Goal: Task Accomplishment & Management: Use online tool/utility

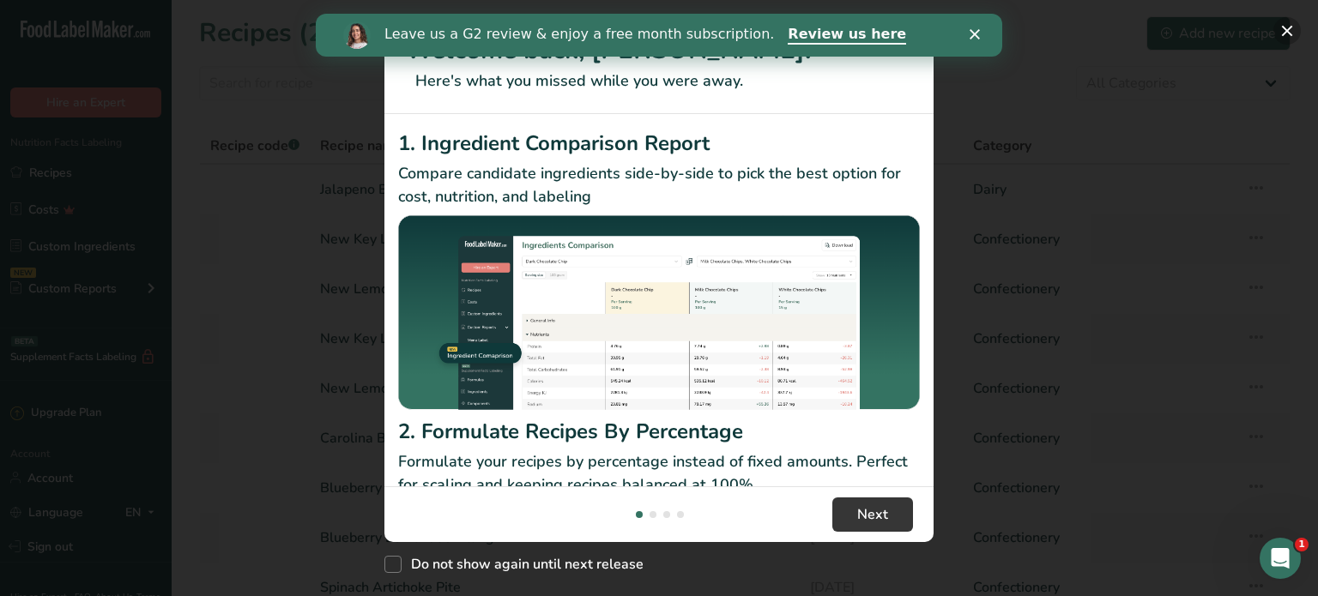
click at [1280, 30] on button "New Features" at bounding box center [1286, 30] width 27 height 27
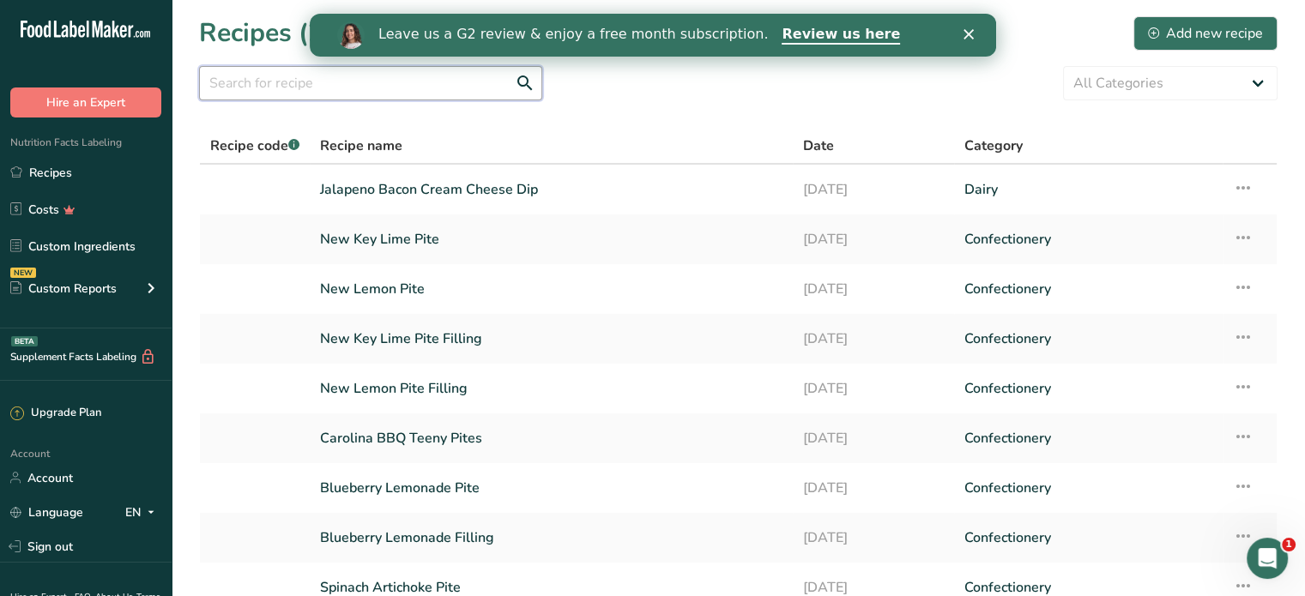
click at [237, 88] on input "text" at bounding box center [370, 83] width 343 height 34
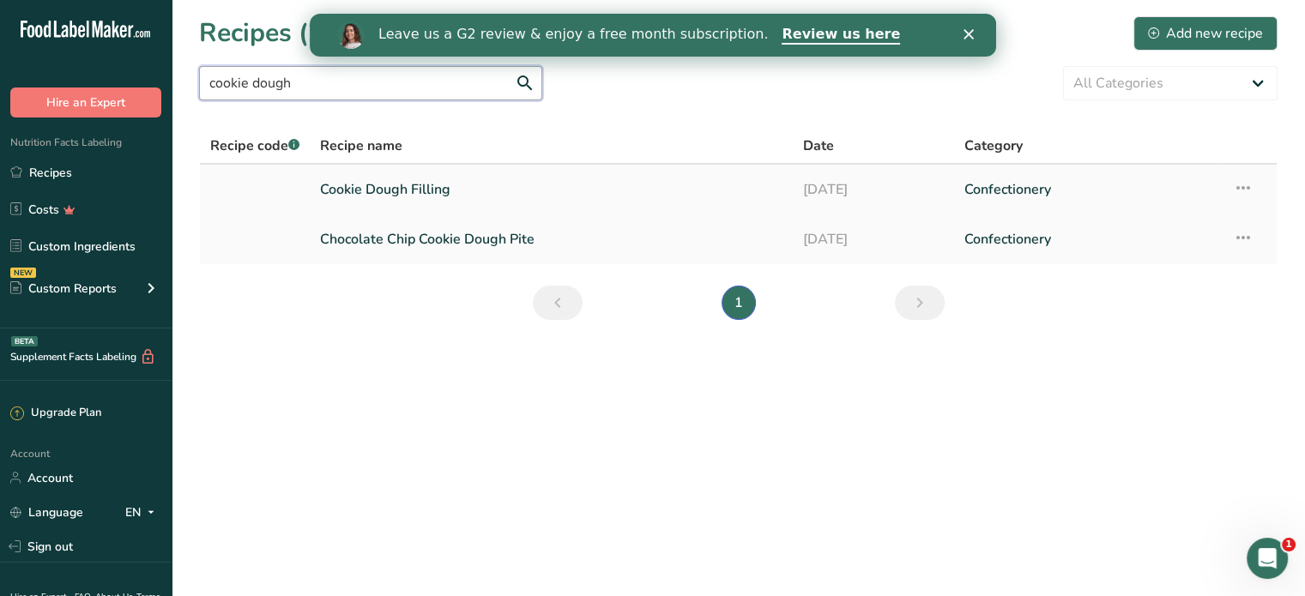
type input "cookie dough"
click at [384, 184] on link "Cookie Dough Filling" at bounding box center [551, 190] width 462 height 36
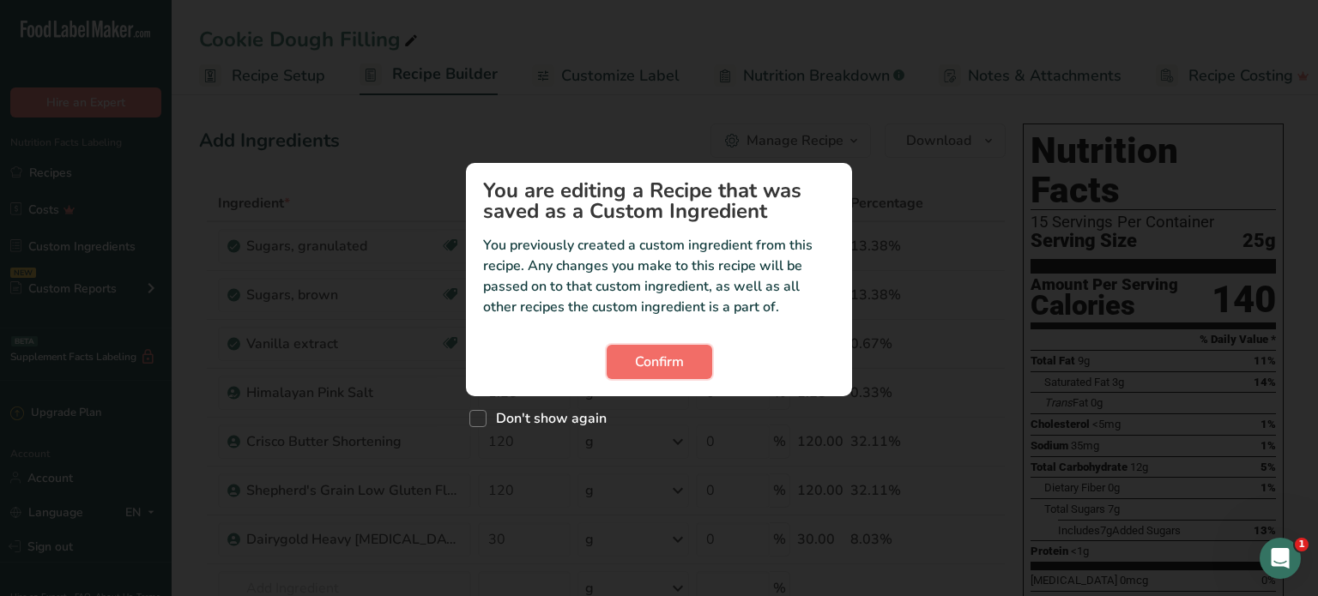
click at [635, 360] on span "Confirm" at bounding box center [659, 362] width 49 height 21
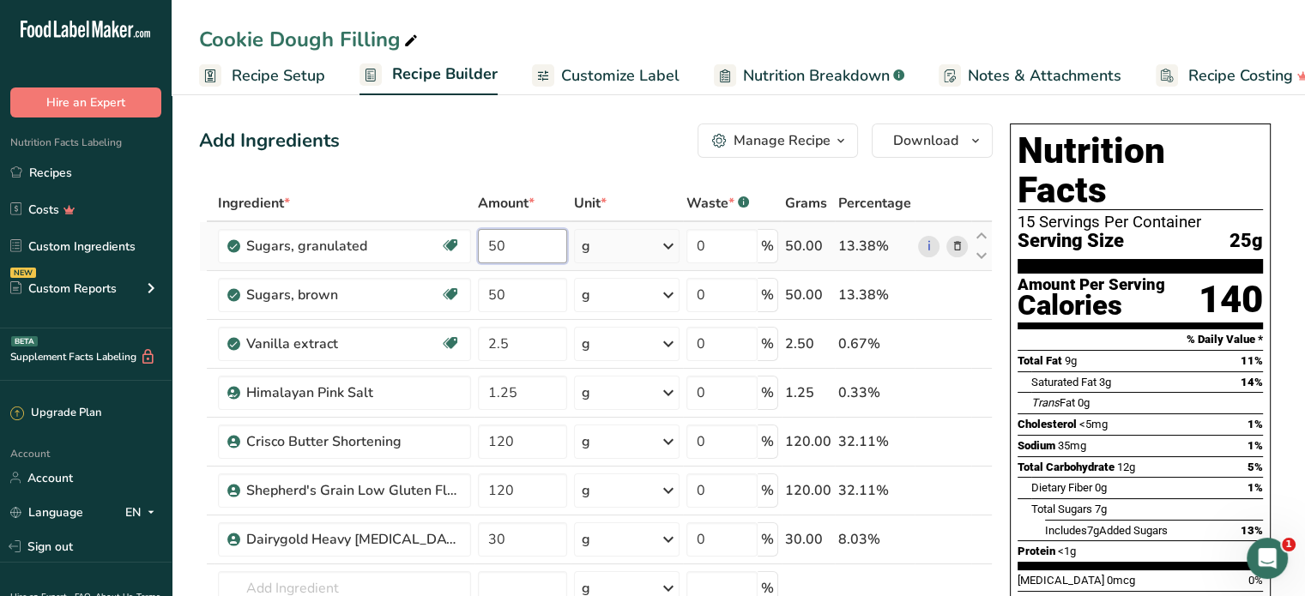
click at [529, 245] on input "50" at bounding box center [522, 246] width 89 height 34
type input "5"
type input "100"
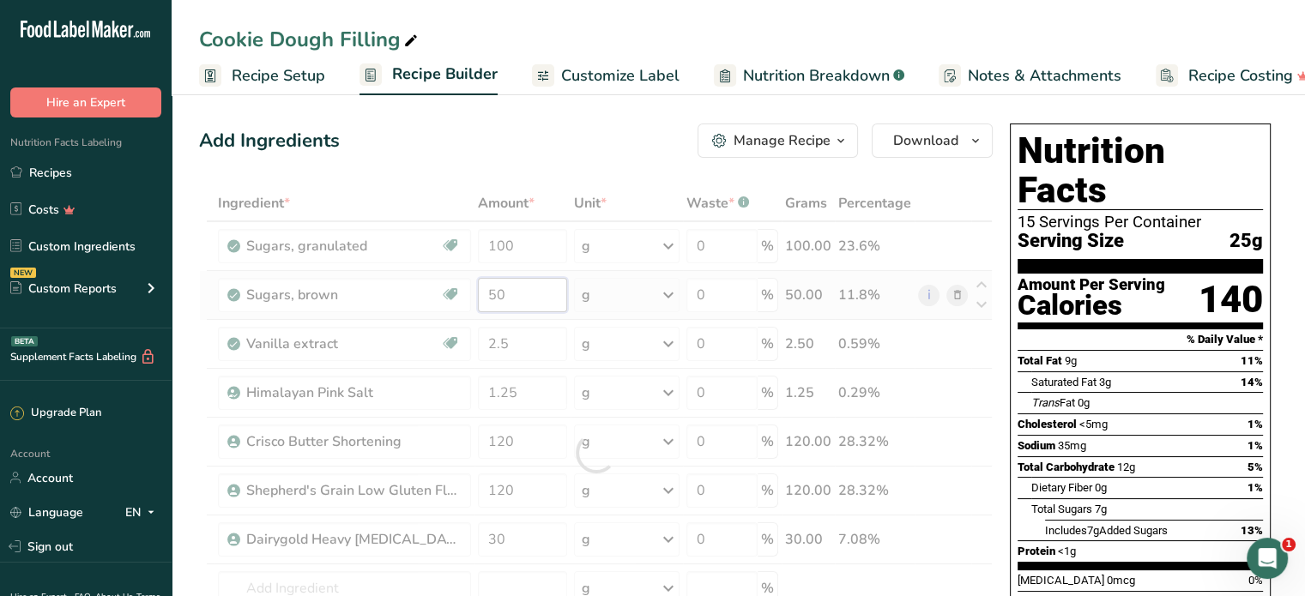
click at [511, 287] on div "Ingredient * Amount * Unit * Waste * .a-a{fill:#347362;}.b-a{fill:#fff;} Grams …" at bounding box center [596, 452] width 794 height 535
click at [511, 287] on div at bounding box center [596, 452] width 794 height 535
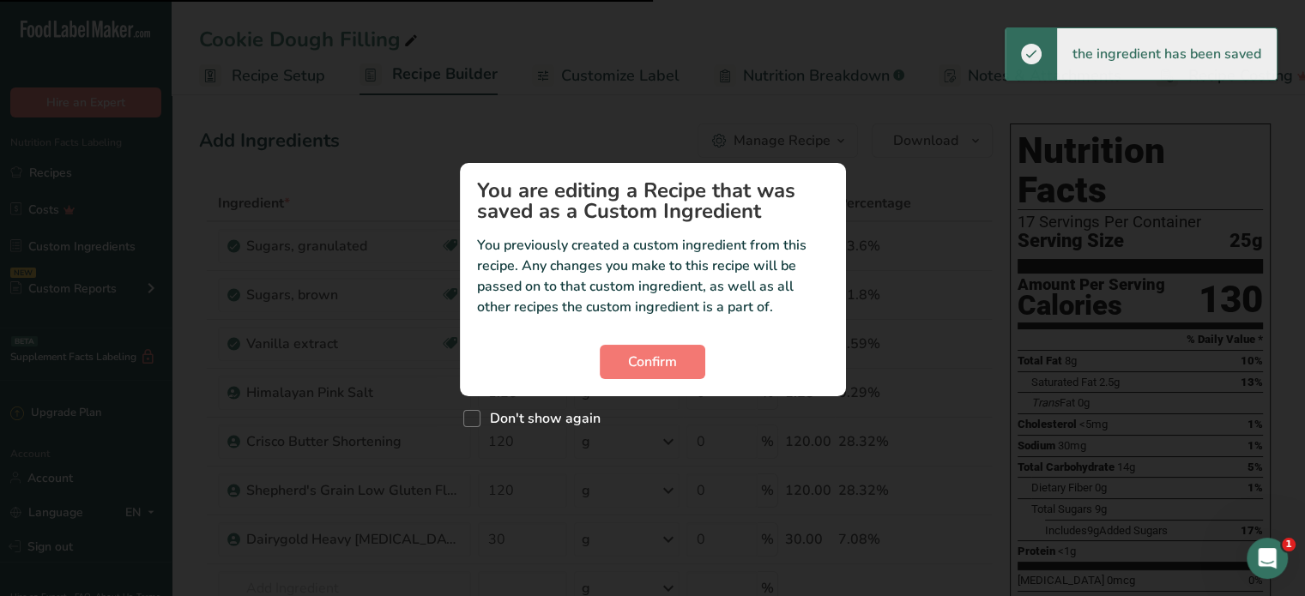
click at [510, 292] on p "You previously created a custom ingredient from this recipe. Any changes you ma…" at bounding box center [653, 276] width 352 height 82
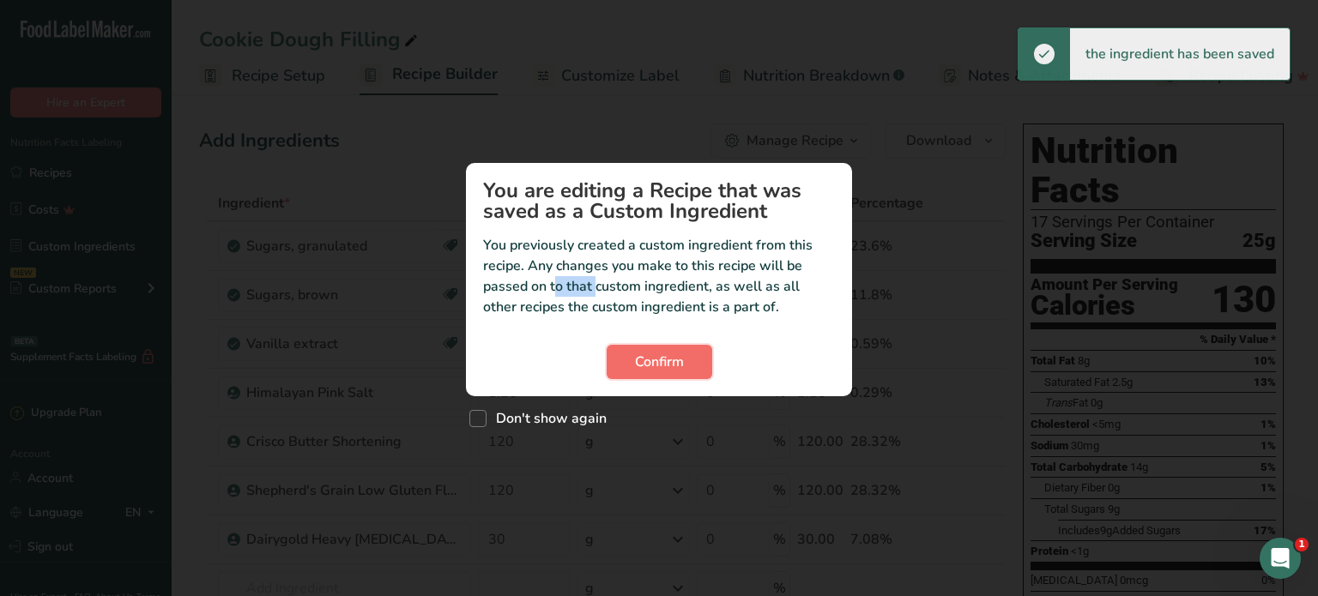
click at [639, 349] on button "Confirm" at bounding box center [660, 362] width 106 height 34
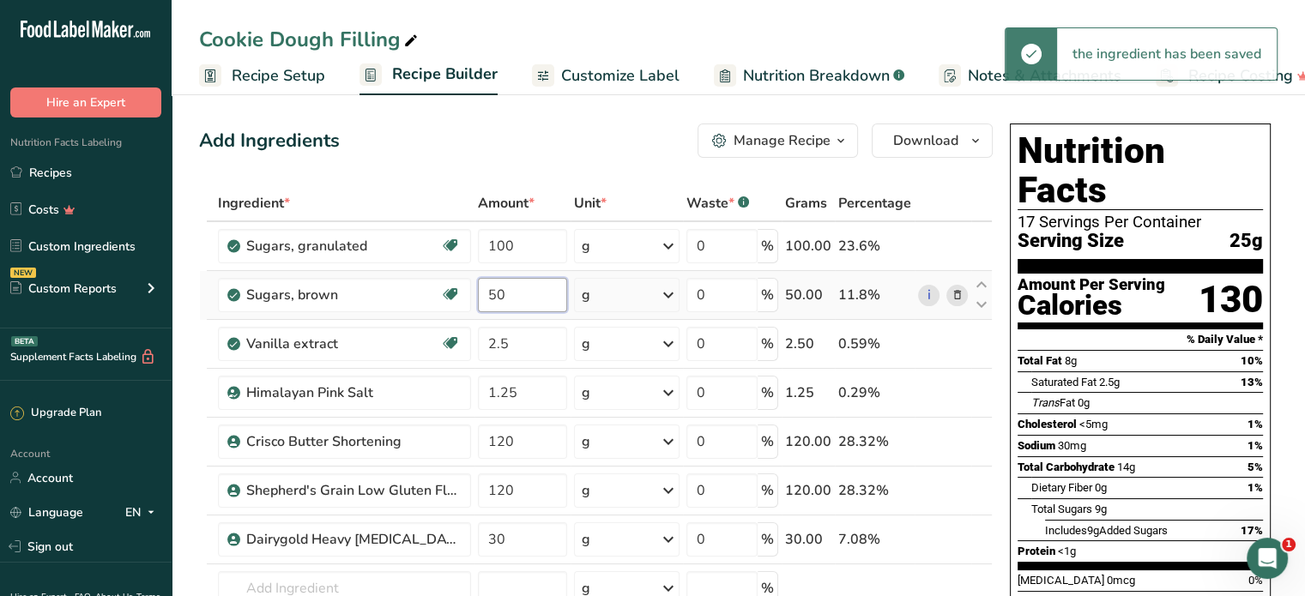
click at [525, 299] on input "50" at bounding box center [522, 295] width 89 height 34
click at [525, 298] on input "50" at bounding box center [522, 295] width 89 height 34
type input "5"
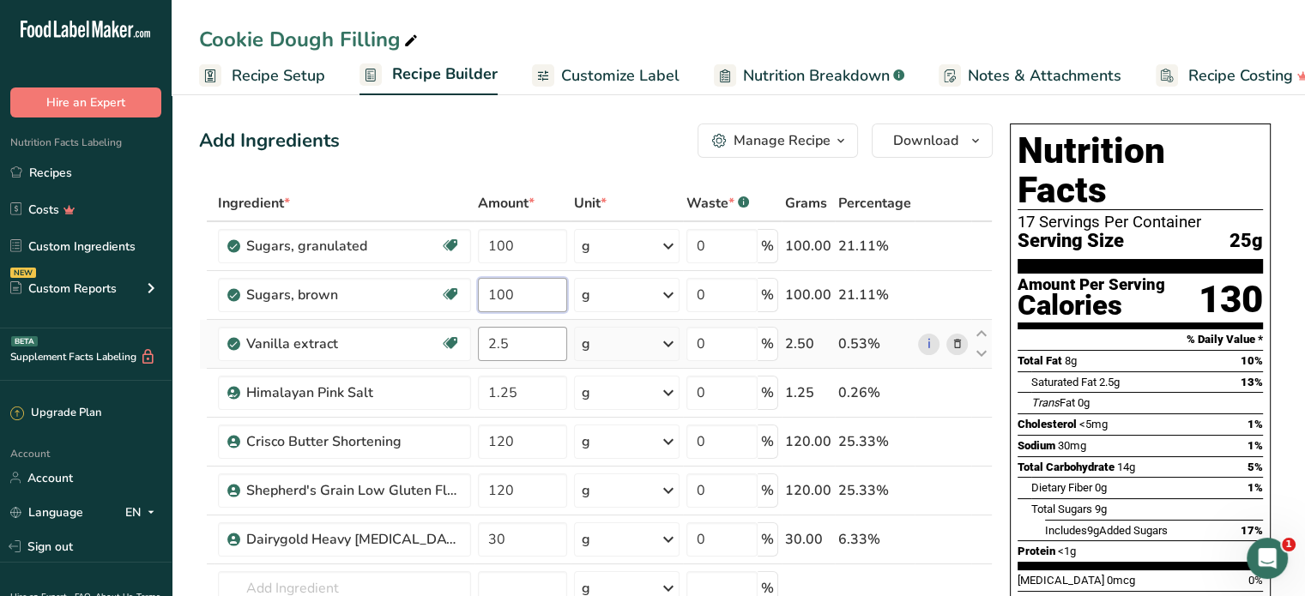
type input "100"
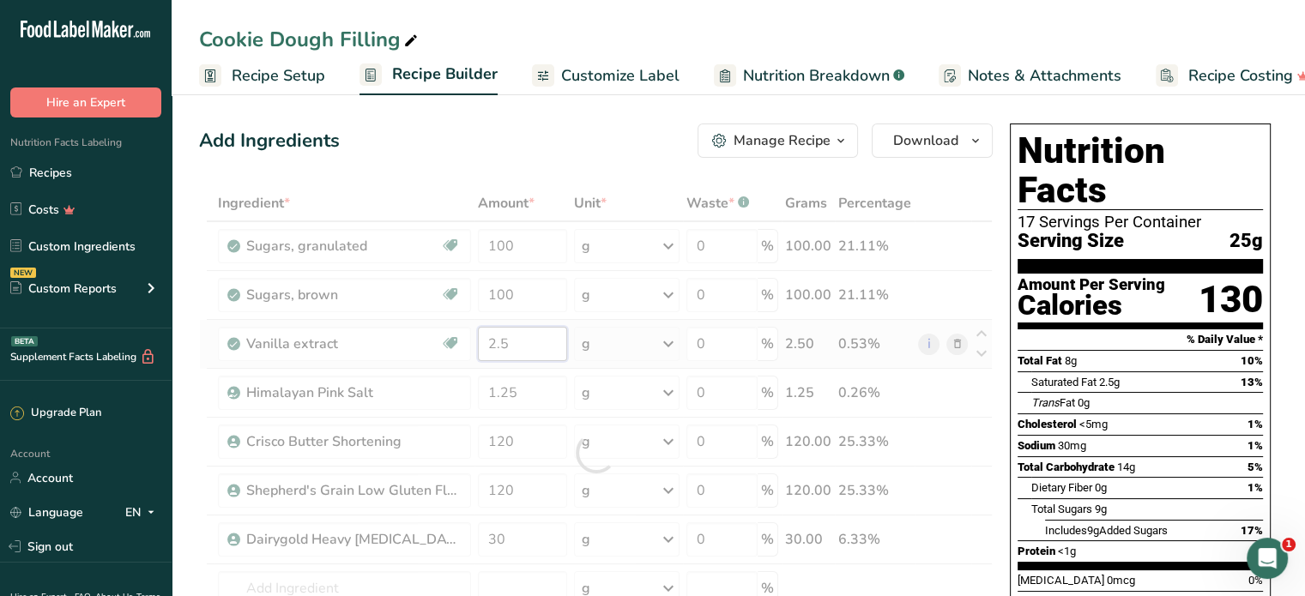
click at [529, 340] on div "Ingredient * Amount * Unit * Waste * .a-a{fill:#347362;}.b-a{fill:#fff;} Grams …" at bounding box center [596, 452] width 794 height 535
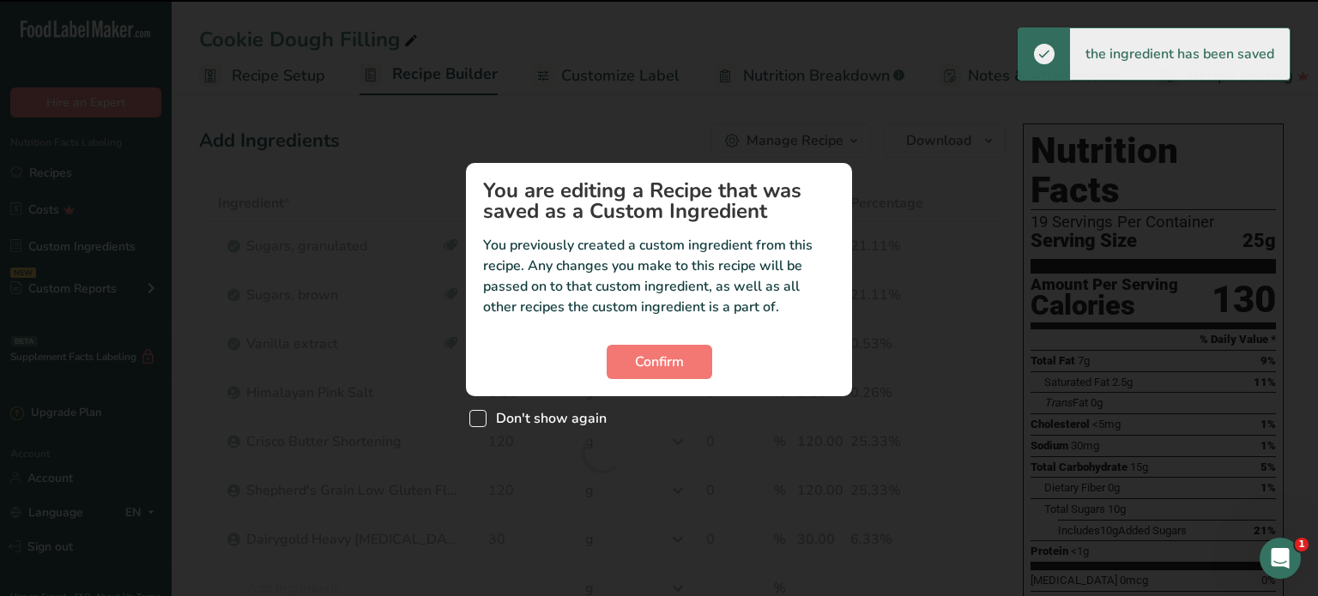
click at [494, 419] on span "Don't show again" at bounding box center [547, 418] width 120 height 17
click at [480, 419] on input "Don't show again" at bounding box center [474, 419] width 11 height 11
checkbox input "true"
click at [637, 362] on span "Confirm" at bounding box center [659, 362] width 49 height 21
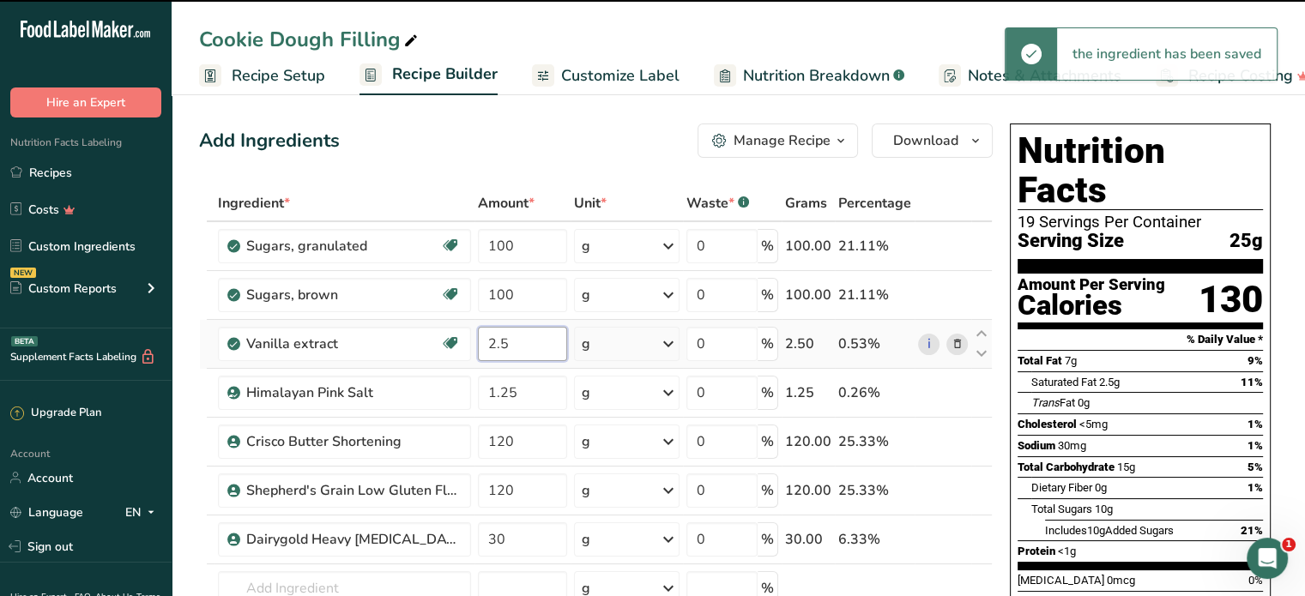
click at [531, 352] on input "2.5" at bounding box center [522, 344] width 89 height 34
type input "2"
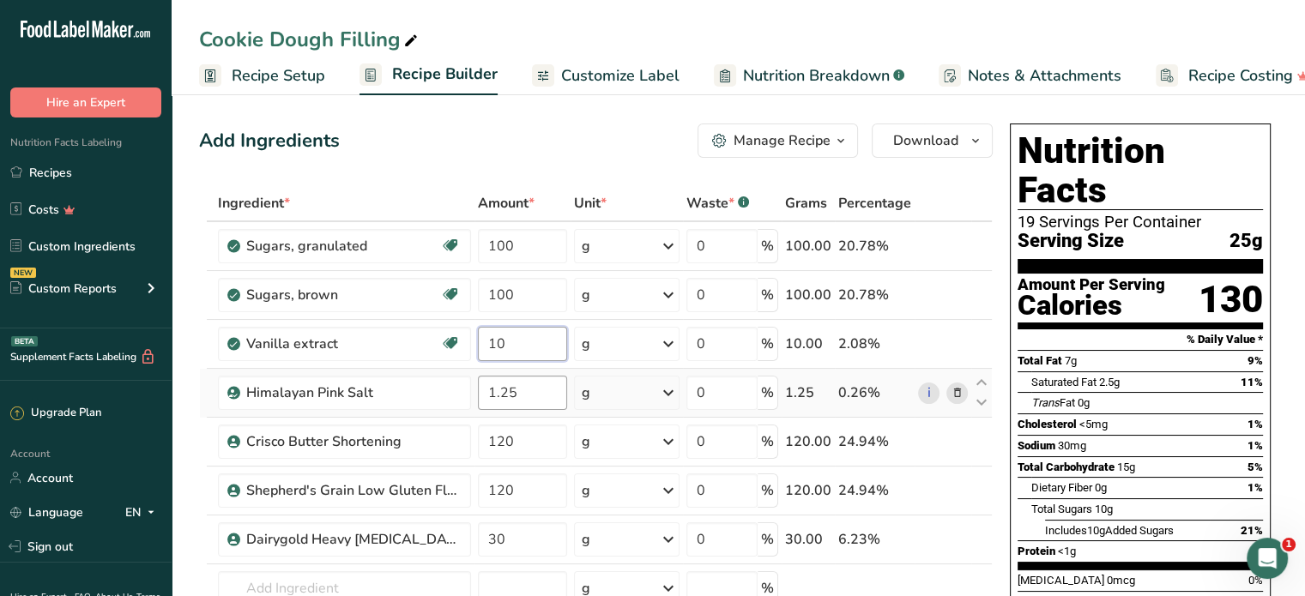
type input "10"
click at [516, 386] on div "Ingredient * Amount * Unit * Waste * .a-a{fill:#347362;}.b-a{fill:#fff;} Grams …" at bounding box center [596, 452] width 794 height 535
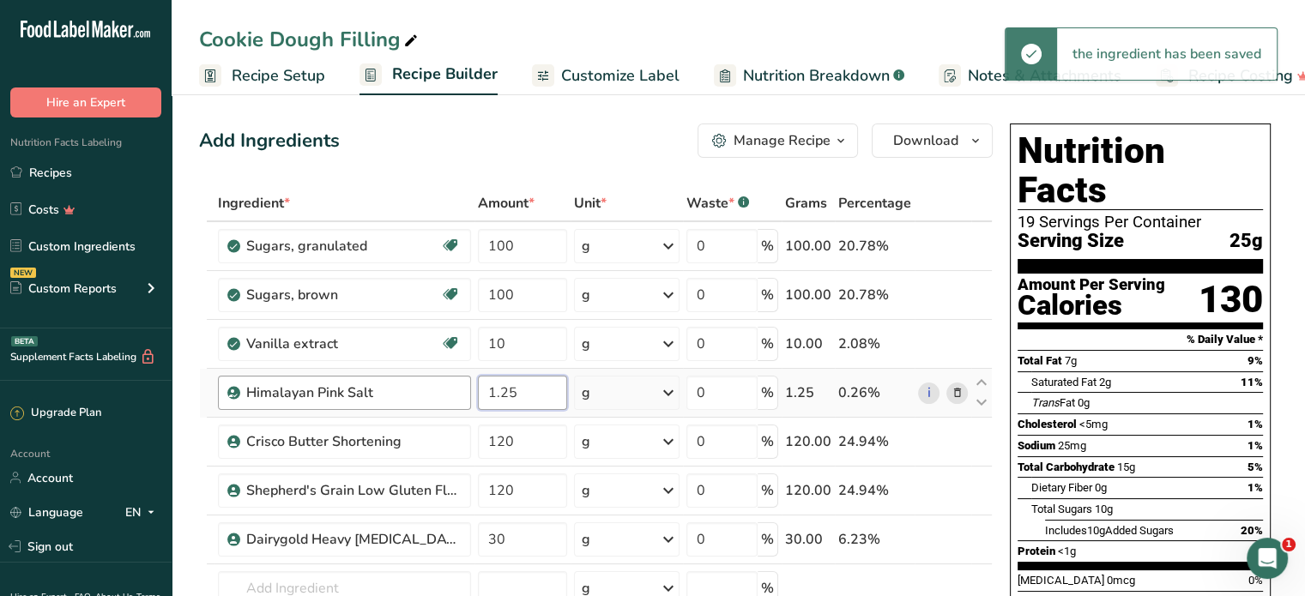
drag, startPoint x: 517, startPoint y: 396, endPoint x: 468, endPoint y: 392, distance: 49.0
click at [464, 392] on tr "Himalayan Pink Salt 1.25 g Portions 1 Teaspoon Weight Units g kg mg See more Vo…" at bounding box center [596, 393] width 792 height 49
type input "2"
click at [552, 438] on div "Ingredient * Amount * Unit * Waste * .a-a{fill:#347362;}.b-a{fill:#fff;} Grams …" at bounding box center [596, 452] width 794 height 535
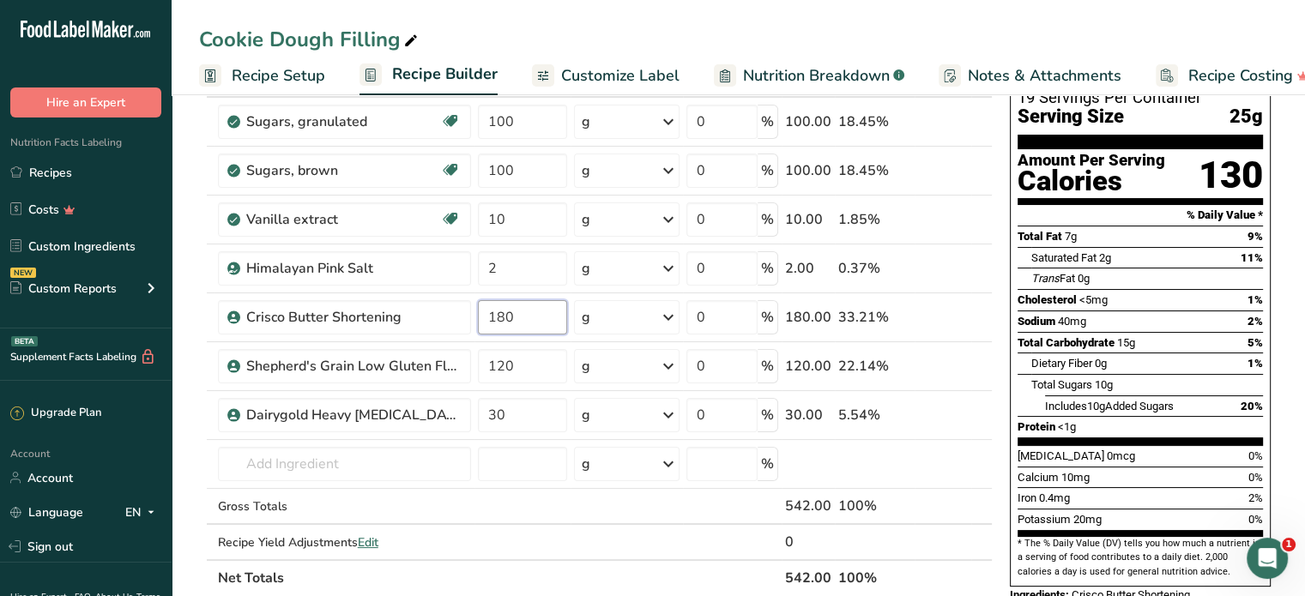
scroll to position [127, 0]
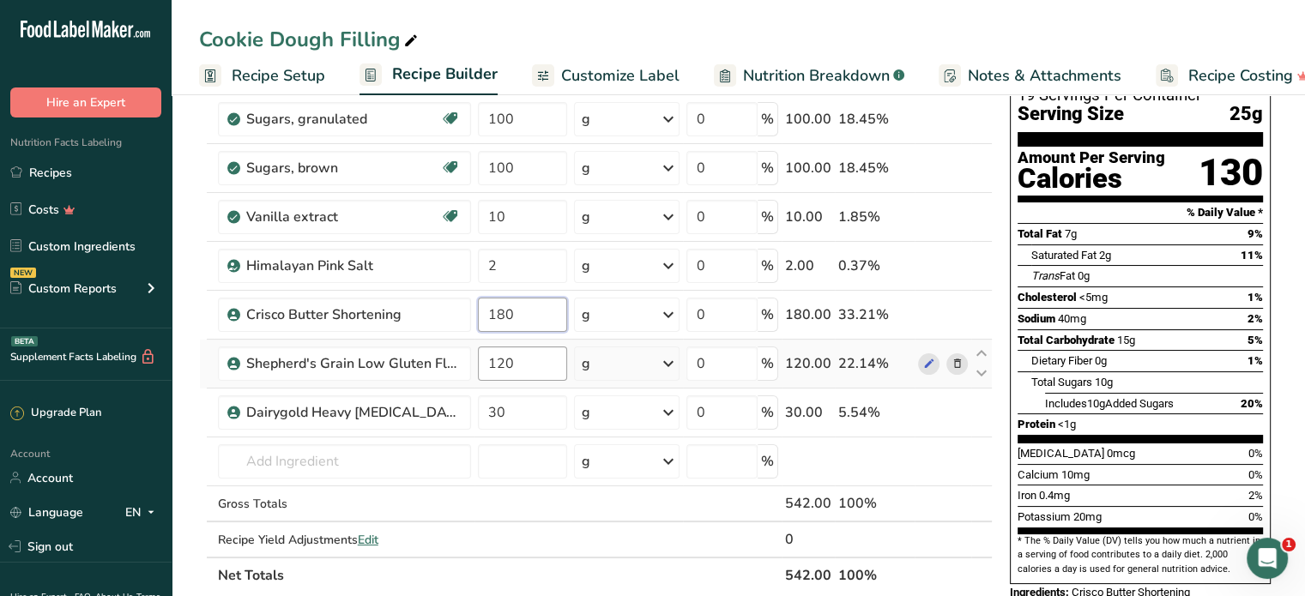
type input "180"
click at [539, 363] on div "Ingredient * Amount * Unit * Waste * .a-a{fill:#347362;}.b-a{fill:#fff;} Grams …" at bounding box center [596, 325] width 794 height 535
type input "1"
type input "240"
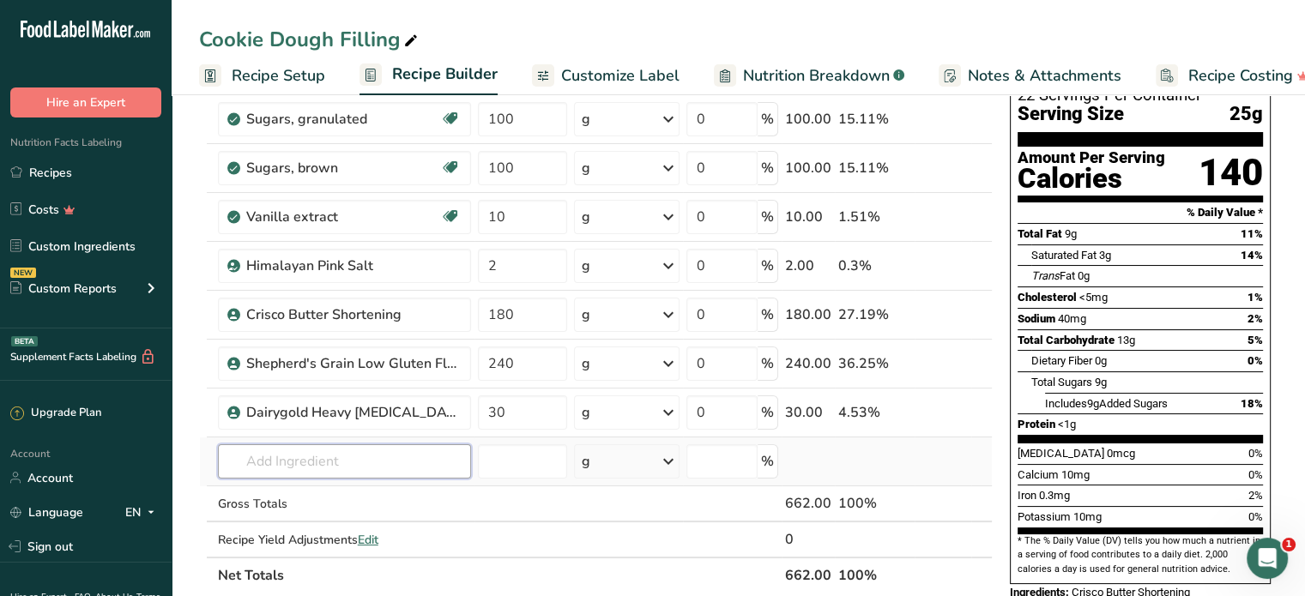
click at [426, 460] on div "Ingredient * Amount * Unit * Waste * .a-a{fill:#347362;}.b-a{fill:#fff;} Grams …" at bounding box center [596, 325] width 794 height 535
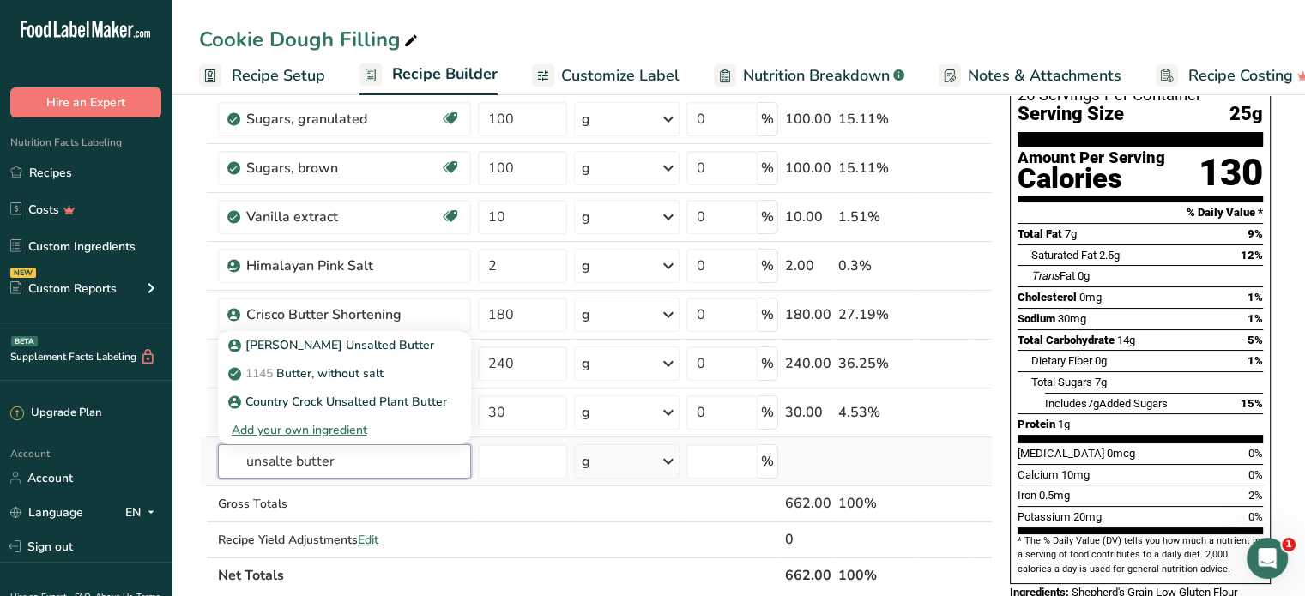
click at [288, 460] on input "unsalte butter" at bounding box center [344, 461] width 253 height 34
type input "unsalted butter"
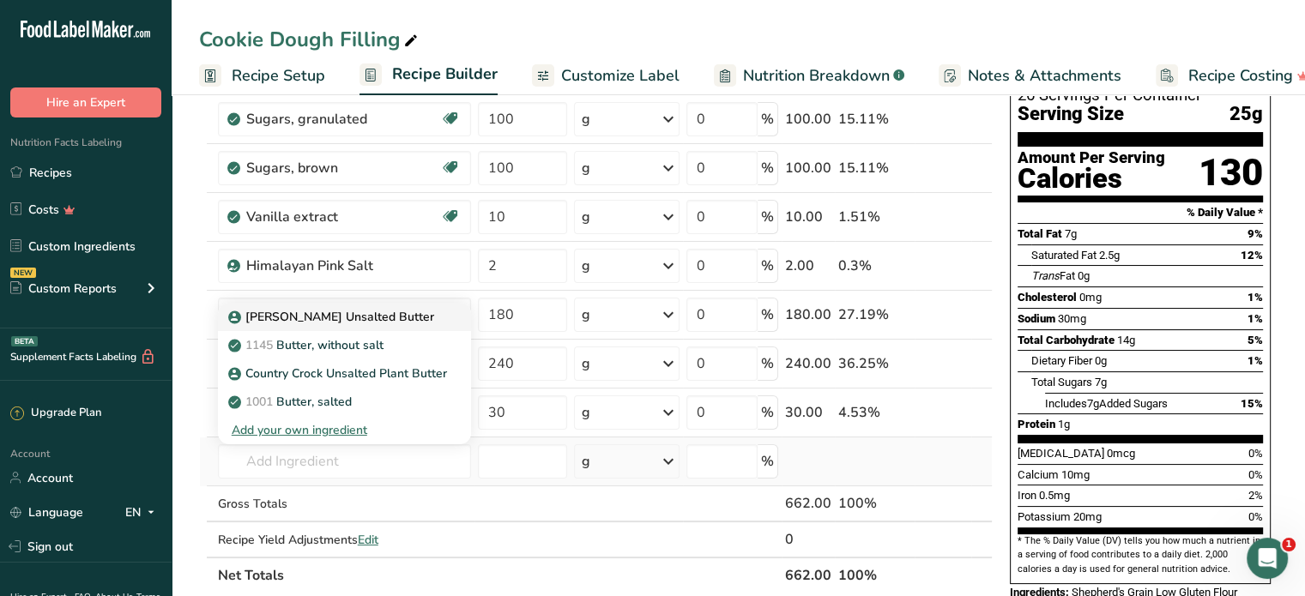
click at [340, 316] on p "[PERSON_NAME] Unsalted Butter" at bounding box center [333, 317] width 202 height 18
type input "[PERSON_NAME] Unsalted Butter"
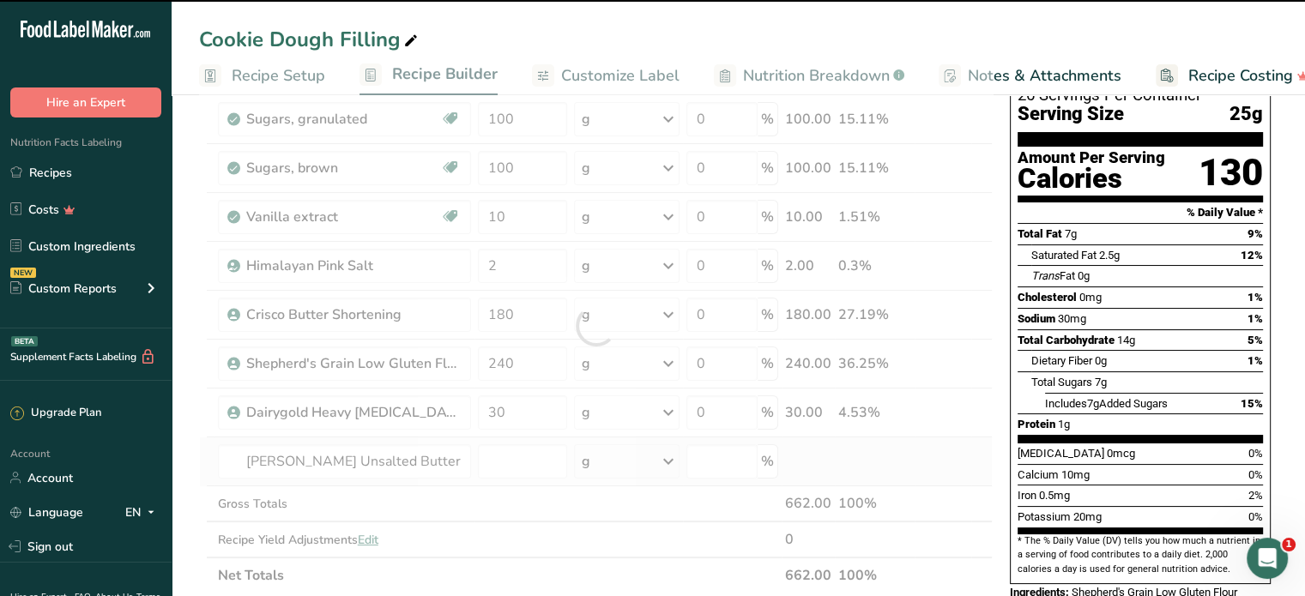
type input "0"
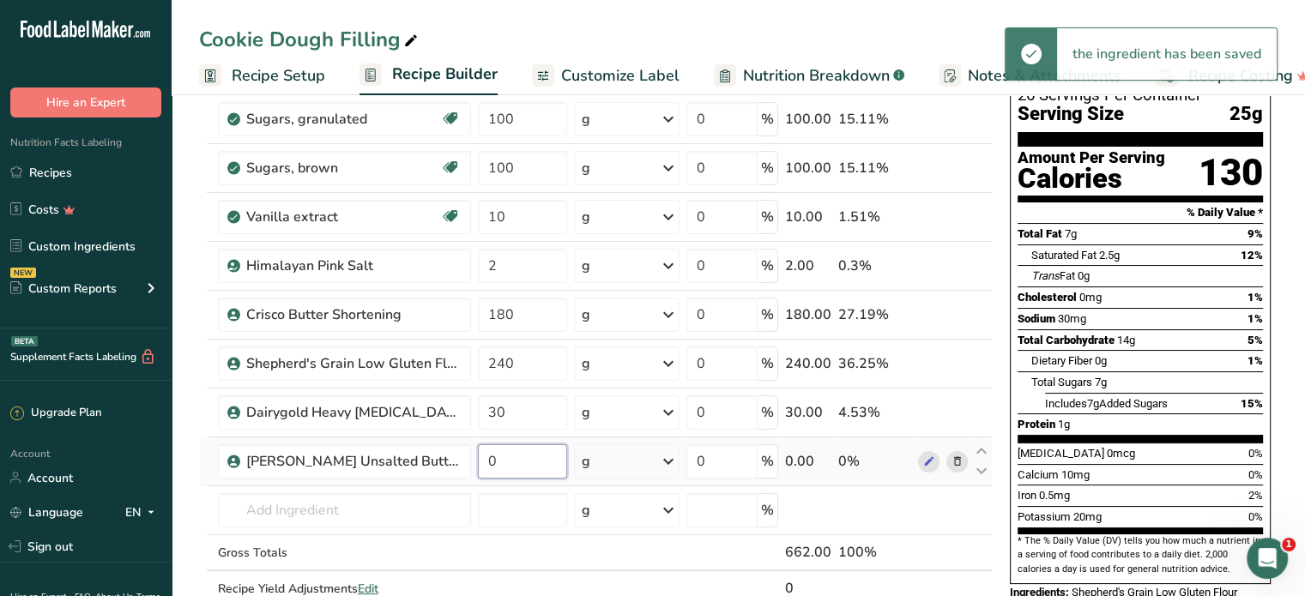
click at [505, 456] on input "0" at bounding box center [522, 461] width 89 height 34
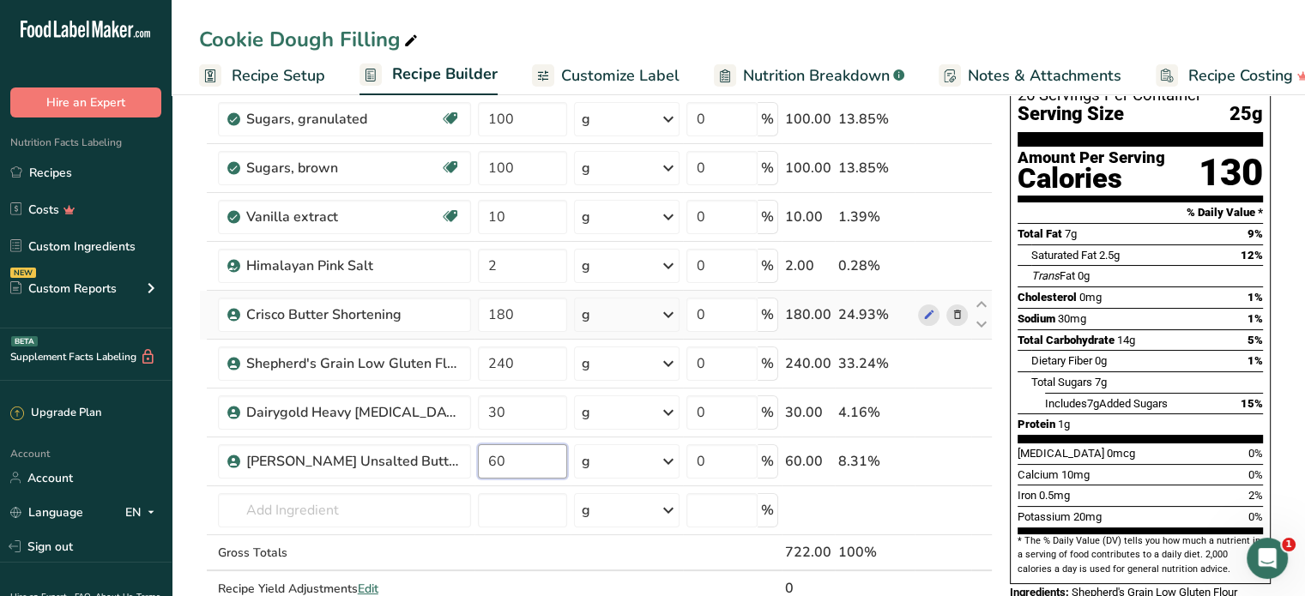
type input "60"
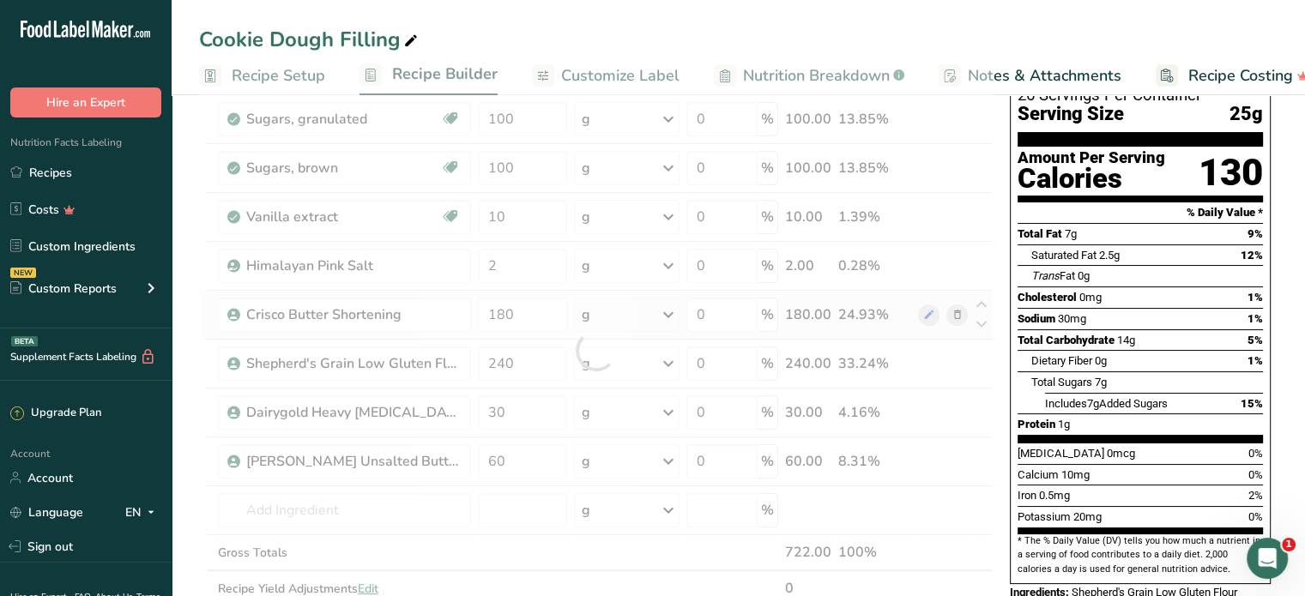
click at [202, 298] on div "Ingredient * Amount * Unit * Waste * .a-a{fill:#347362;}.b-a{fill:#fff;} Grams …" at bounding box center [596, 350] width 794 height 584
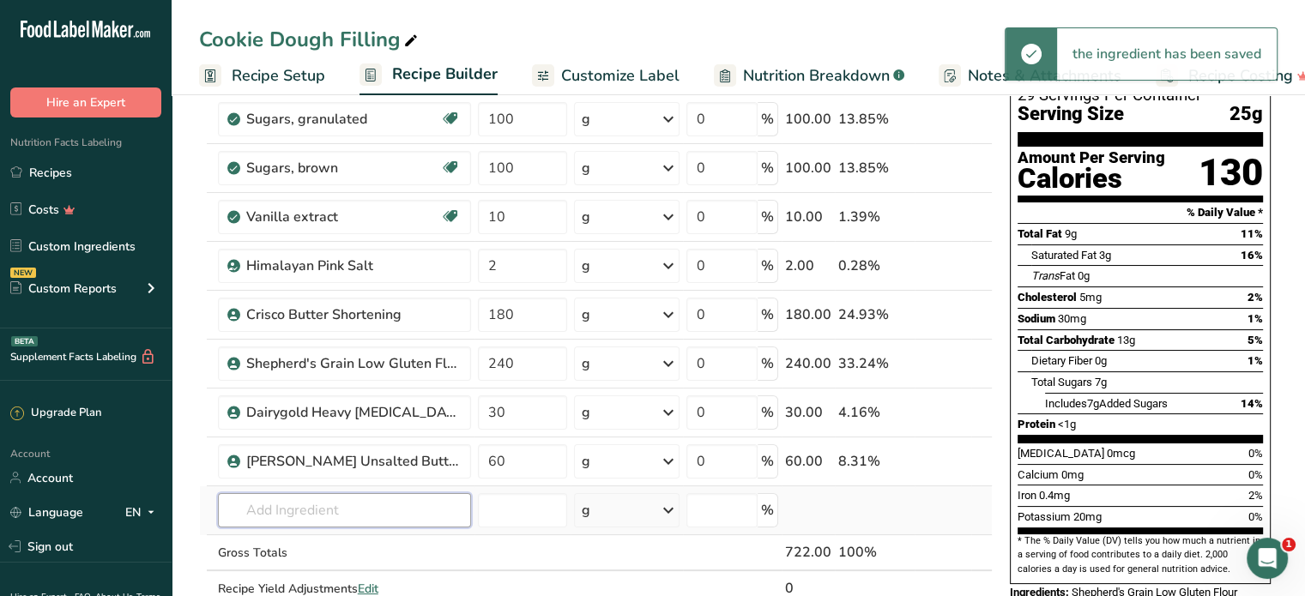
click at [311, 501] on input "text" at bounding box center [344, 510] width 253 height 34
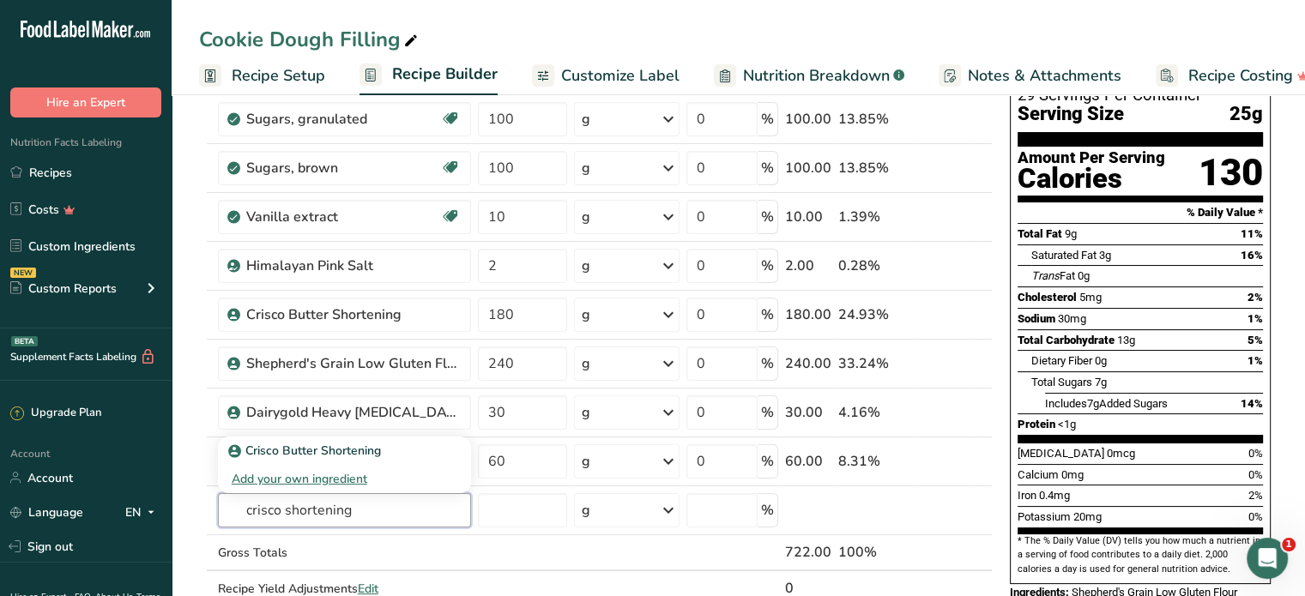
type input "crisco shortening"
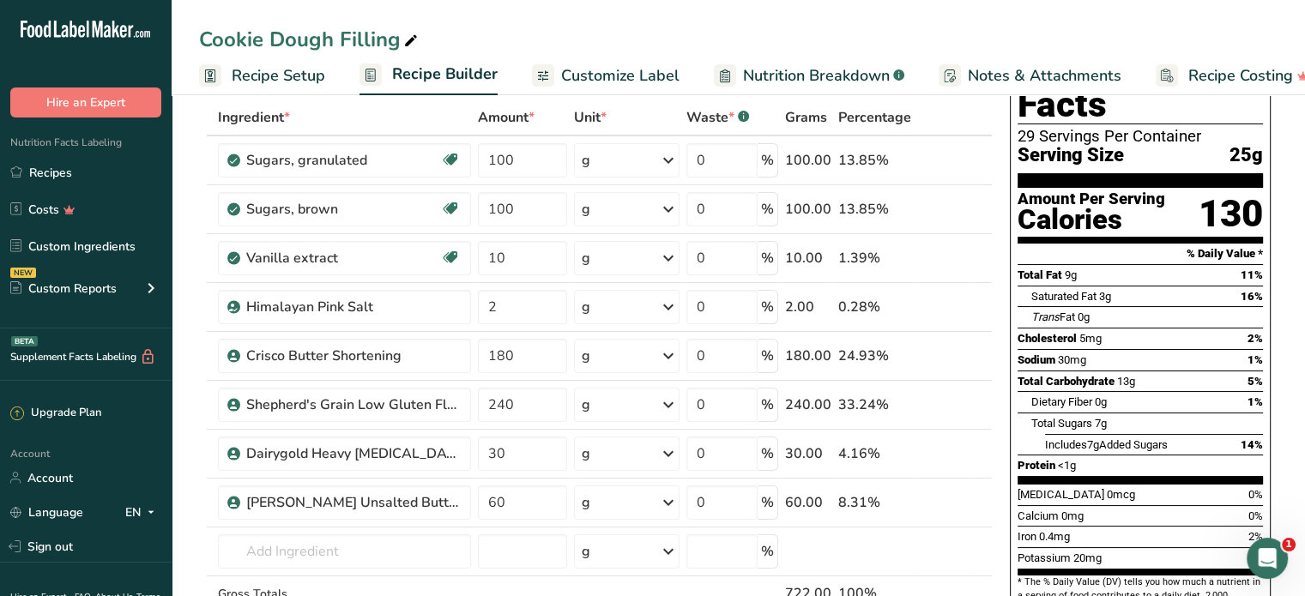
scroll to position [86, 0]
click at [311, 541] on input "text" at bounding box center [344, 552] width 253 height 34
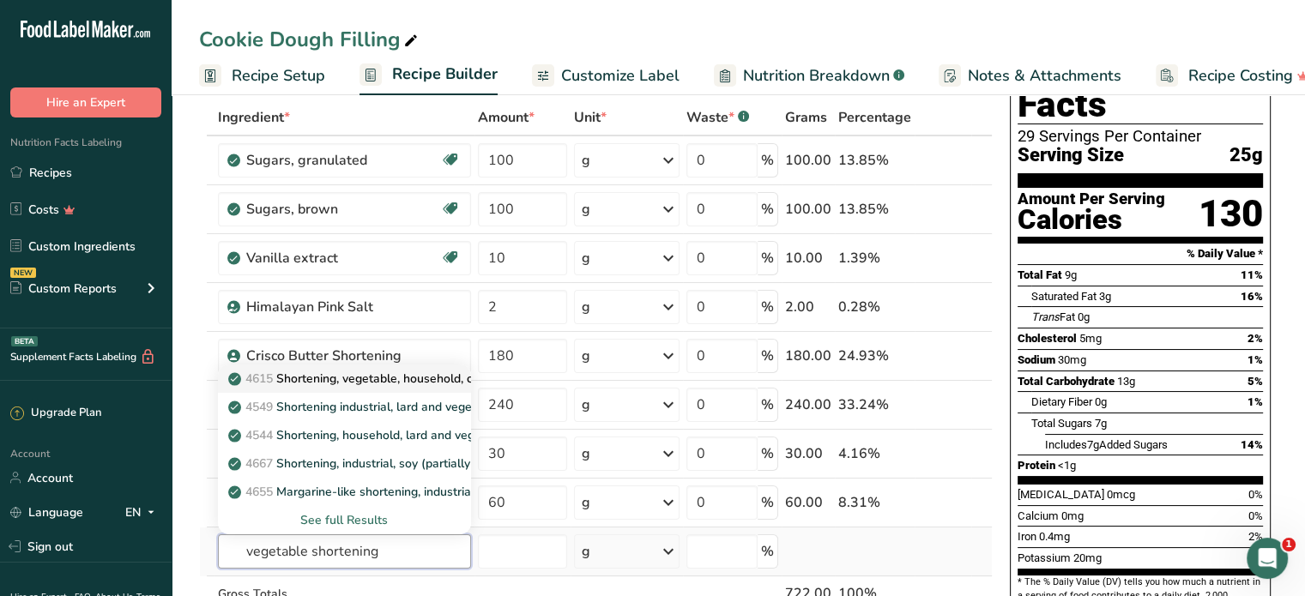
type input "vegetable shortening"
click at [426, 383] on p "4615 Shortening, vegetable, household, composite" at bounding box center [378, 379] width 292 height 18
type input "Shortening, vegetable, household, composite"
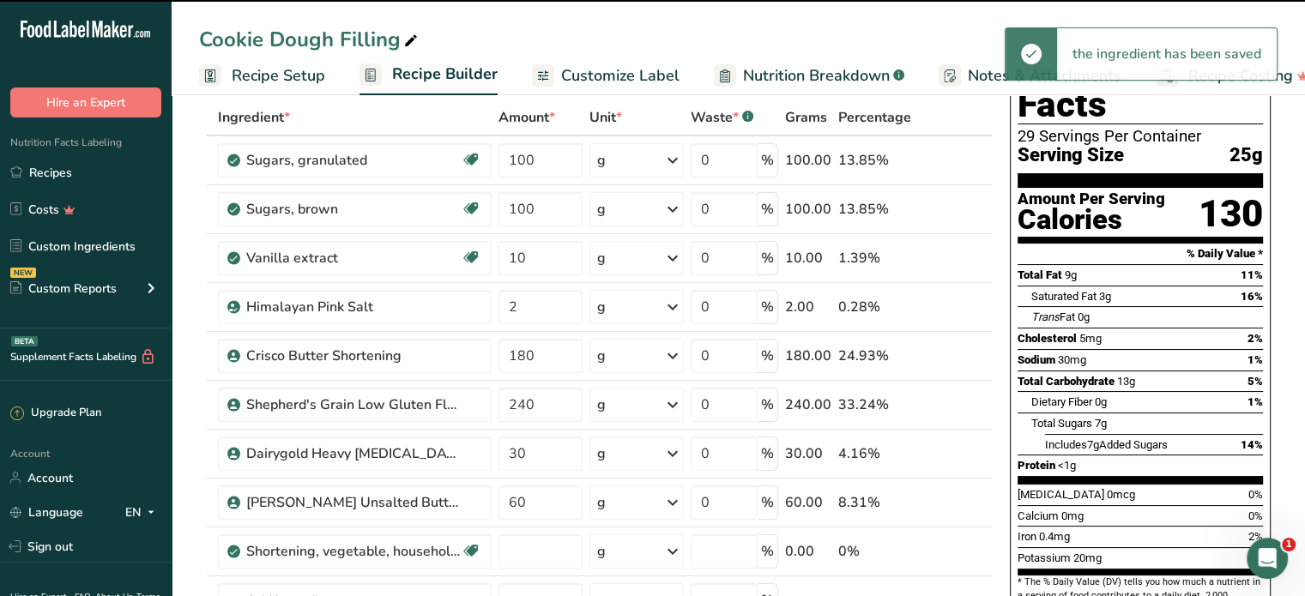
type input "0"
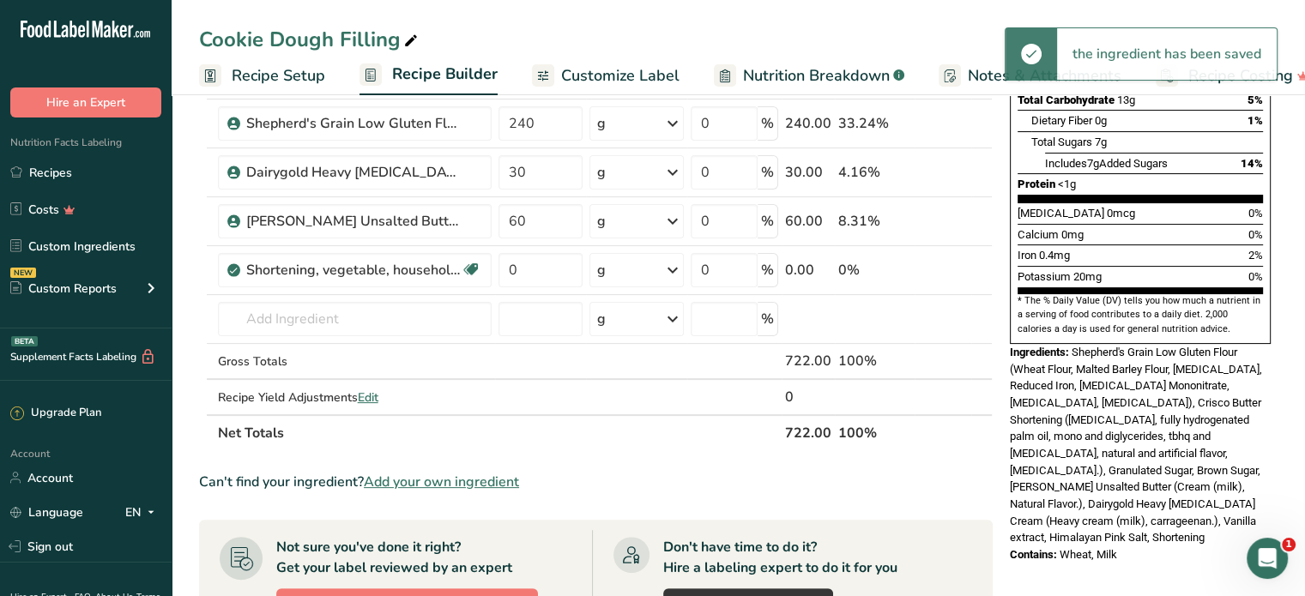
scroll to position [369, 0]
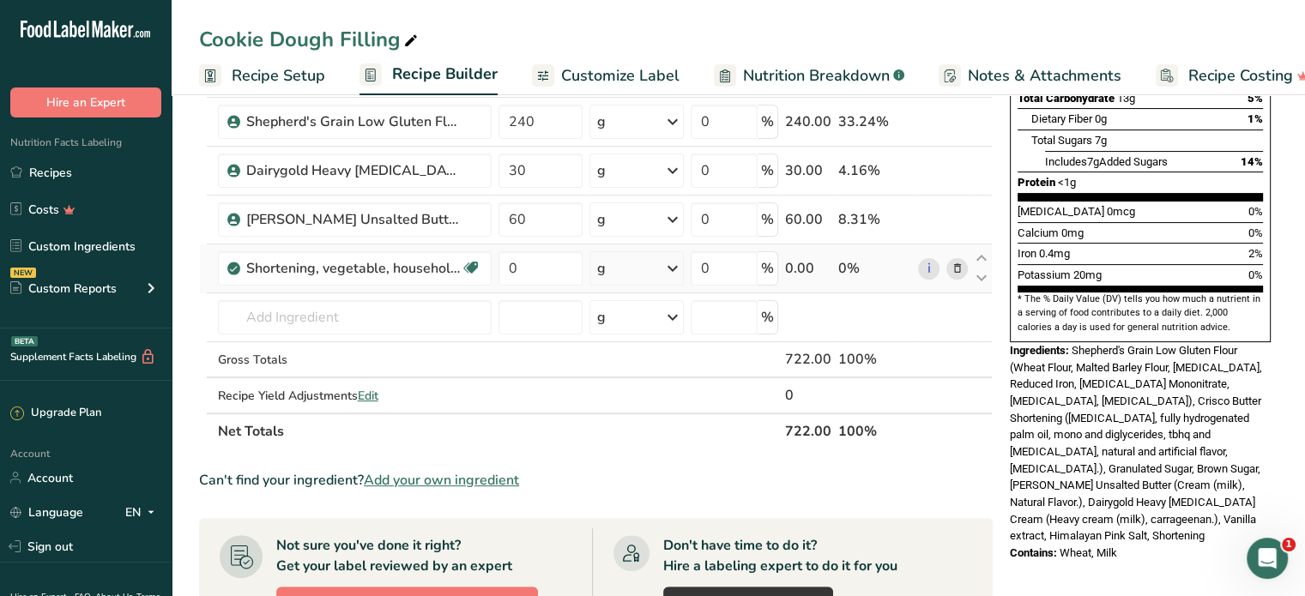
click at [954, 263] on icon at bounding box center [957, 269] width 12 height 18
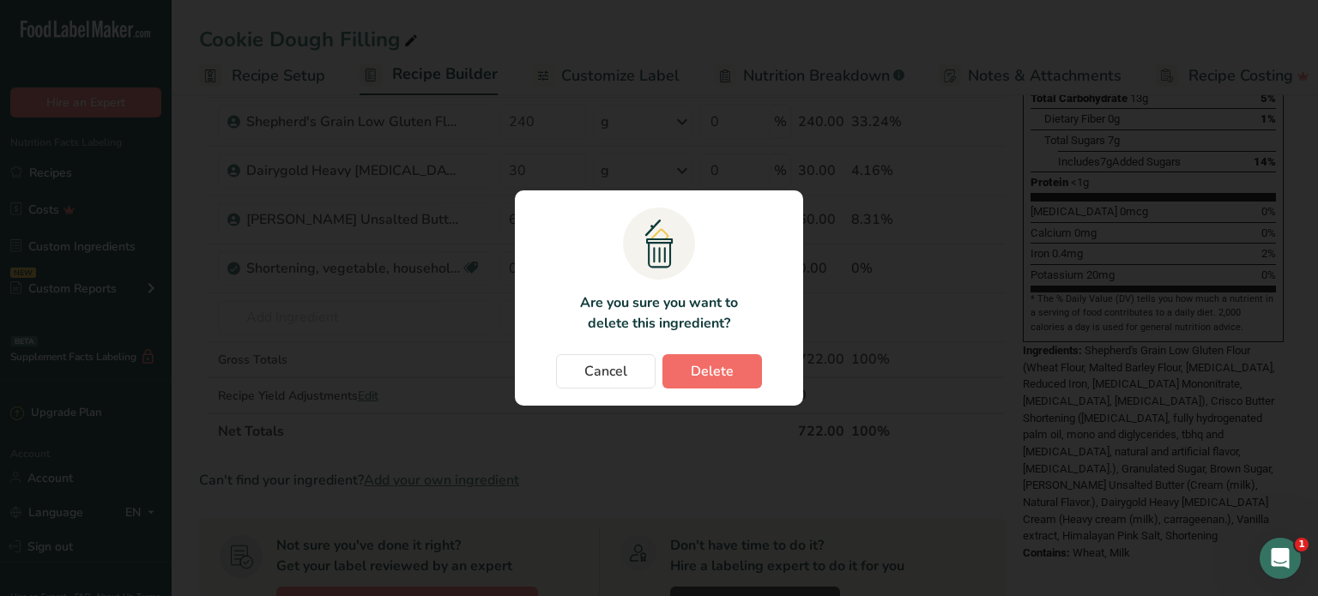
drag, startPoint x: 805, startPoint y: 359, endPoint x: 730, endPoint y: 354, distance: 74.8
click at [739, 354] on div ".a{fill:#f5f3ed;}.b,.e{fill:#0f393a;}.c{fill:none;}.d{fill:#f2c549;}.e{stroke:r…" at bounding box center [658, 298] width 343 height 270
click at [728, 359] on button "Delete" at bounding box center [712, 371] width 100 height 34
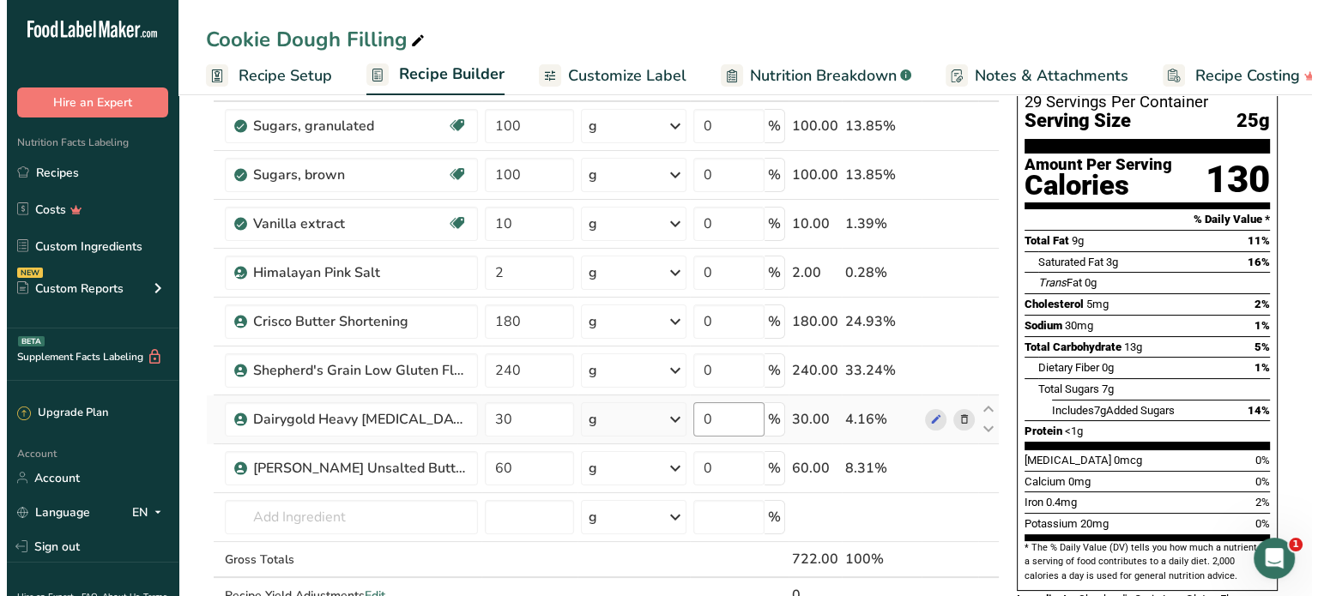
scroll to position [151, 0]
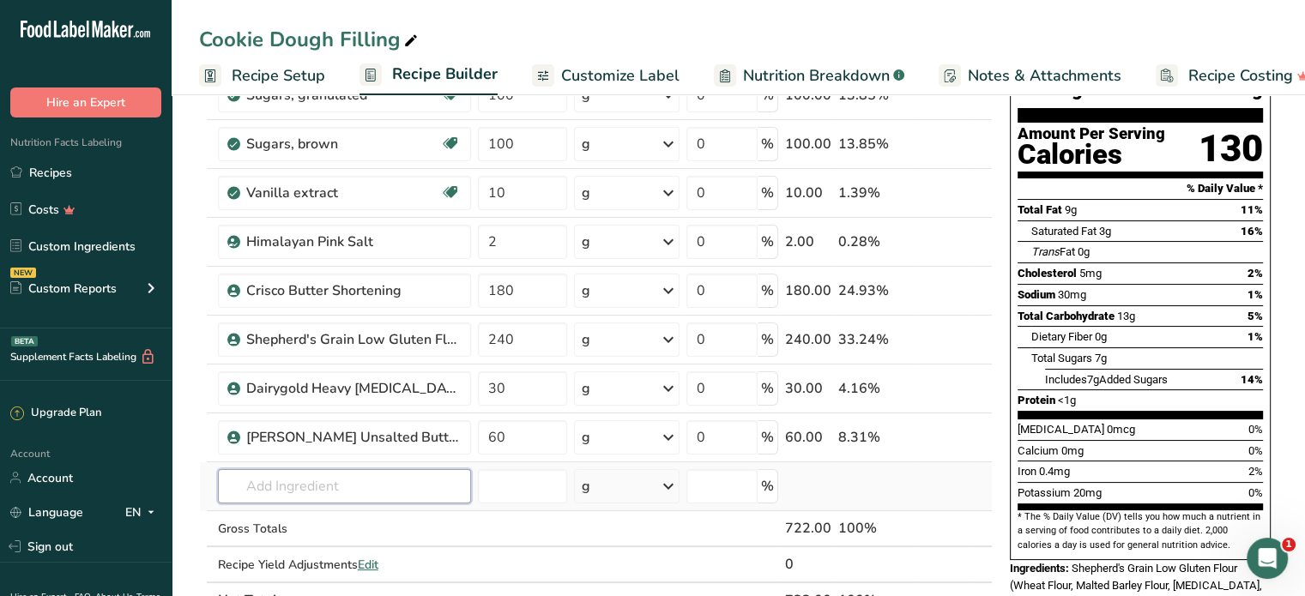
click at [390, 483] on input "text" at bounding box center [344, 486] width 253 height 34
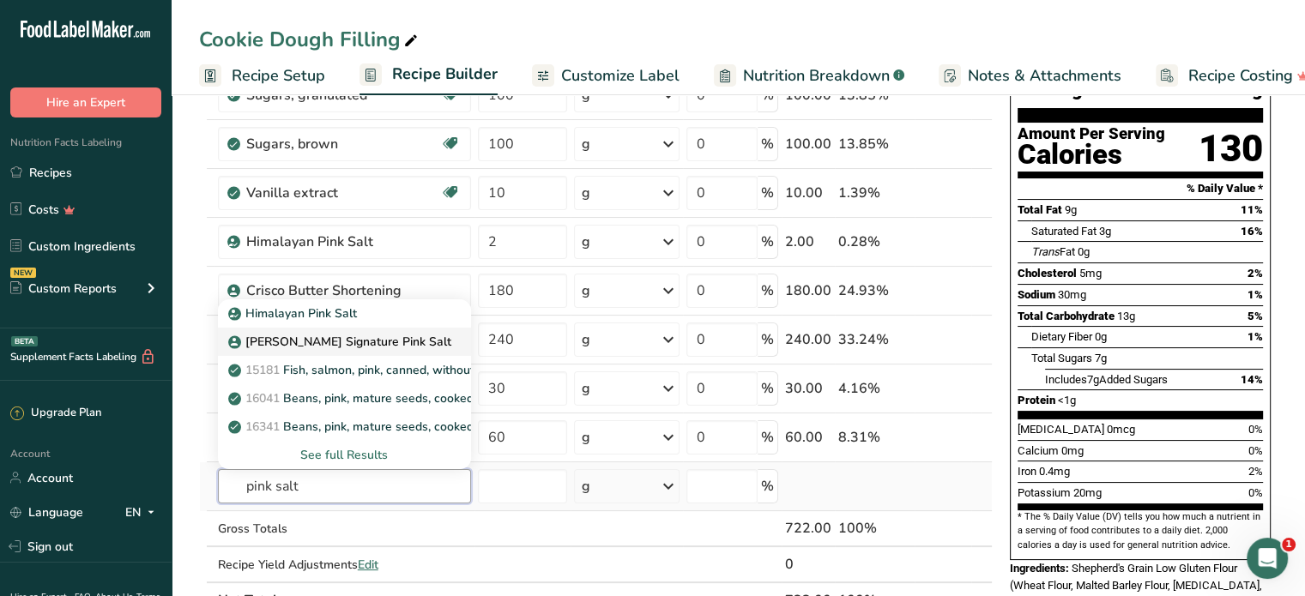
type input "pink salt"
click at [341, 342] on p "[PERSON_NAME] Signature Pink Salt" at bounding box center [342, 342] width 220 height 18
type input "[PERSON_NAME] Signature Pink Salt"
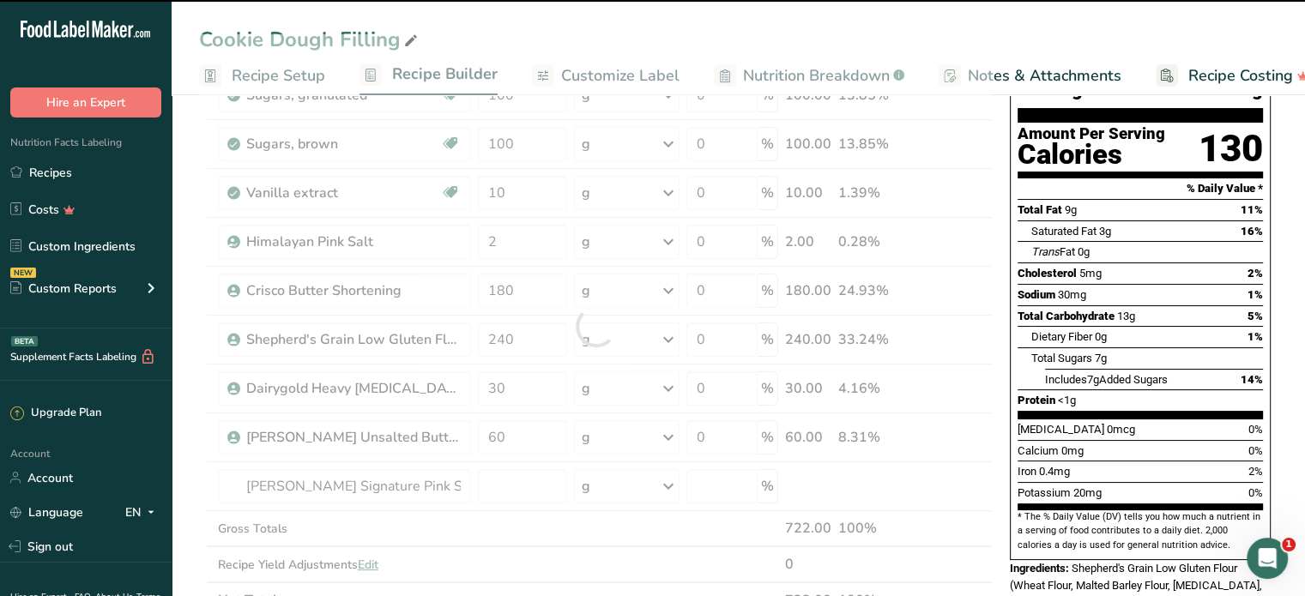
type input "0"
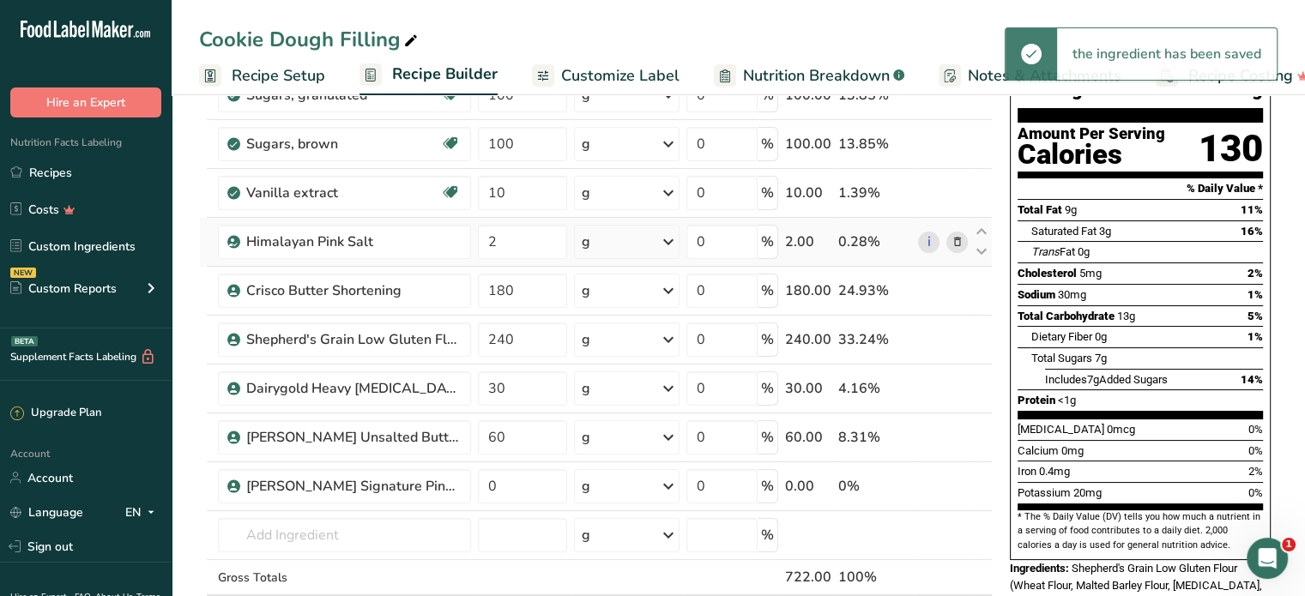
click at [959, 241] on icon at bounding box center [957, 242] width 12 height 18
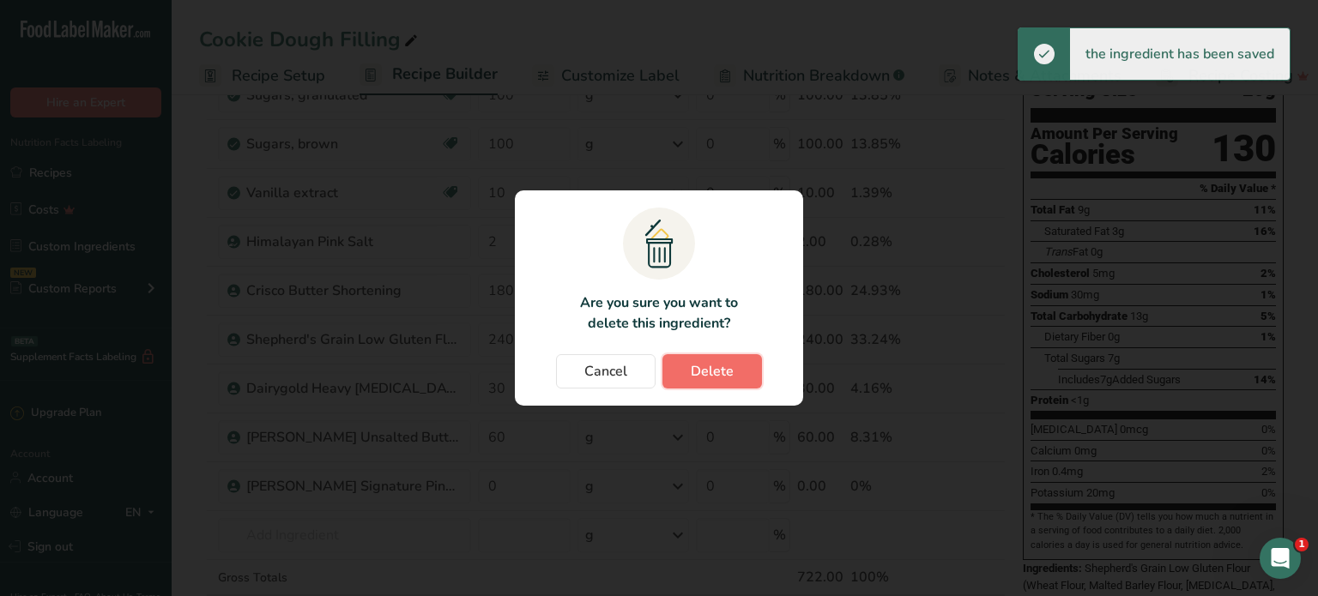
click at [733, 366] on button "Delete" at bounding box center [712, 371] width 100 height 34
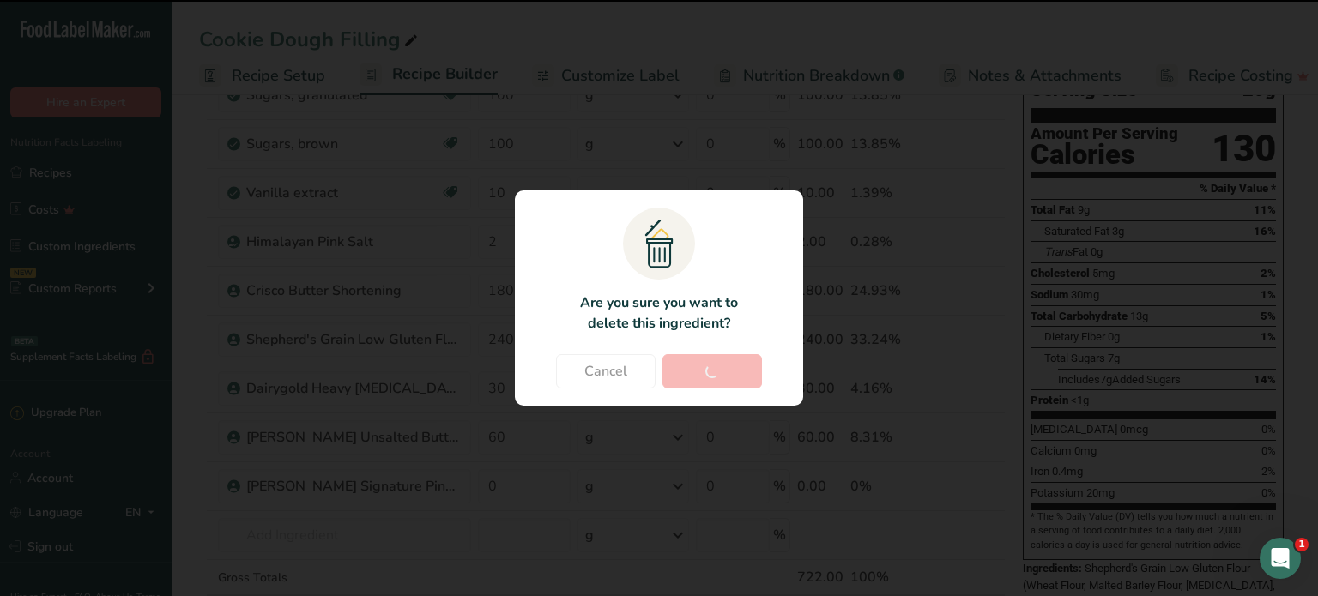
type input "180"
type input "240"
type input "30"
type input "60"
type input "0"
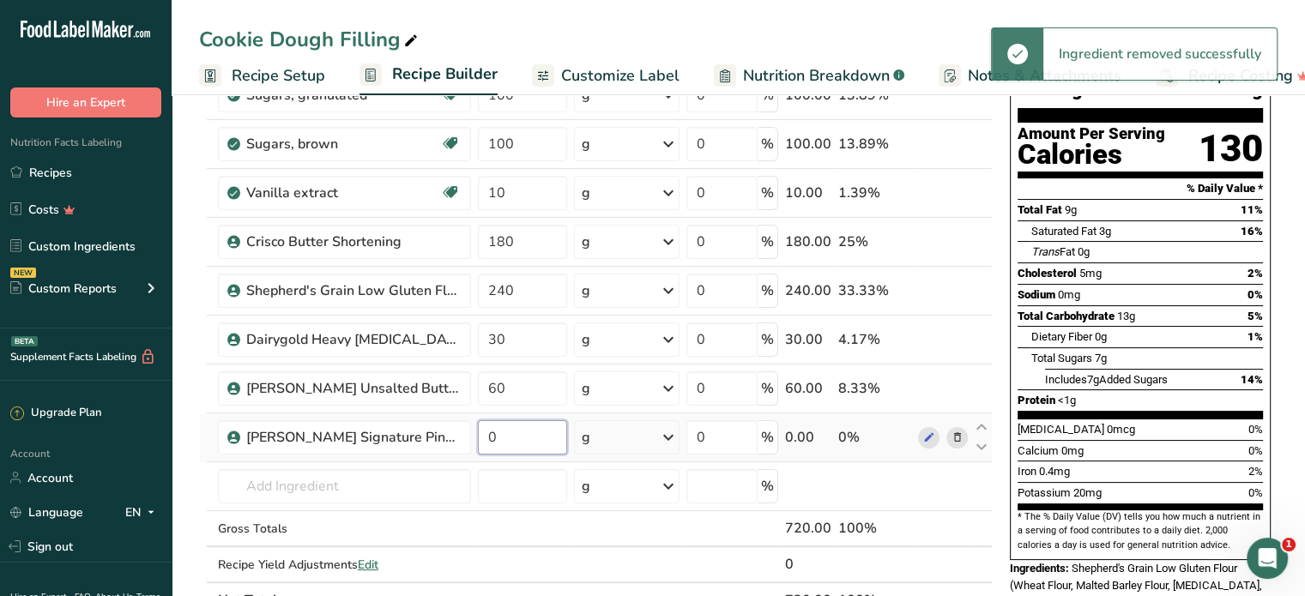
click at [529, 438] on input "0" at bounding box center [522, 437] width 89 height 34
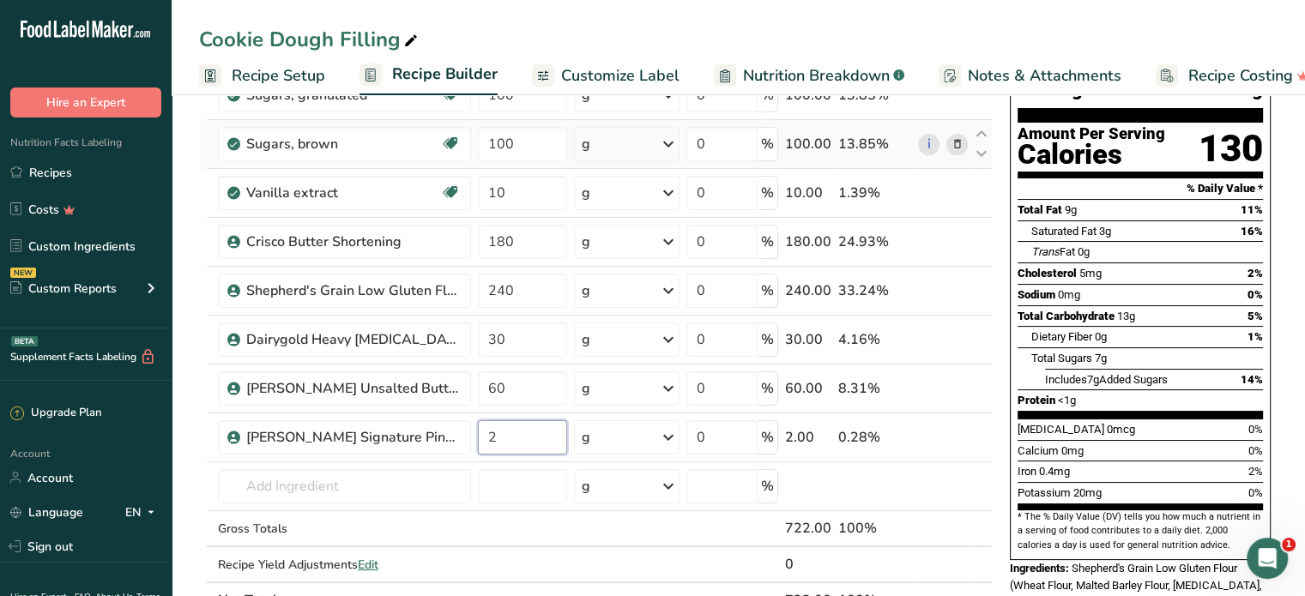
type input "2"
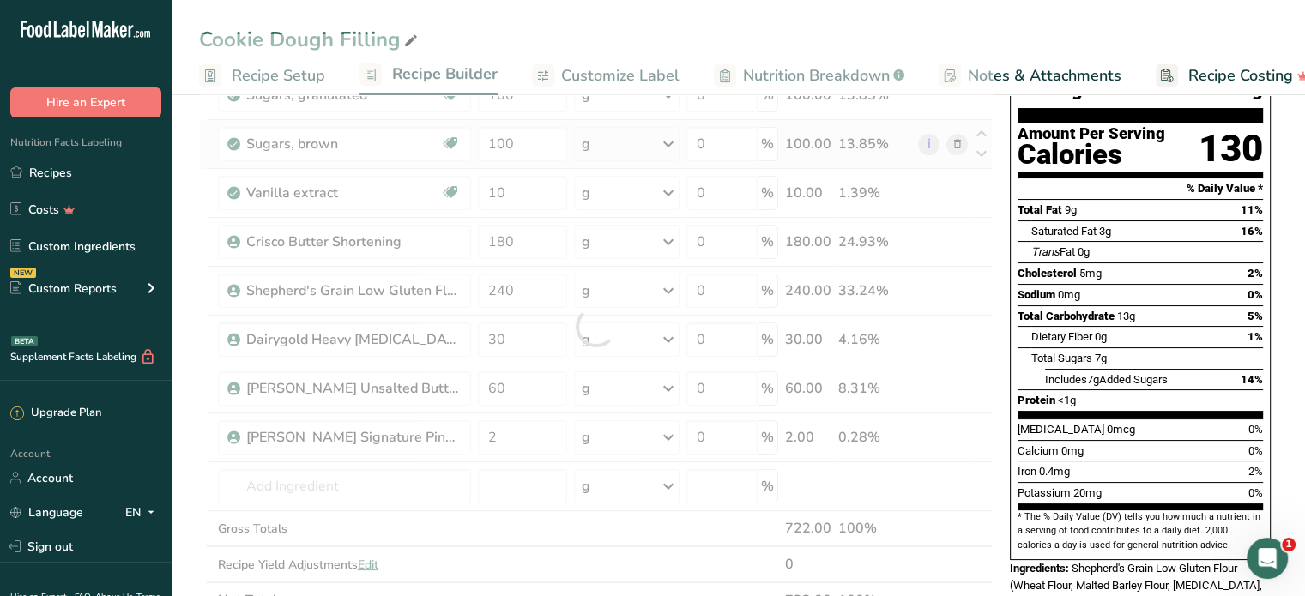
click at [199, 129] on div "Ingredient * Amount * Unit * Waste * .a-a{fill:#347362;}.b-a{fill:#fff;} Grams …" at bounding box center [596, 326] width 794 height 584
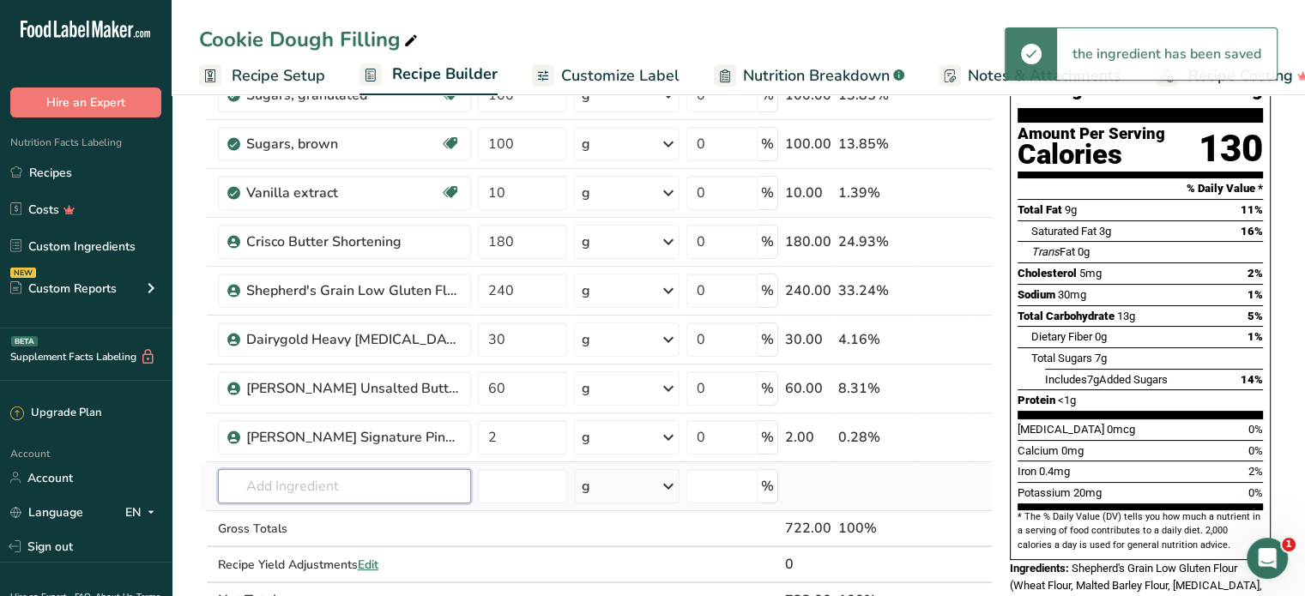
click at [289, 479] on input "text" at bounding box center [344, 486] width 253 height 34
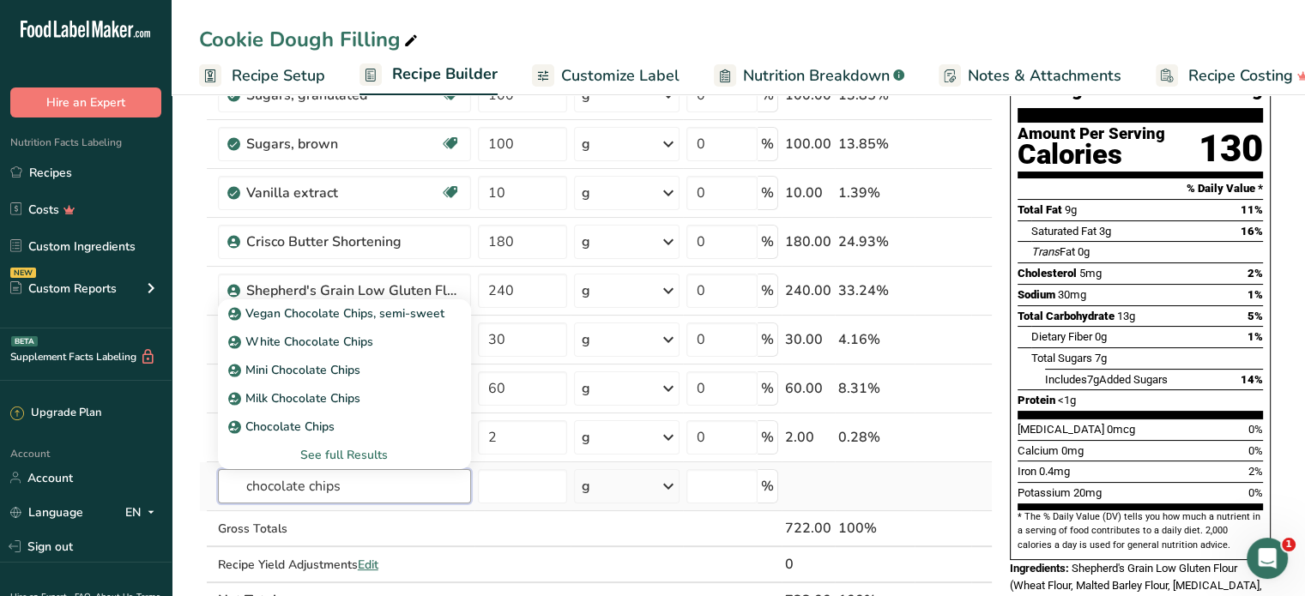
type input "chocolate chips"
click at [354, 452] on div "See full Results" at bounding box center [345, 455] width 226 height 18
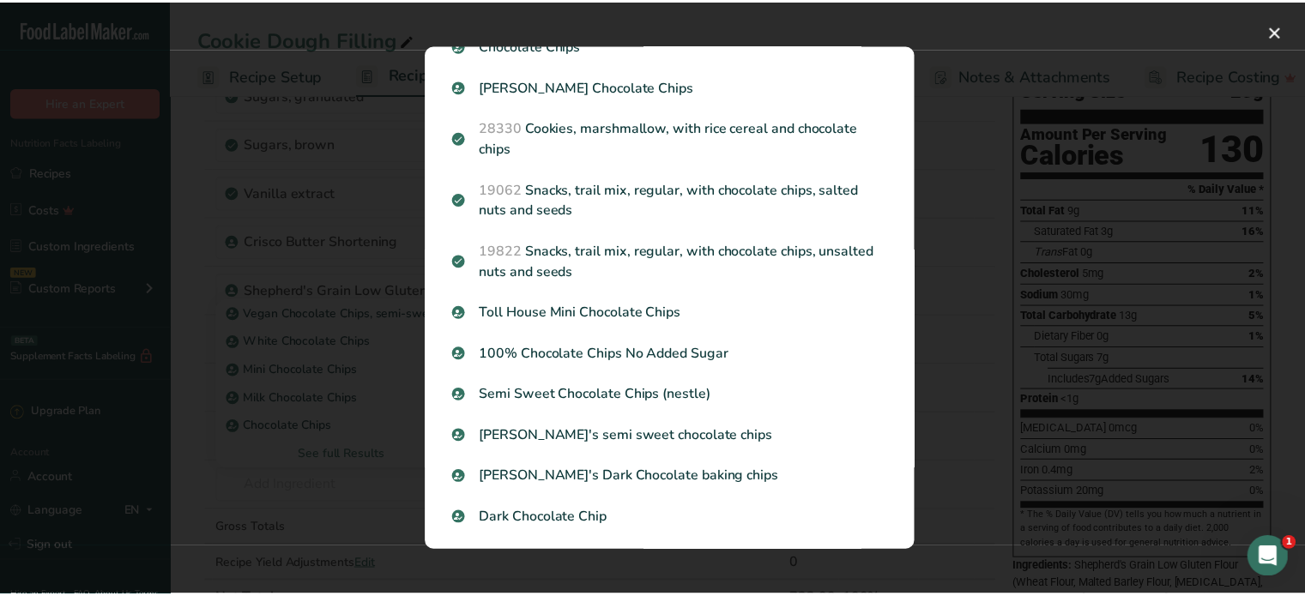
scroll to position [238, 0]
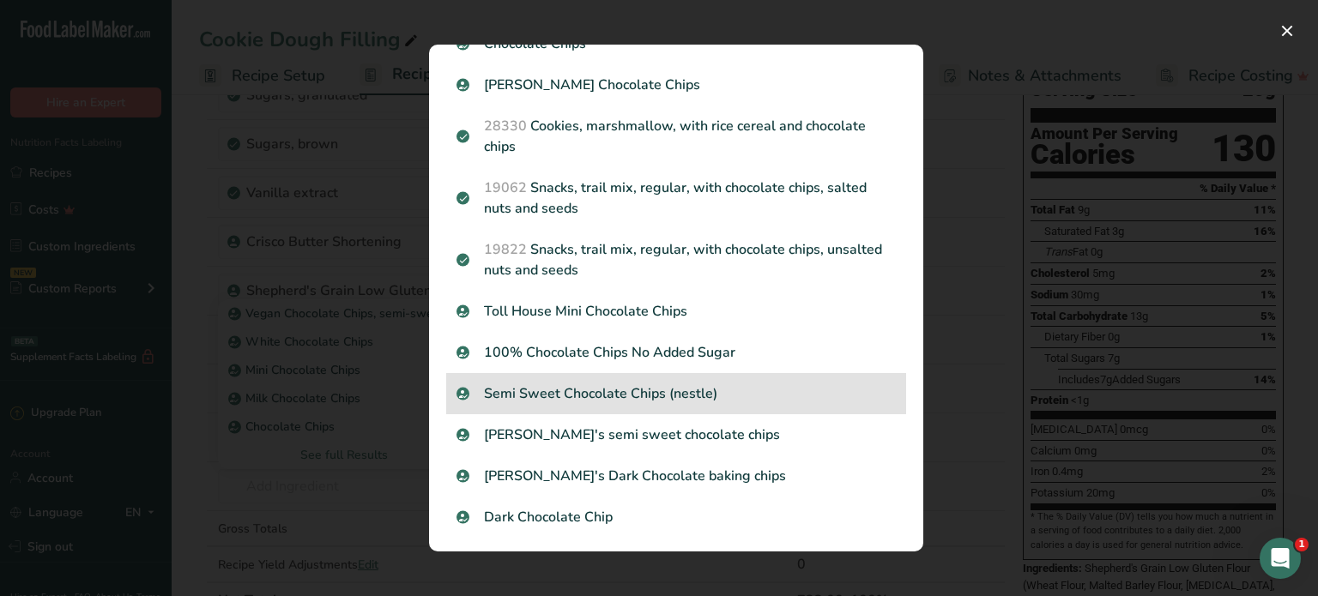
click at [676, 390] on p "Semi Sweet Chocolate Chips (nestle)" at bounding box center [675, 394] width 439 height 21
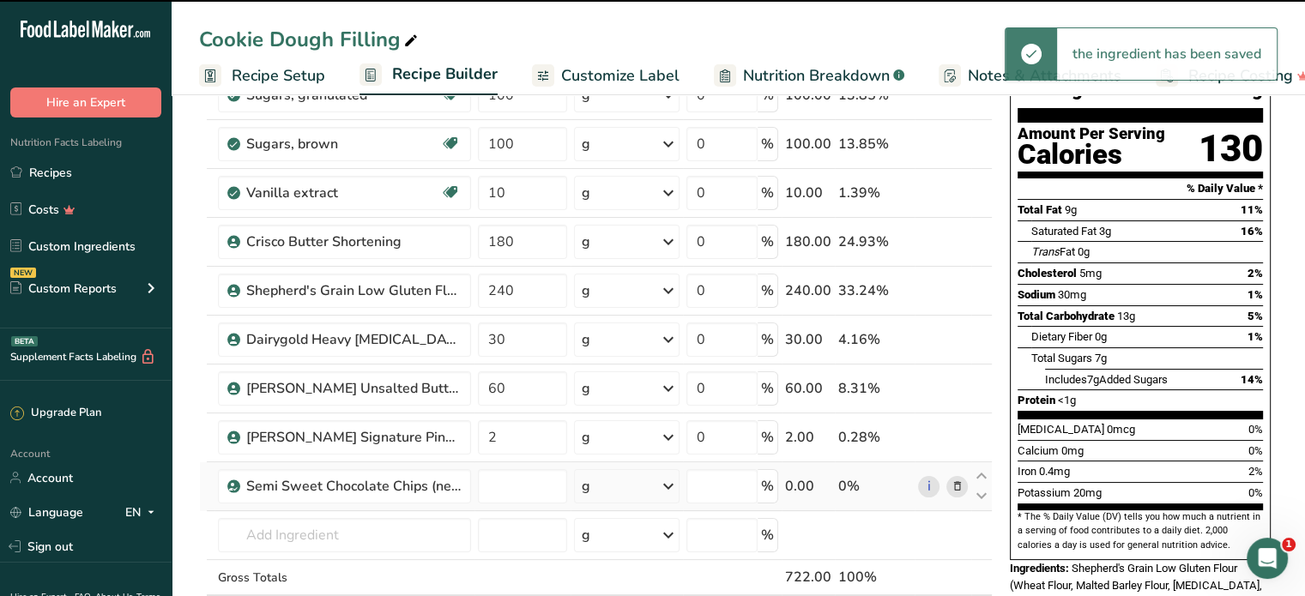
type input "0"
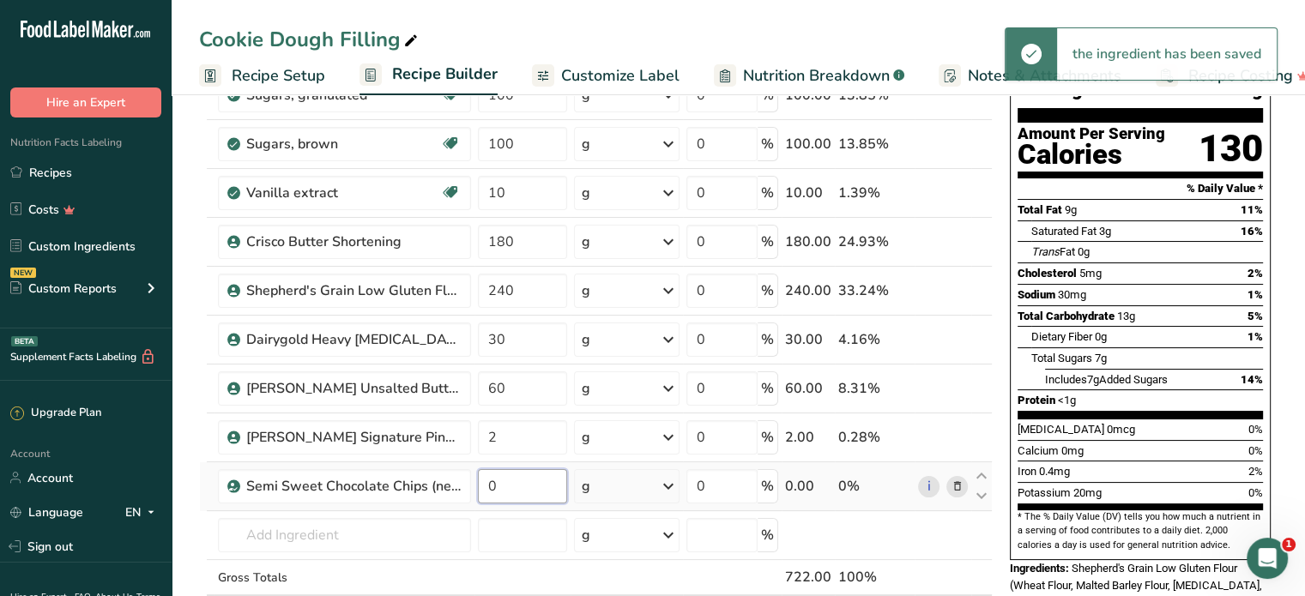
click at [521, 487] on input "0" at bounding box center [522, 486] width 89 height 34
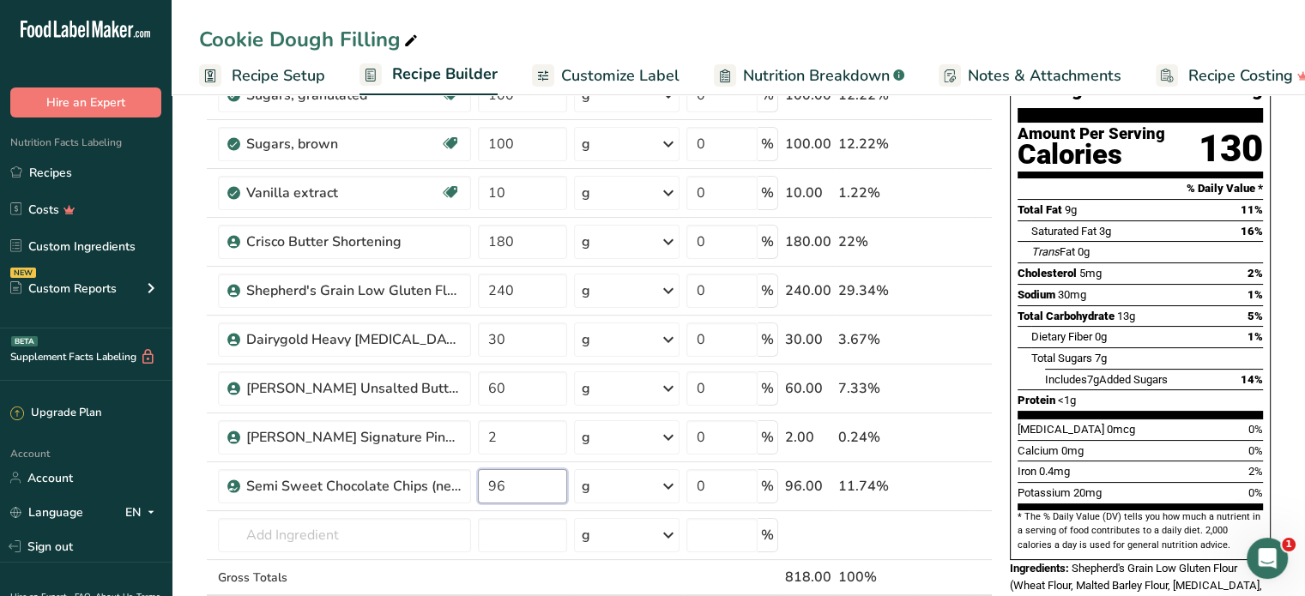
type input "96"
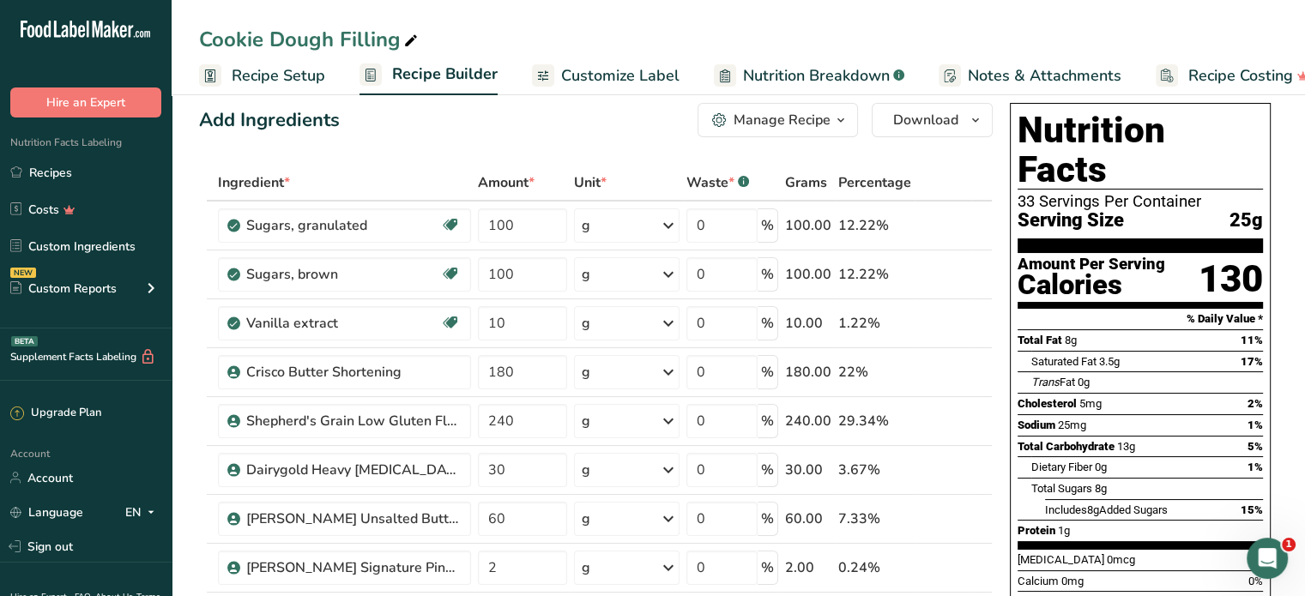
scroll to position [0, 0]
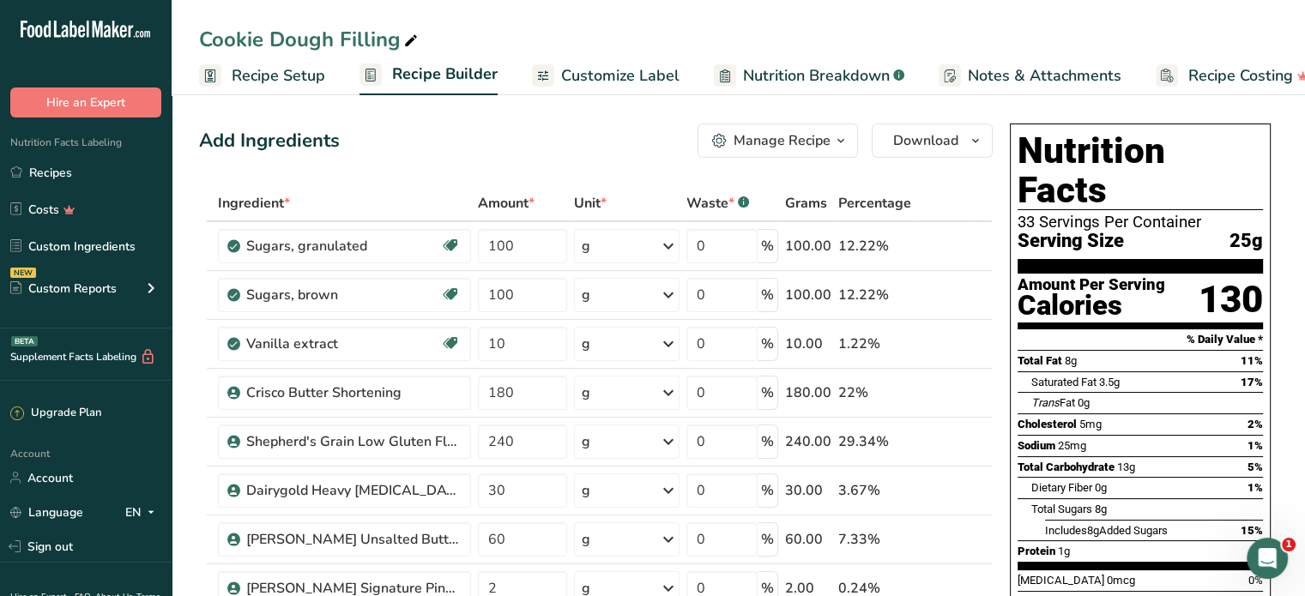
click at [292, 81] on span "Recipe Setup" at bounding box center [279, 75] width 94 height 23
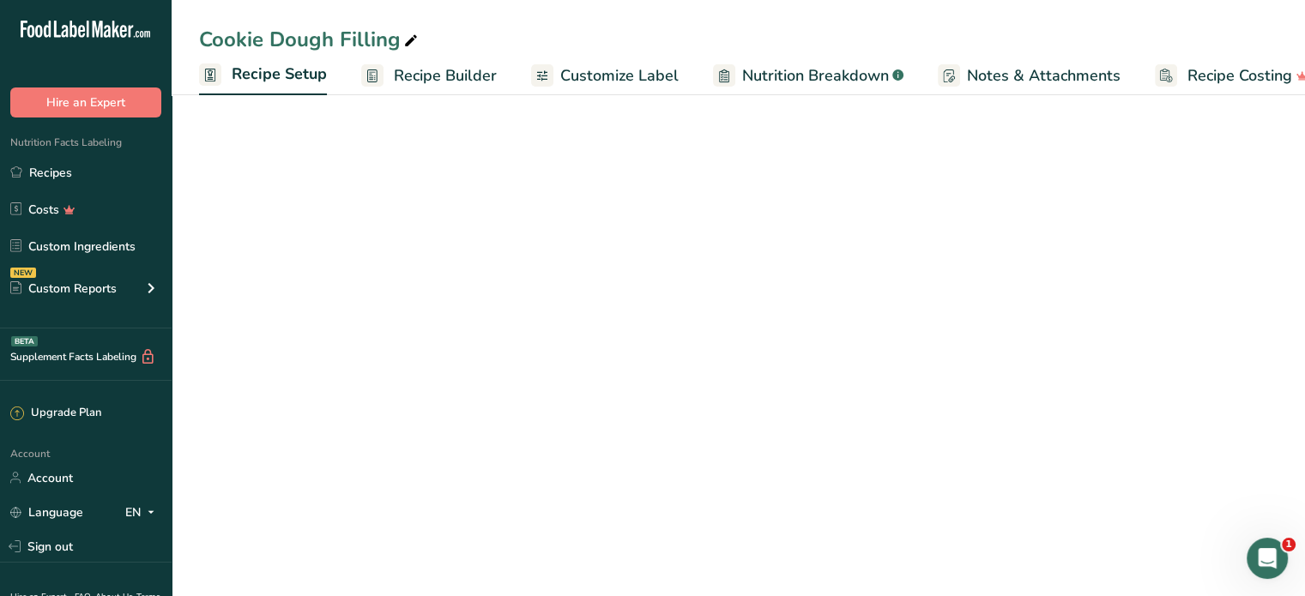
scroll to position [0, 6]
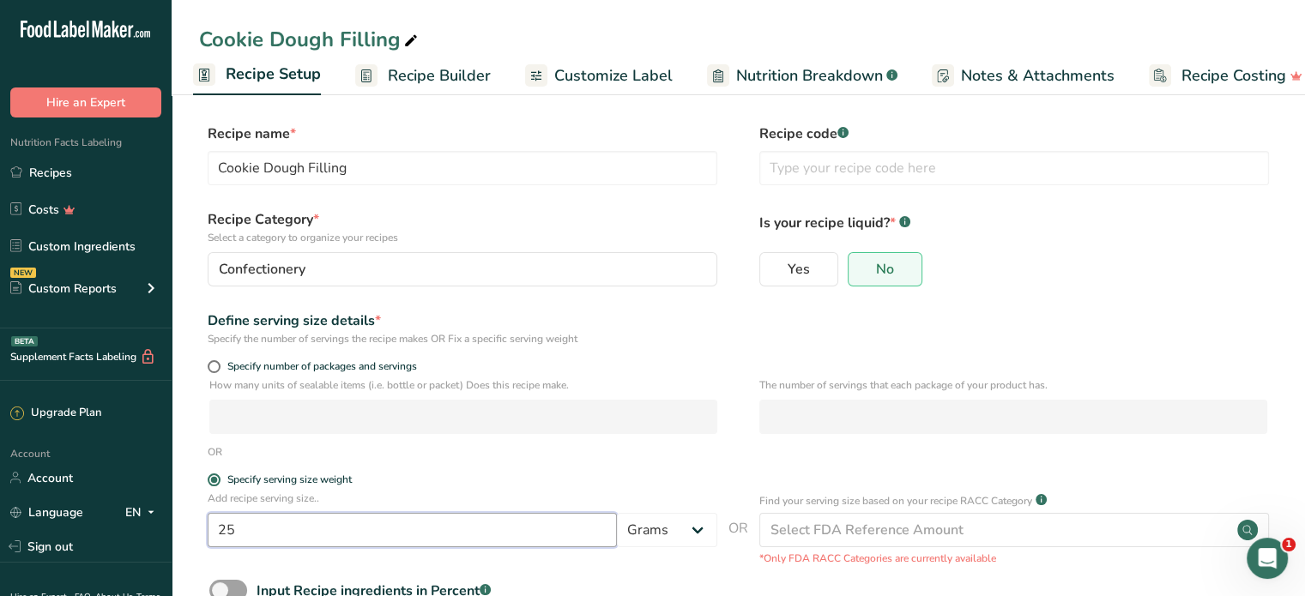
click at [261, 523] on input "25" at bounding box center [412, 530] width 409 height 34
type input "2"
type input "30"
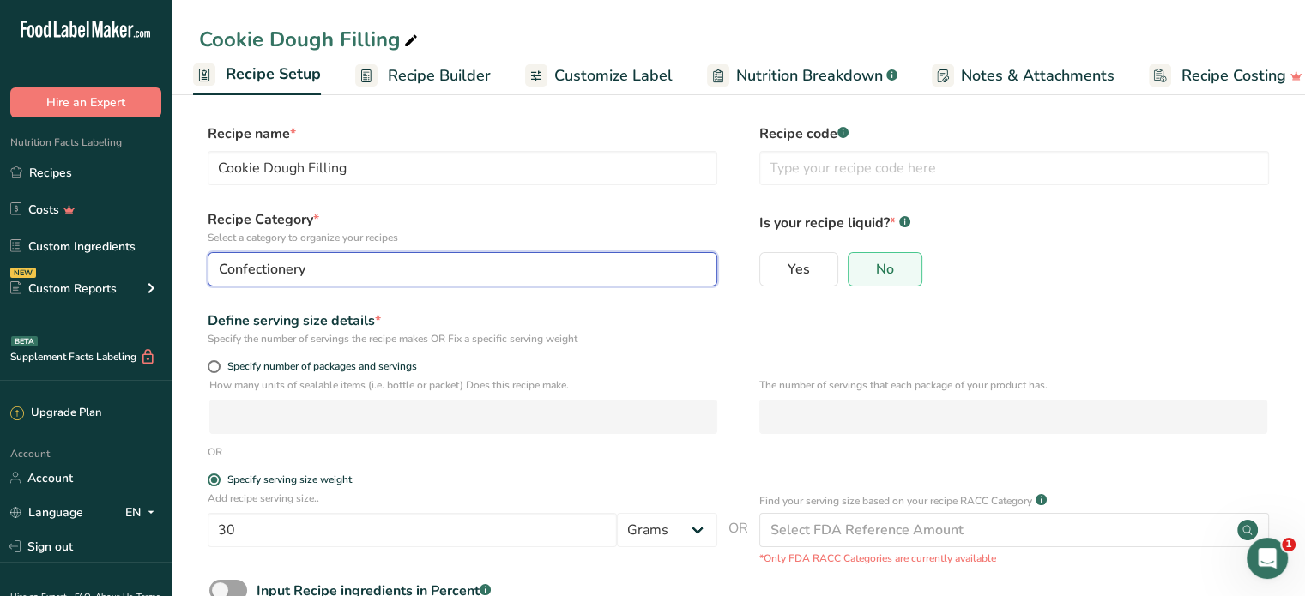
click at [657, 270] on div "Confectionery" at bounding box center [457, 269] width 477 height 21
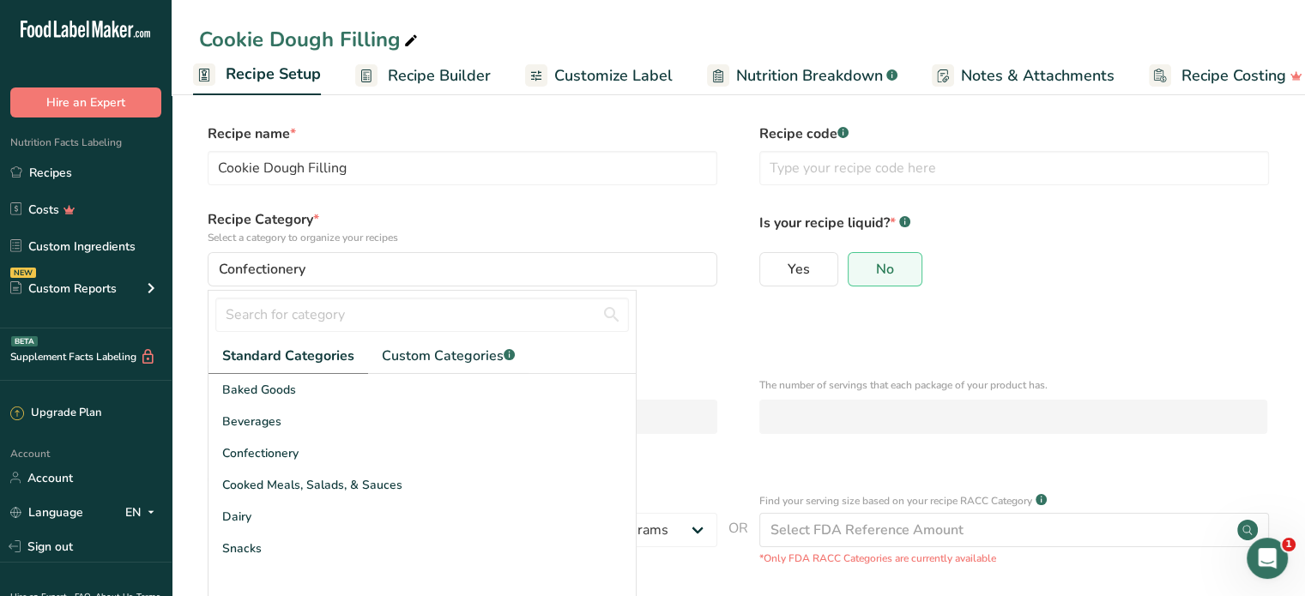
click at [689, 318] on div "Define serving size details *" at bounding box center [463, 321] width 510 height 21
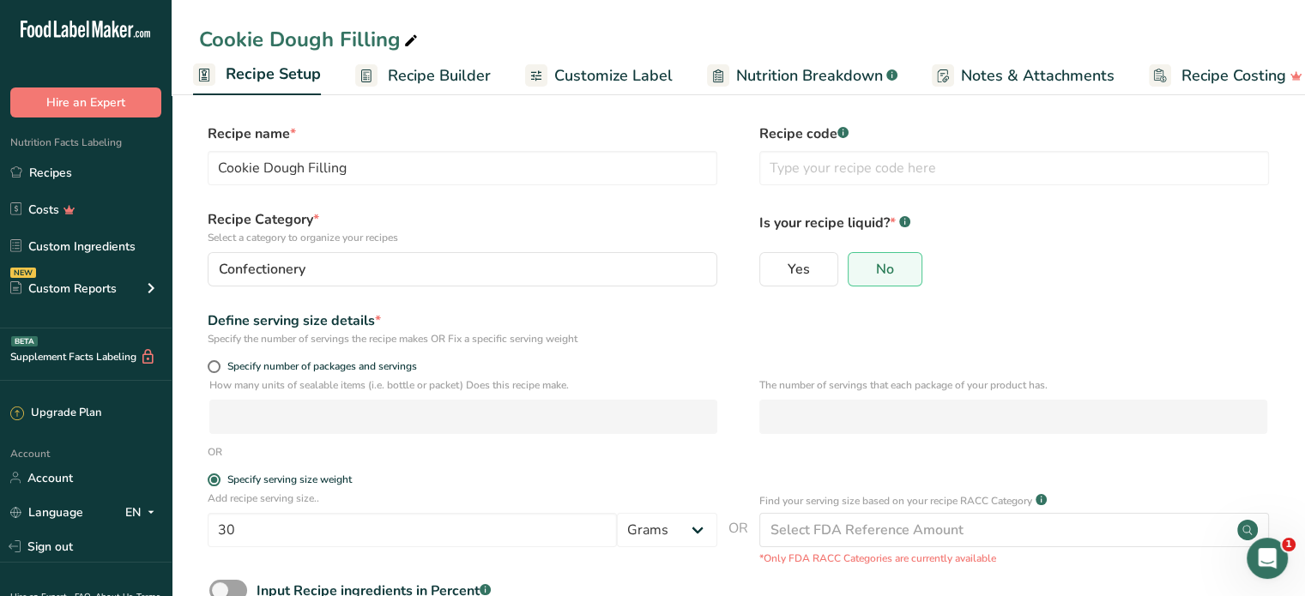
drag, startPoint x: 457, startPoint y: 79, endPoint x: 490, endPoint y: 94, distance: 36.1
click at [457, 79] on span "Recipe Builder" at bounding box center [439, 75] width 103 height 23
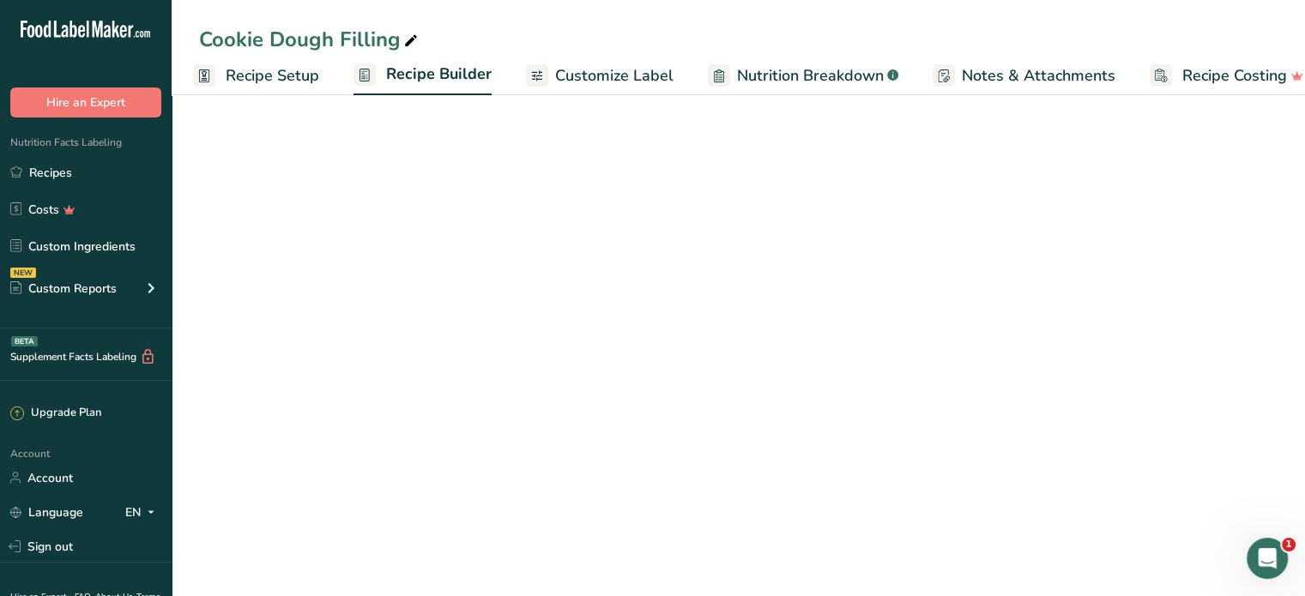
scroll to position [0, 31]
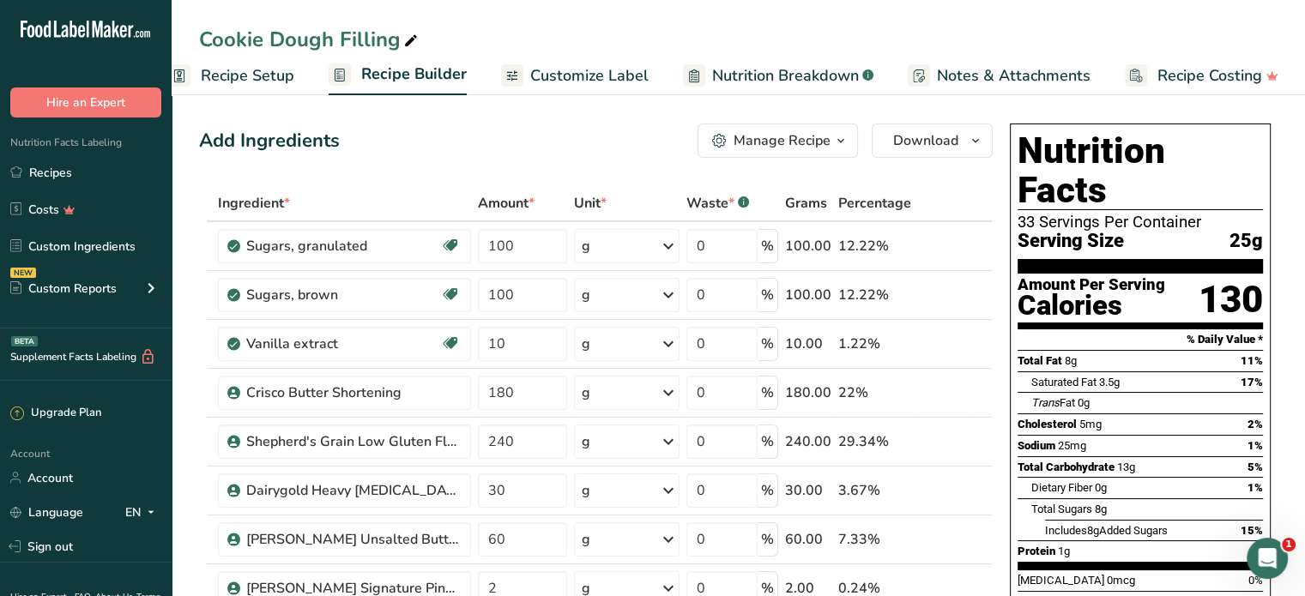
click at [254, 76] on span "Recipe Setup" at bounding box center [248, 75] width 94 height 23
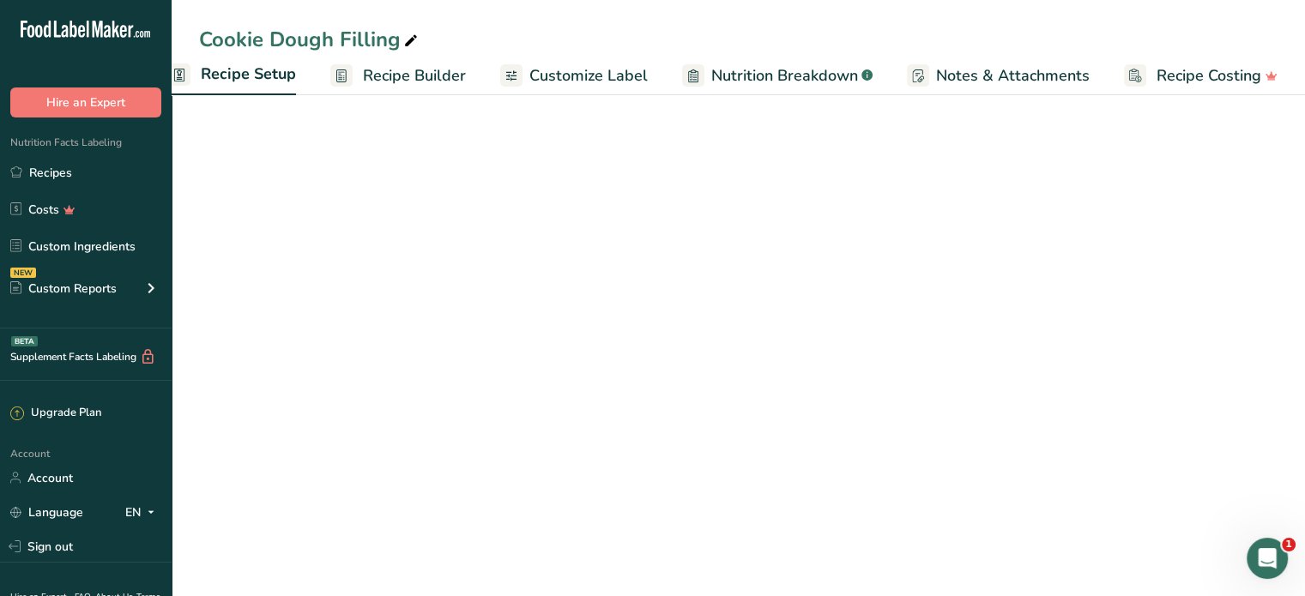
scroll to position [0, 6]
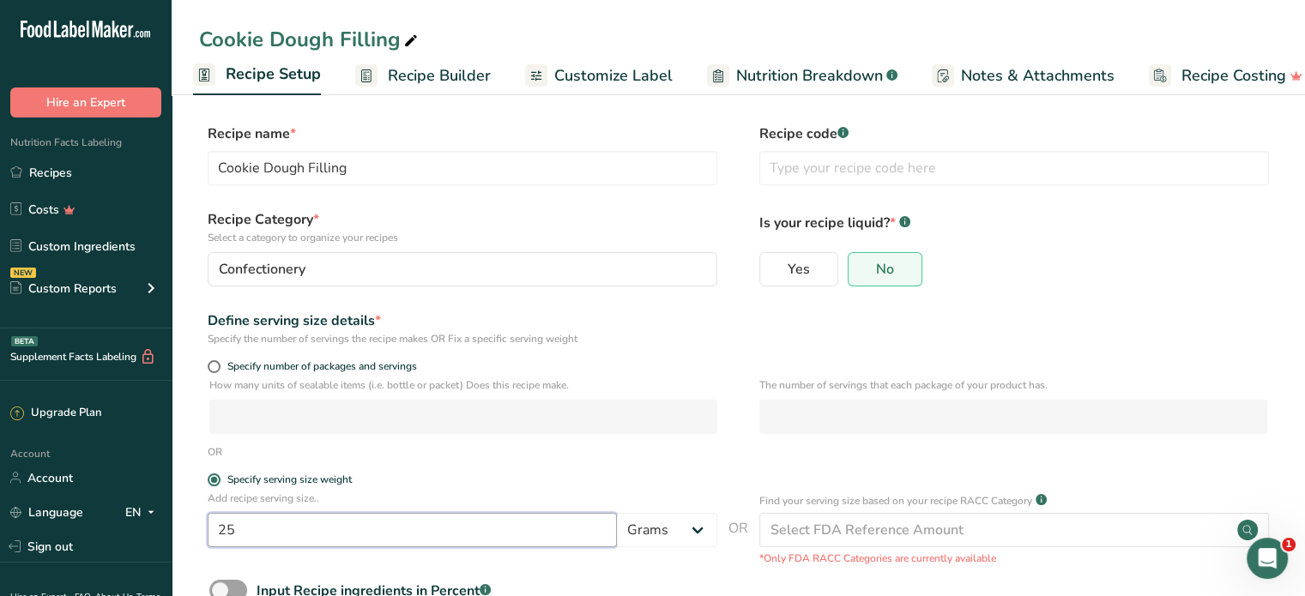
click at [259, 528] on input "25" at bounding box center [412, 530] width 409 height 34
click at [261, 530] on input "25" at bounding box center [412, 530] width 409 height 34
type input "30"
click at [1191, 339] on div "Define serving size details * Specify the number of servings the recipe makes O…" at bounding box center [738, 329] width 1079 height 36
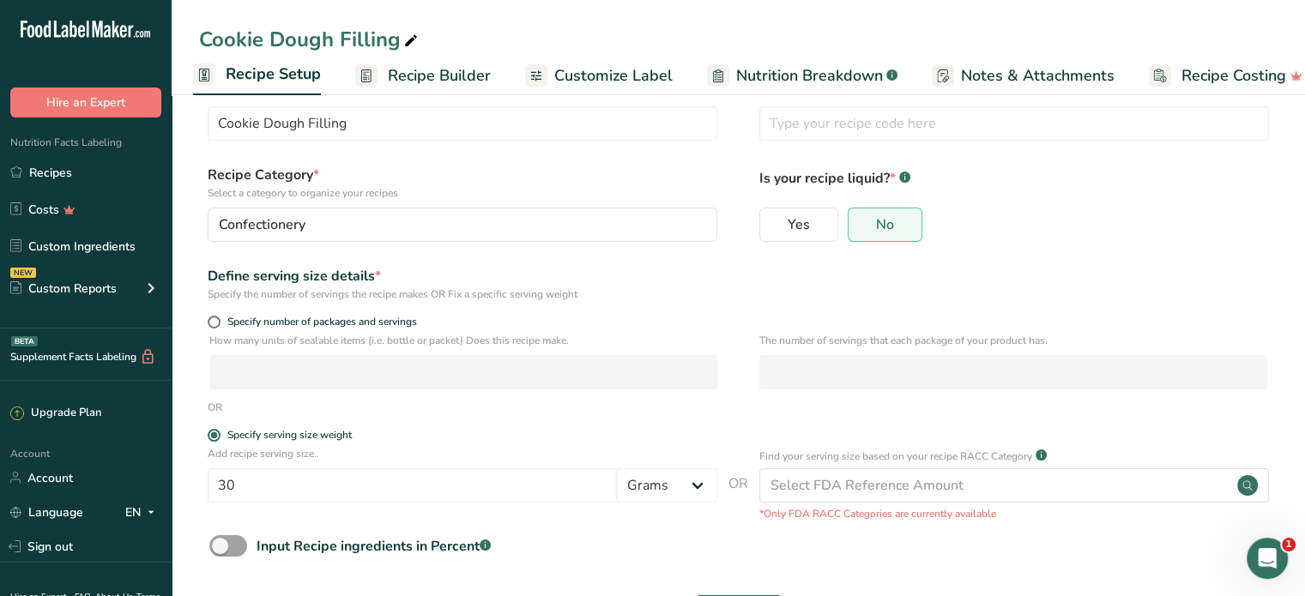
scroll to position [115, 0]
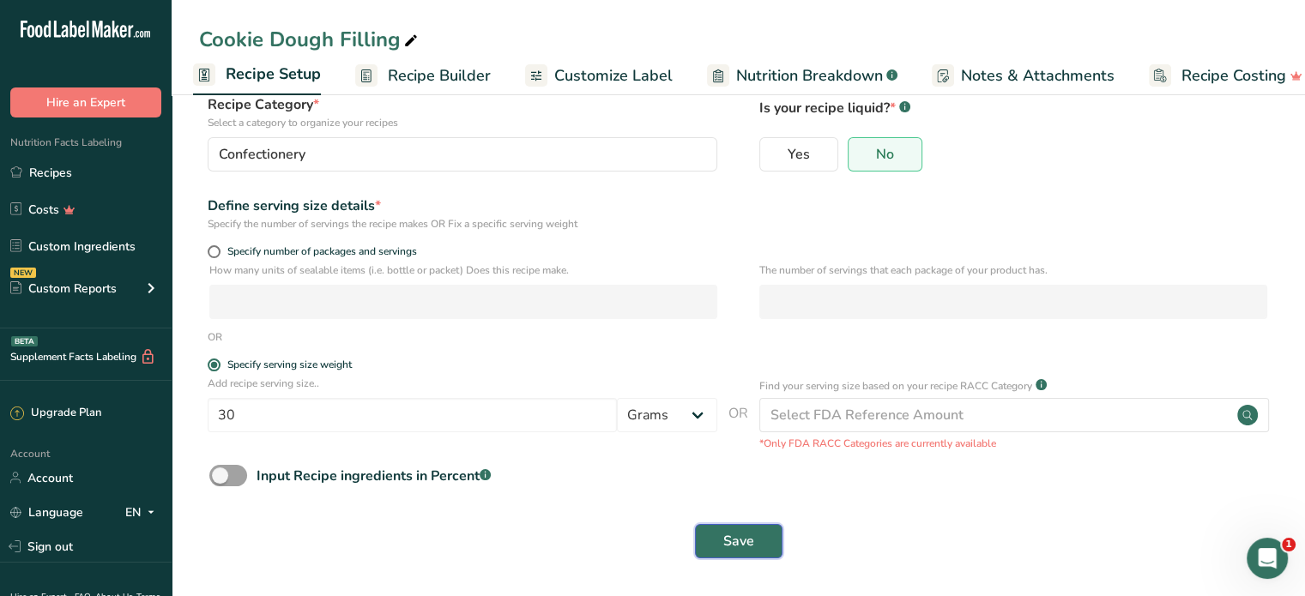
click at [746, 544] on span "Save" at bounding box center [738, 541] width 31 height 21
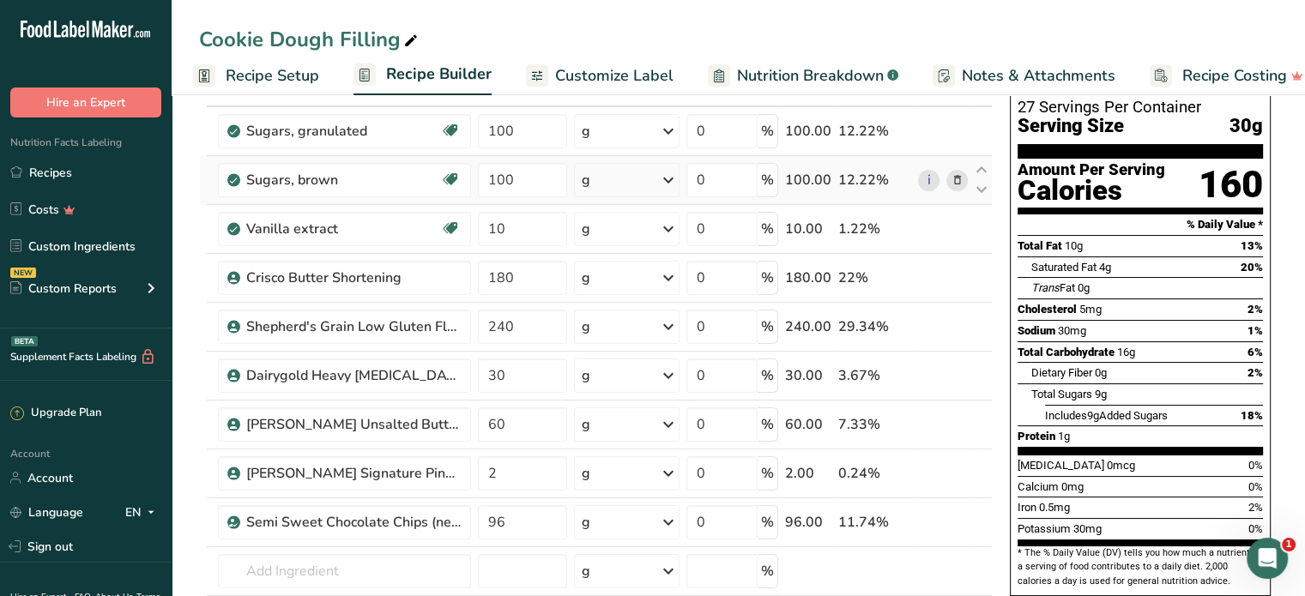
drag, startPoint x: 33, startPoint y: 166, endPoint x: 215, endPoint y: 183, distance: 182.6
click at [33, 166] on link "Recipes" at bounding box center [86, 172] width 172 height 33
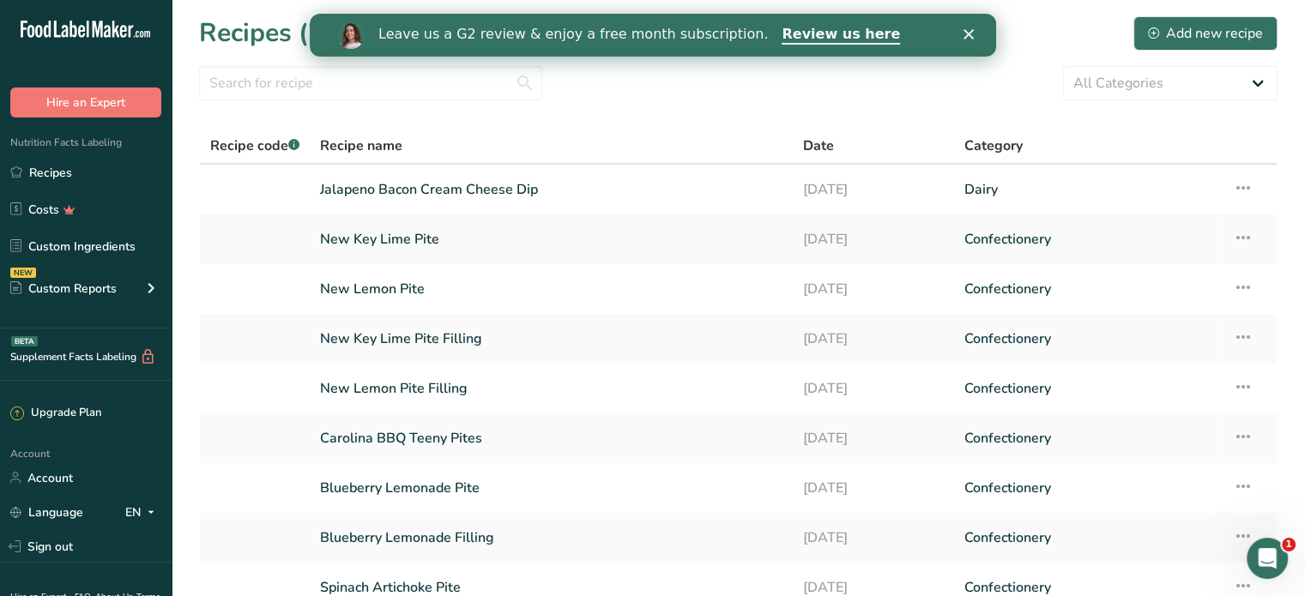
click at [967, 33] on polygon "Close" at bounding box center [968, 34] width 10 height 10
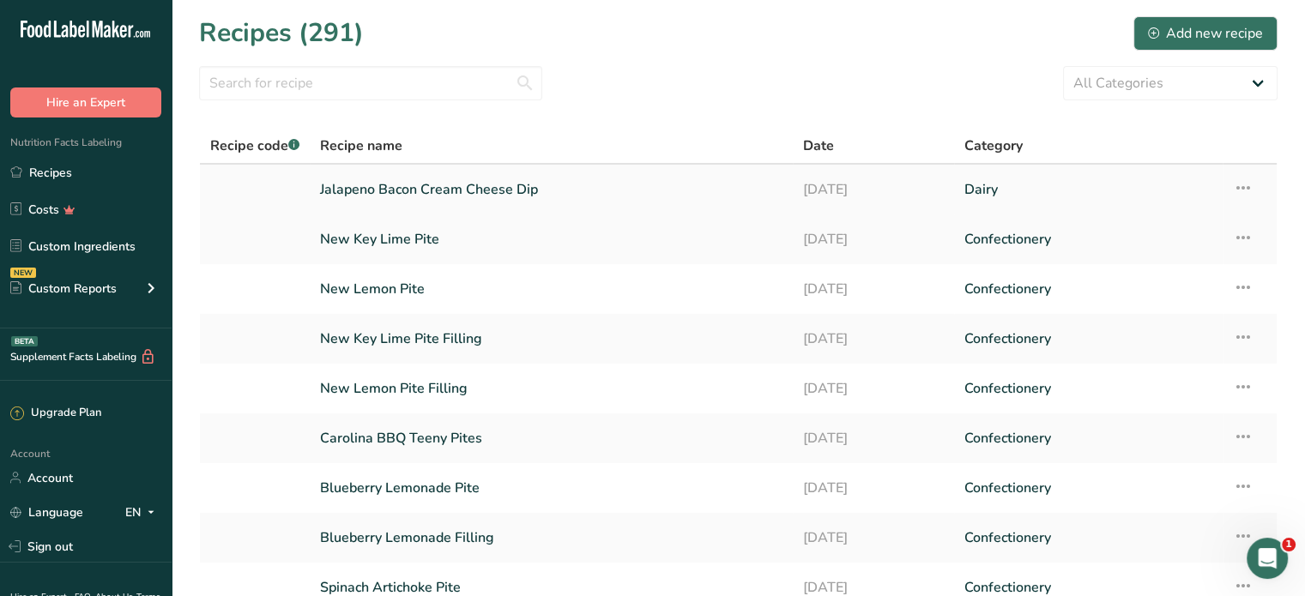
click at [1242, 183] on icon at bounding box center [1243, 187] width 21 height 31
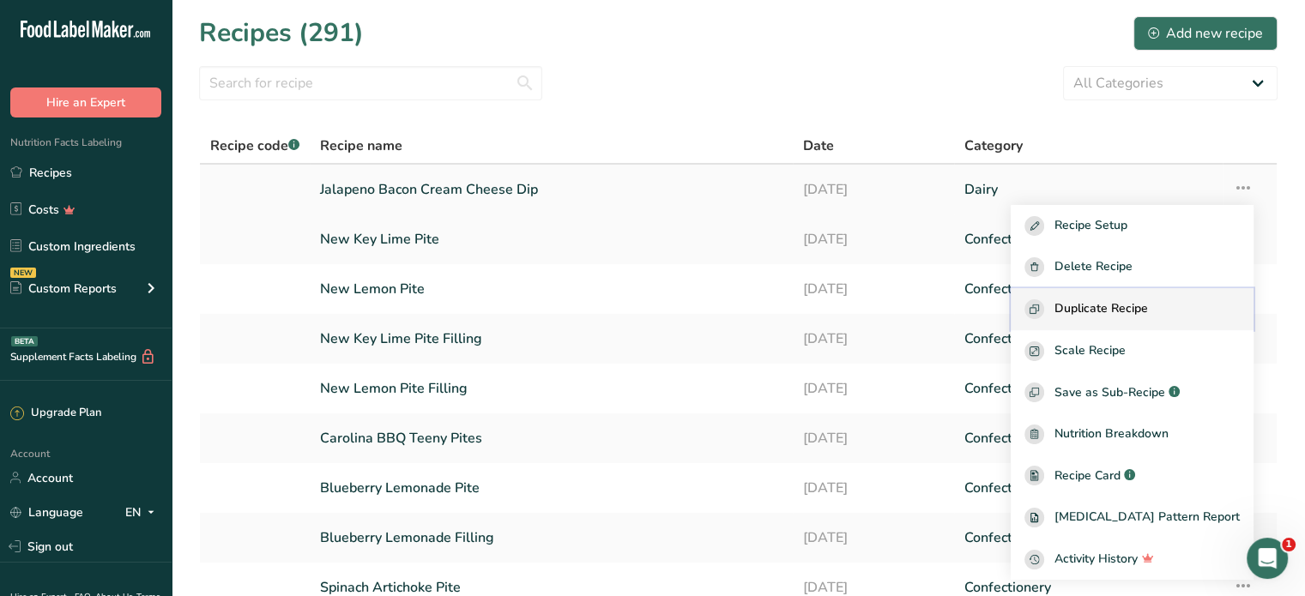
click at [1119, 305] on span "Duplicate Recipe" at bounding box center [1102, 309] width 94 height 20
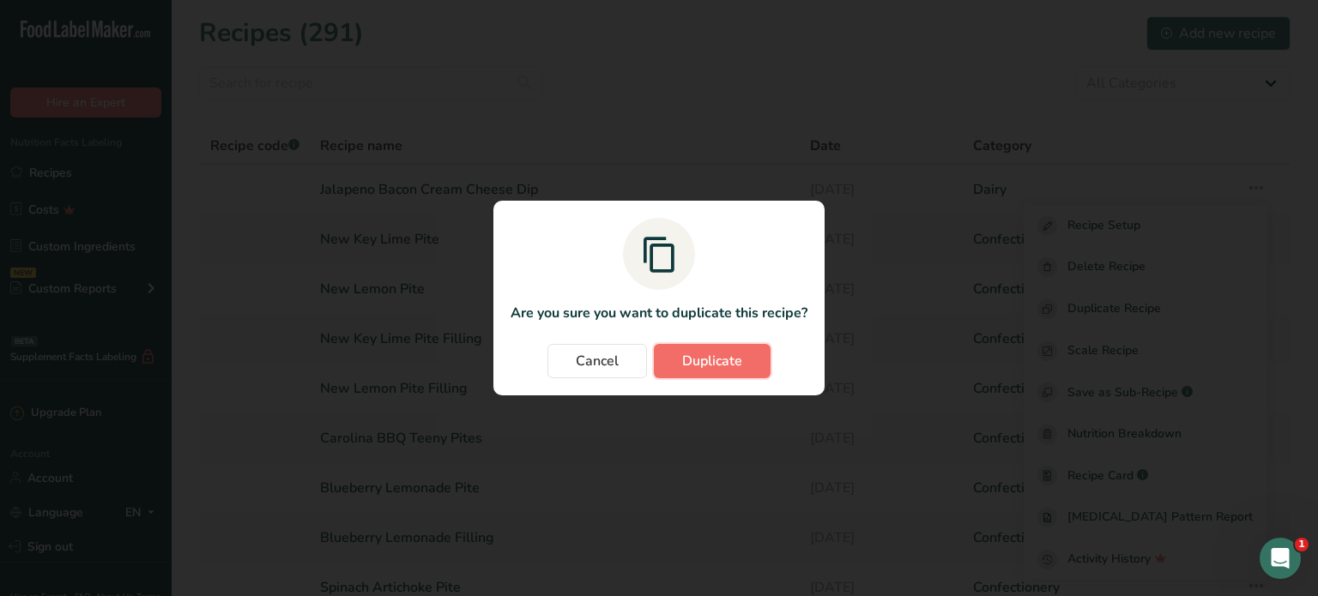
click at [741, 360] on button "Duplicate" at bounding box center [712, 361] width 117 height 34
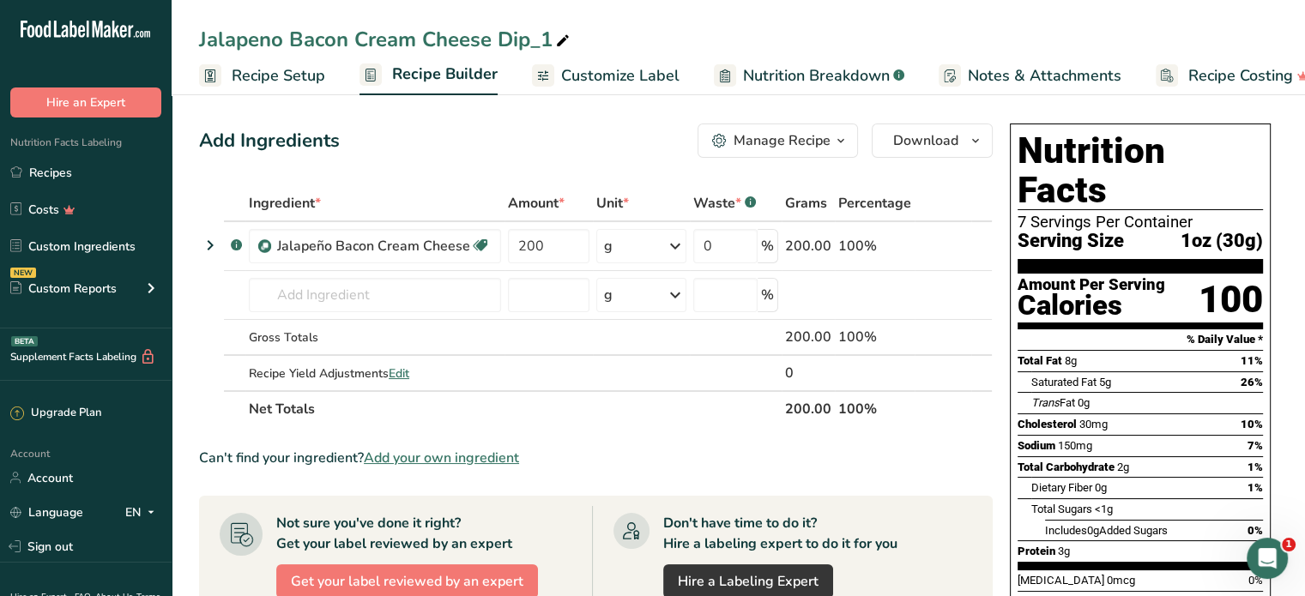
click at [560, 39] on icon at bounding box center [562, 41] width 15 height 24
drag, startPoint x: 549, startPoint y: 39, endPoint x: 184, endPoint y: -1, distance: 367.7
click at [184, 0] on div "Jalapeno Bacon Cream Cheese Dip_1 Recipe Setup Recipe Builder Customize Label N…" at bounding box center [738, 47] width 1133 height 95
type input "Chocolate Chip Cookie Dough Dip"
click at [310, 287] on input "text" at bounding box center [375, 295] width 252 height 34
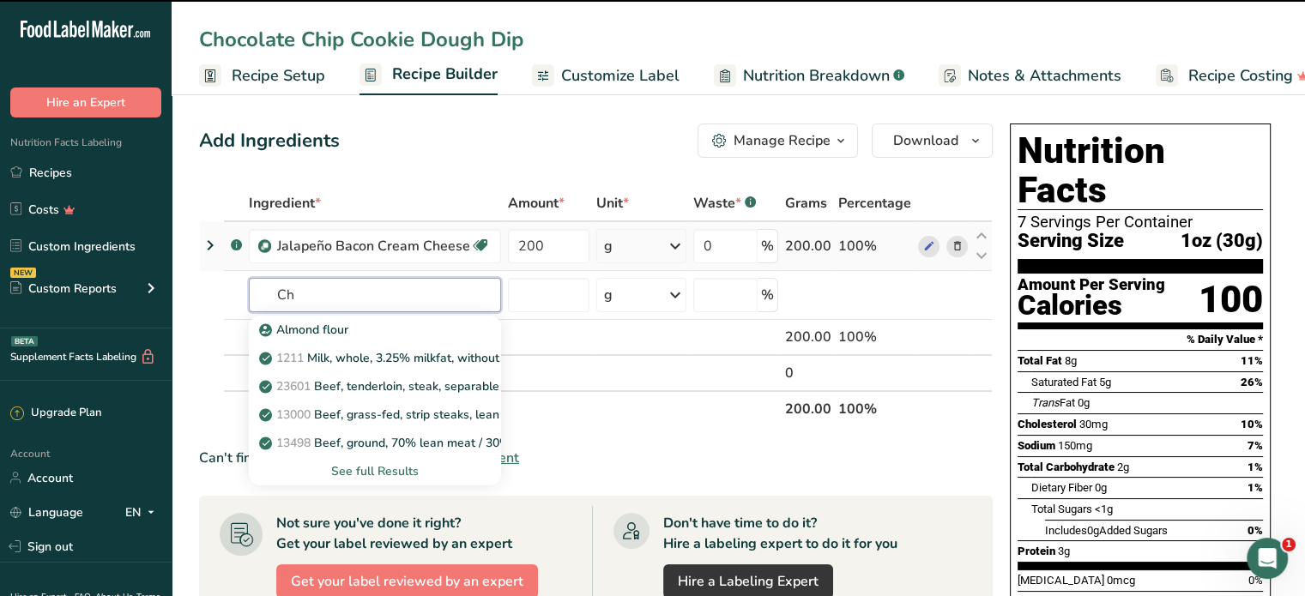
type input "Cho"
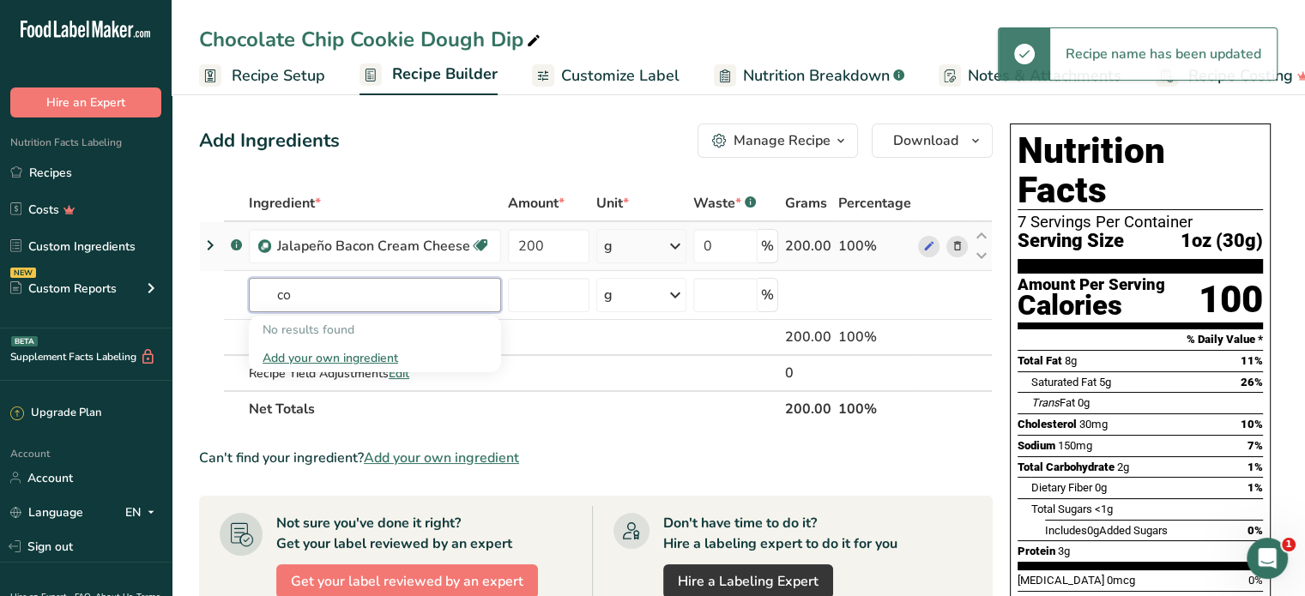
type input "c"
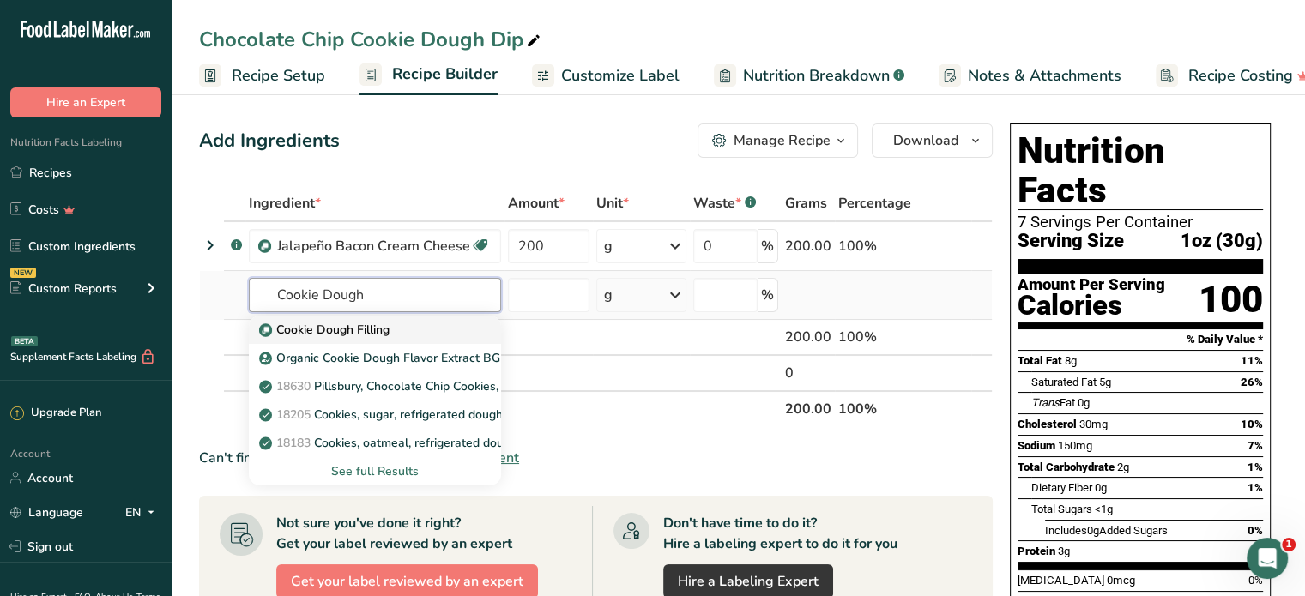
type input "Cookie Dough"
click at [343, 334] on p "Cookie Dough Filling" at bounding box center [326, 330] width 127 height 18
type input "Cookie Dough Filling"
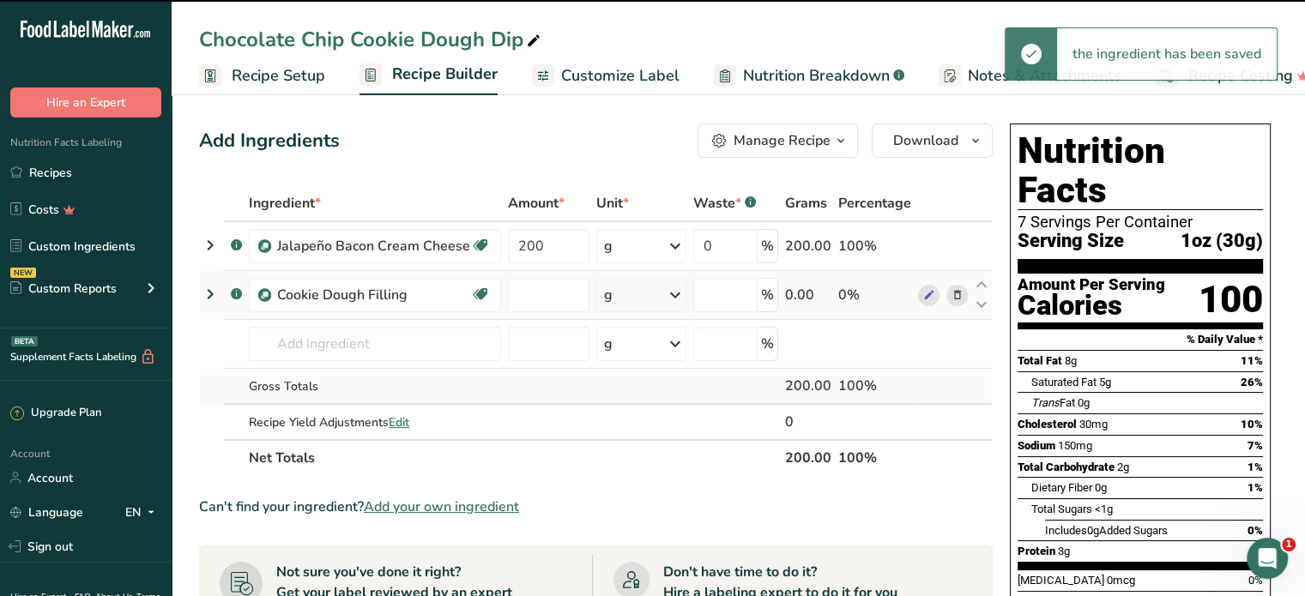
type input "0"
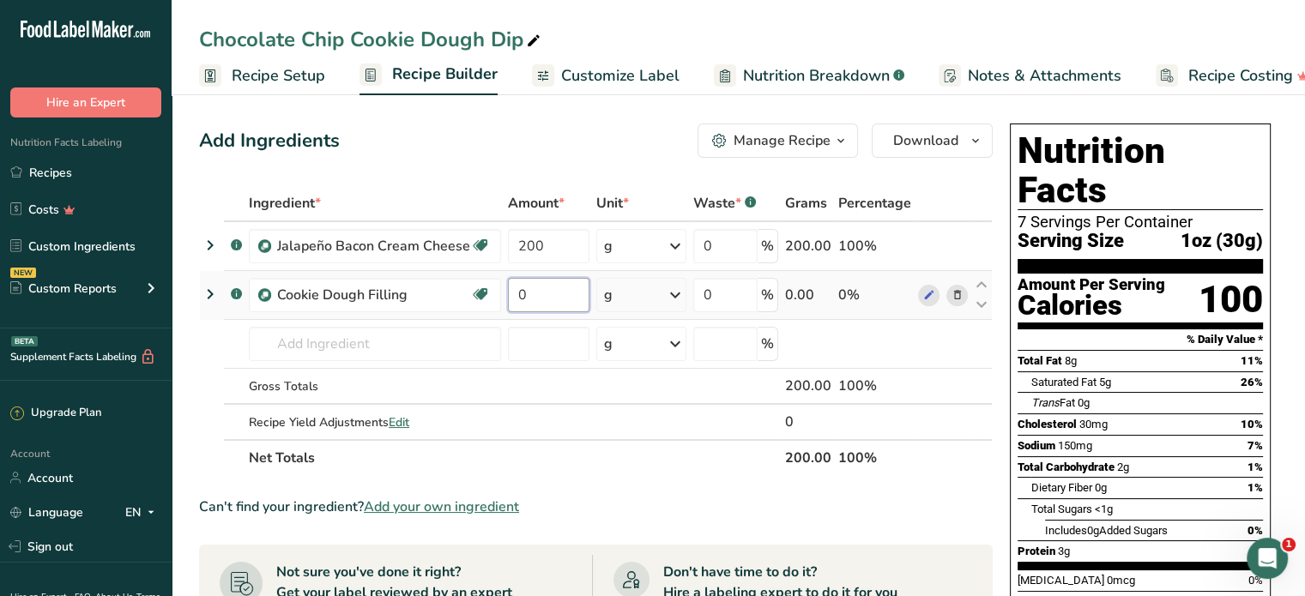
click at [548, 283] on input "0" at bounding box center [549, 295] width 82 height 34
type input "200"
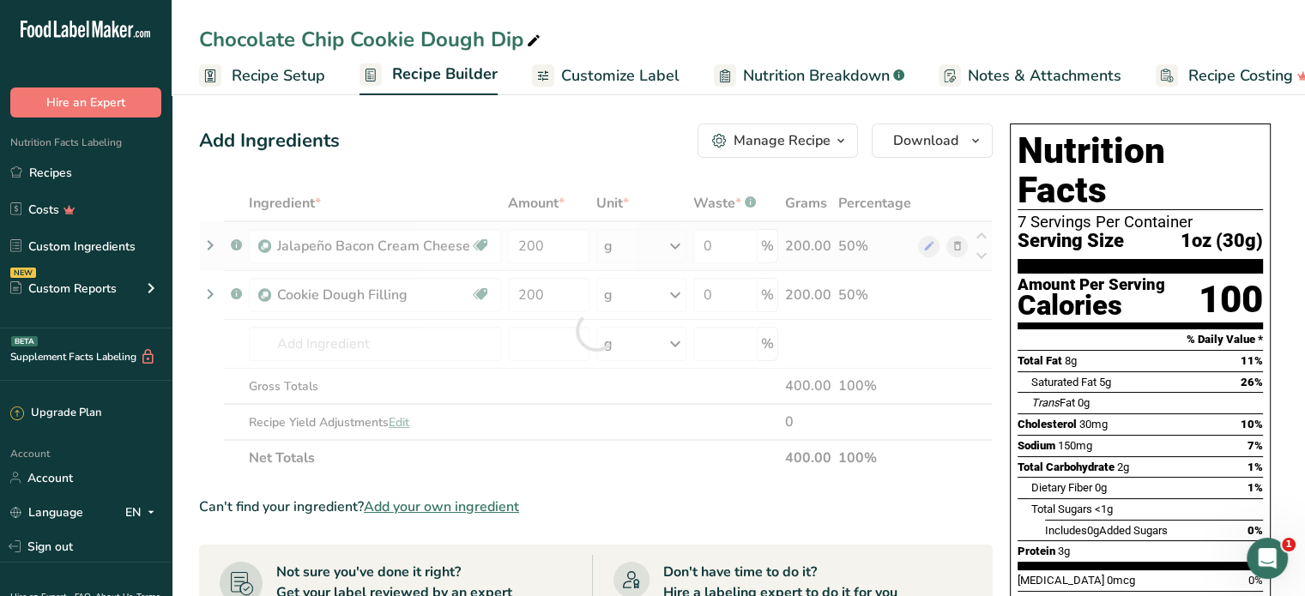
click at [892, 254] on div "Ingredient * Amount * Unit * Waste * .a-a{fill:#347362;}.b-a{fill:#fff;} Grams …" at bounding box center [596, 330] width 794 height 291
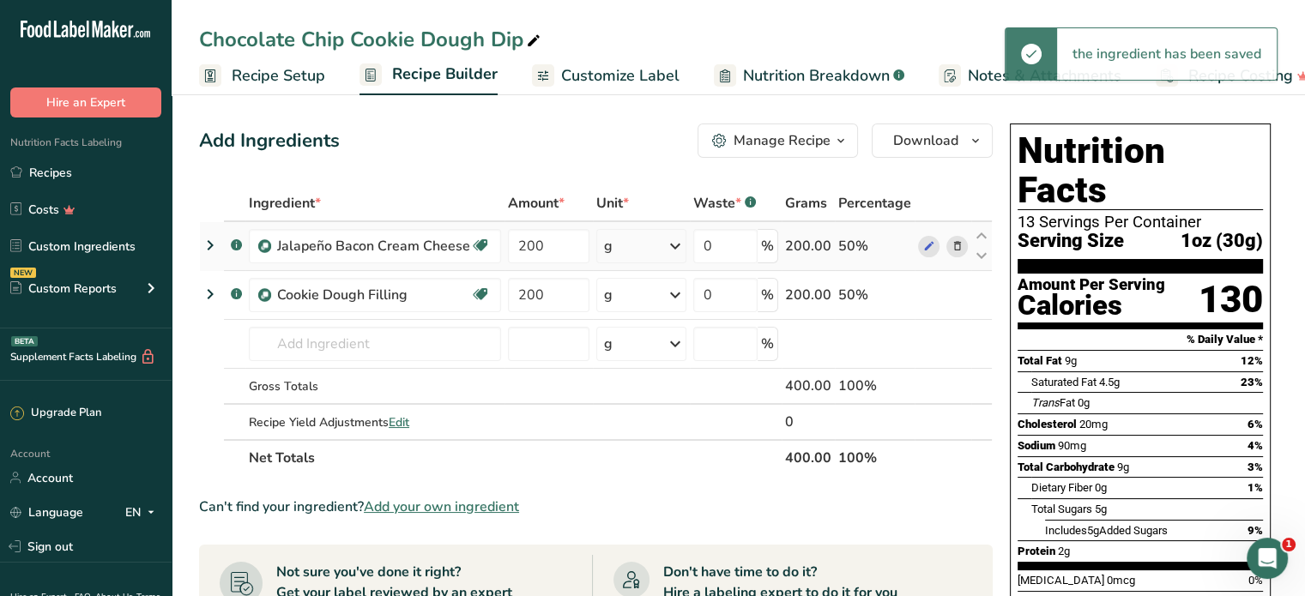
click at [954, 245] on icon at bounding box center [957, 247] width 12 height 18
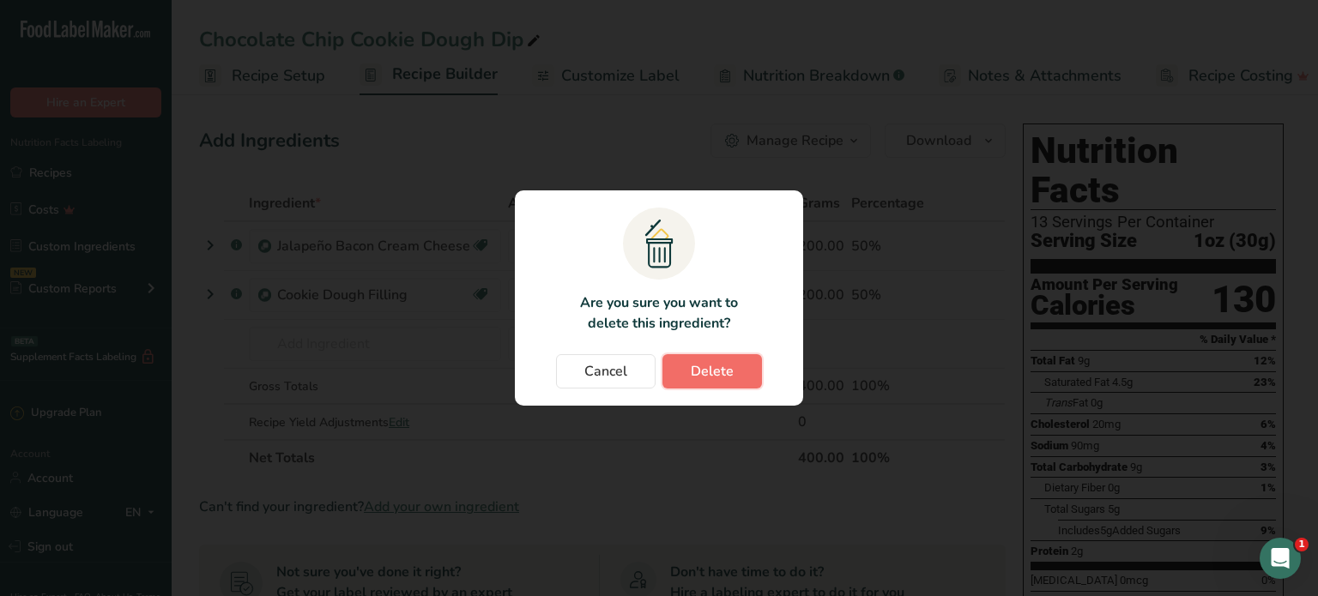
click at [720, 380] on span "Delete" at bounding box center [712, 371] width 43 height 21
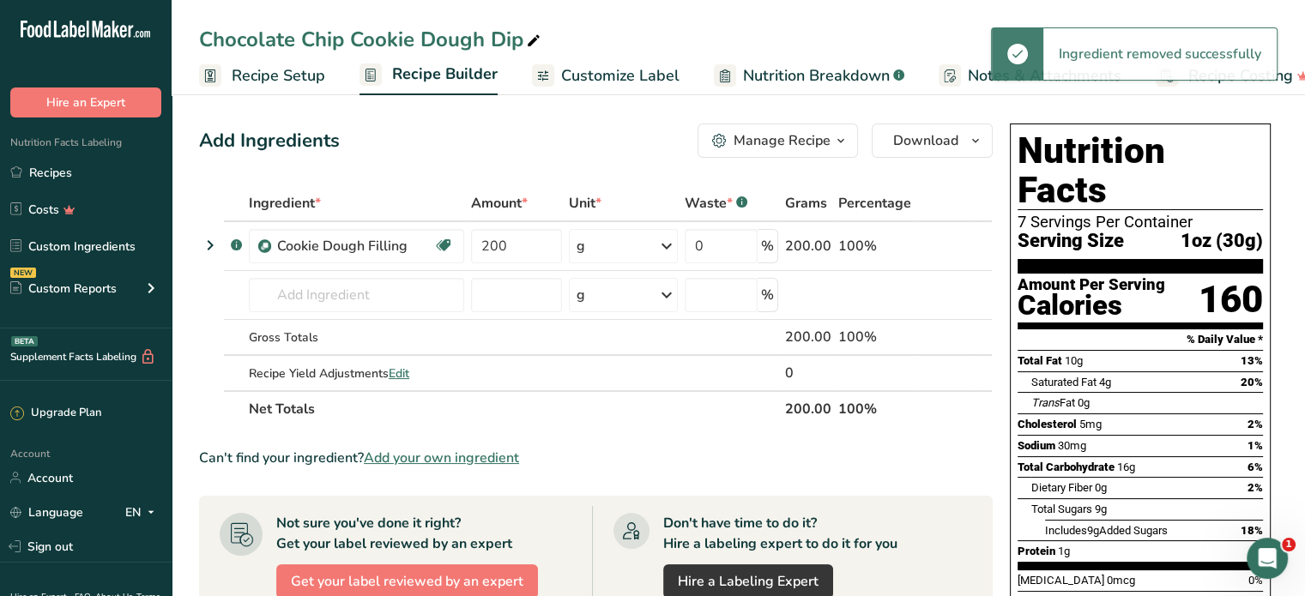
click at [583, 75] on span "Customize Label" at bounding box center [620, 75] width 118 height 23
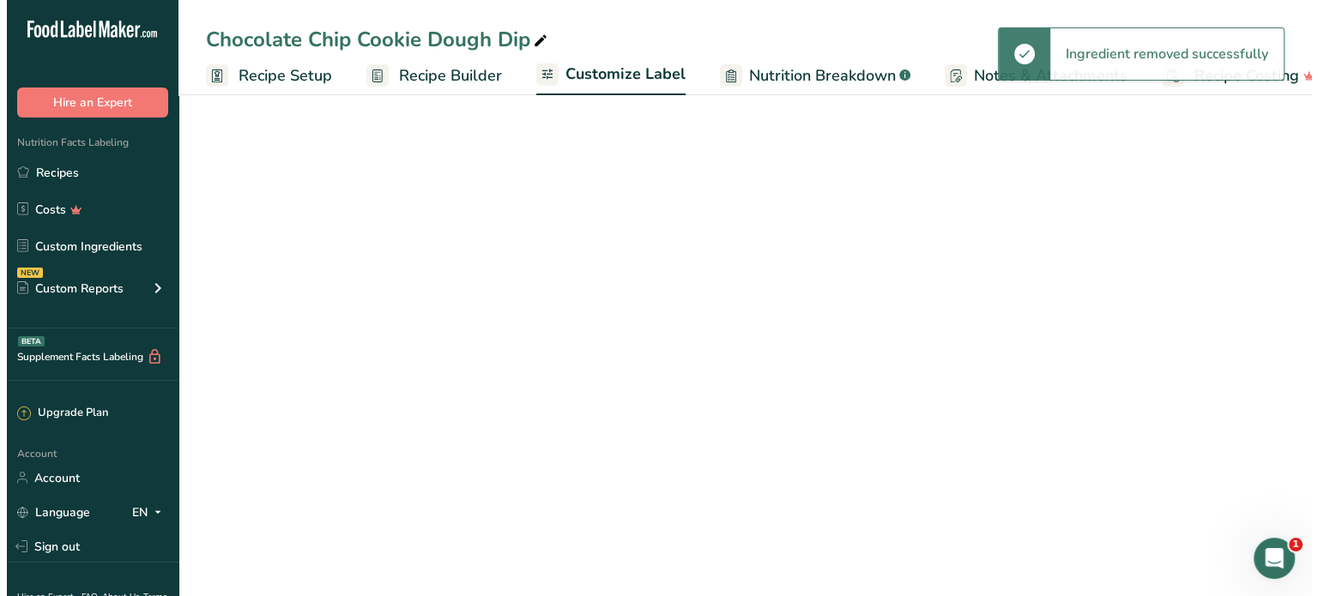
scroll to position [0, 31]
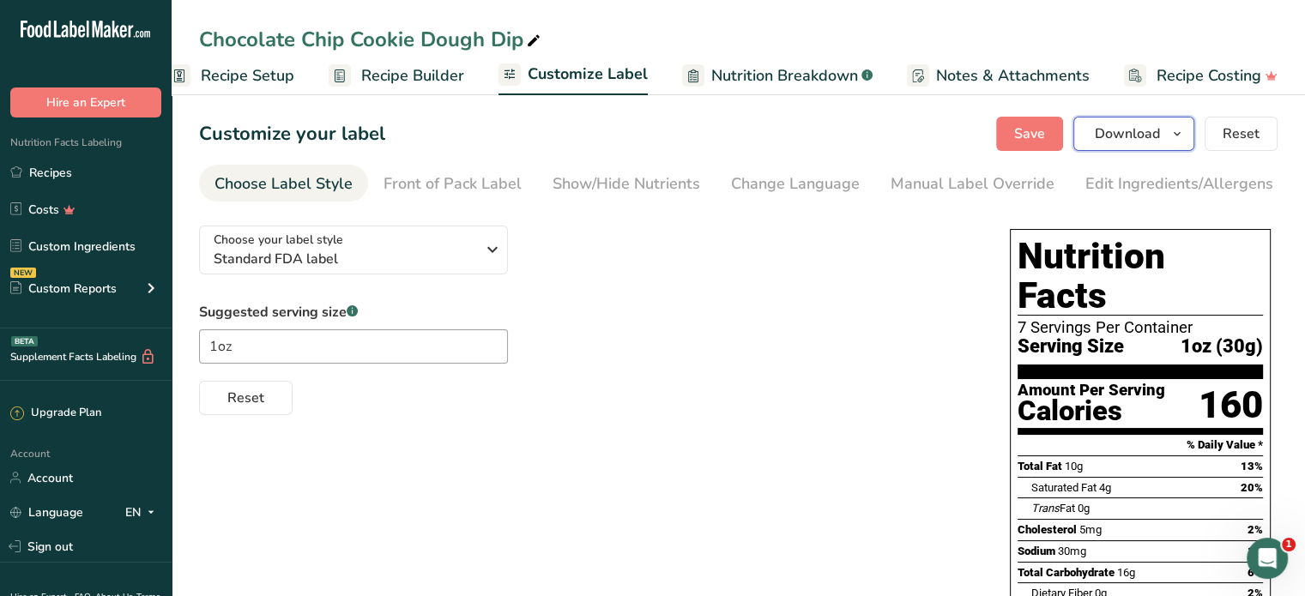
click at [1110, 136] on span "Download" at bounding box center [1127, 134] width 65 height 21
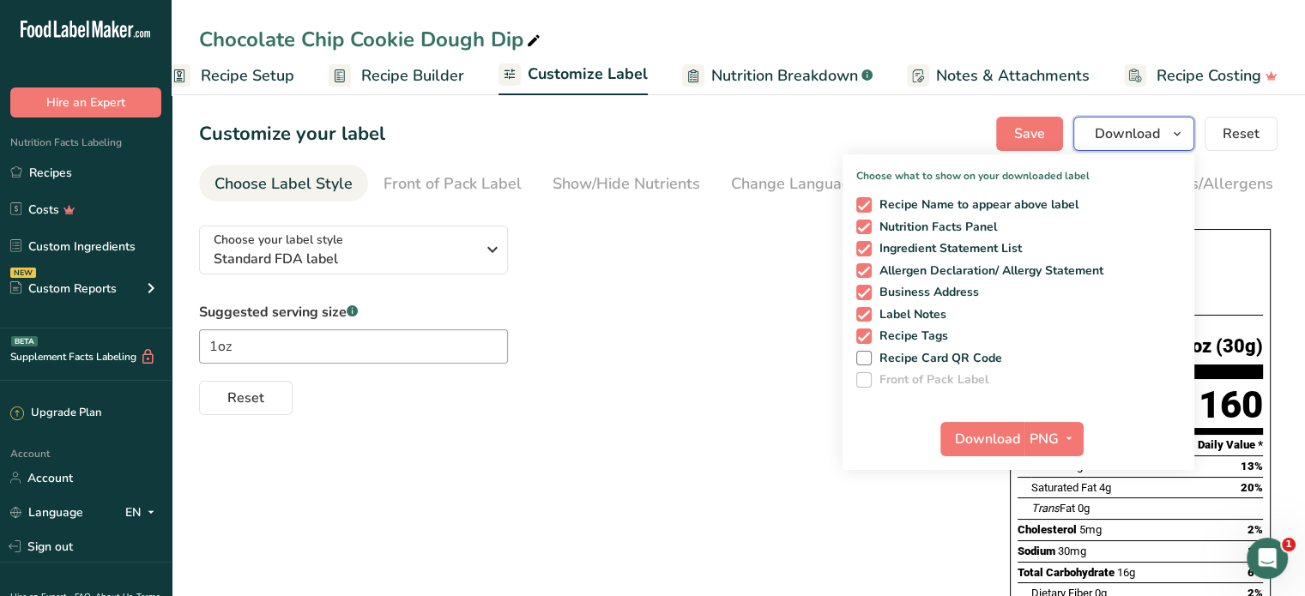
click at [1114, 142] on span "Download" at bounding box center [1127, 134] width 65 height 21
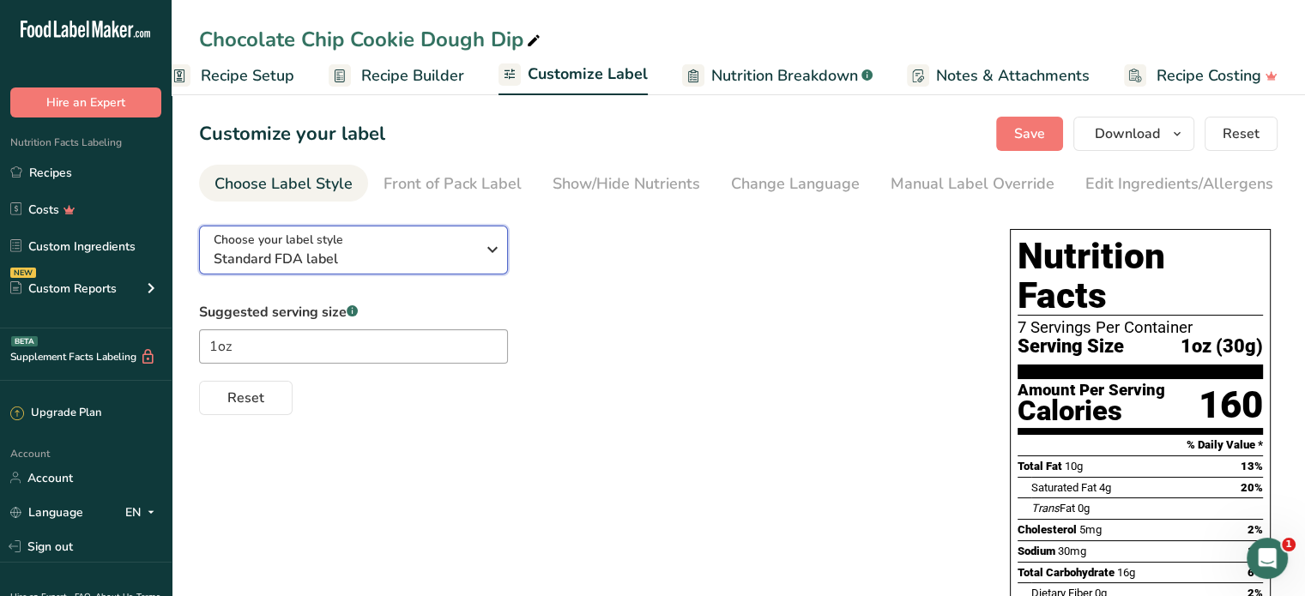
click at [421, 269] on span "Standard FDA label" at bounding box center [345, 259] width 262 height 21
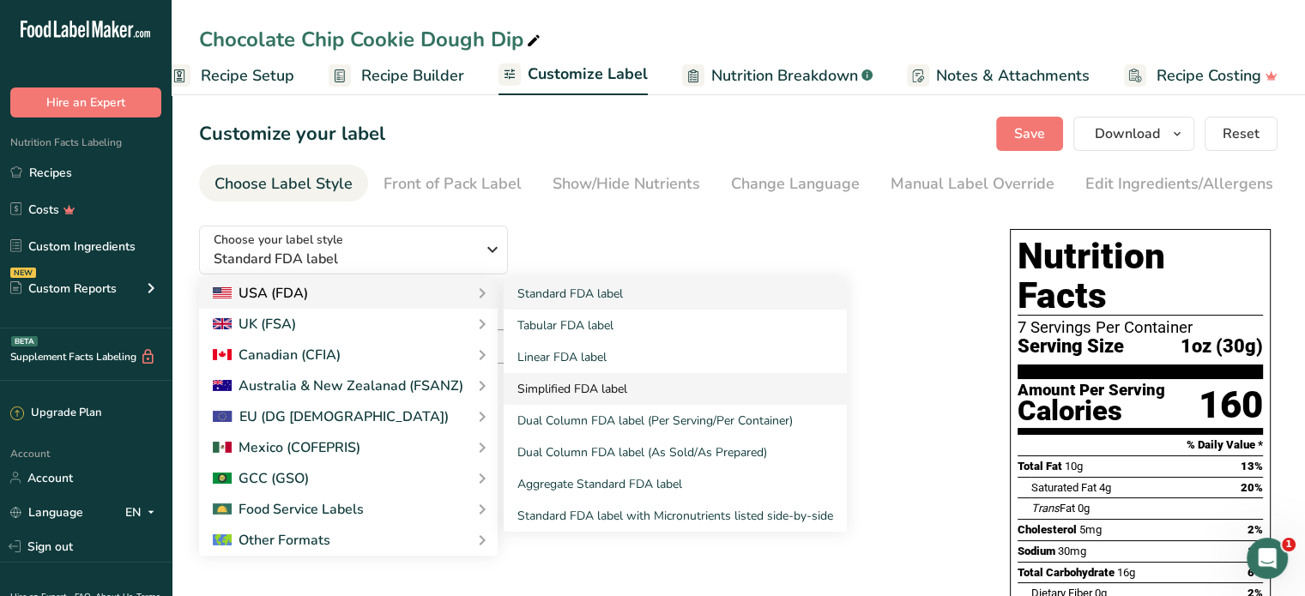
click at [589, 396] on link "Simplified FDA label" at bounding box center [675, 389] width 343 height 32
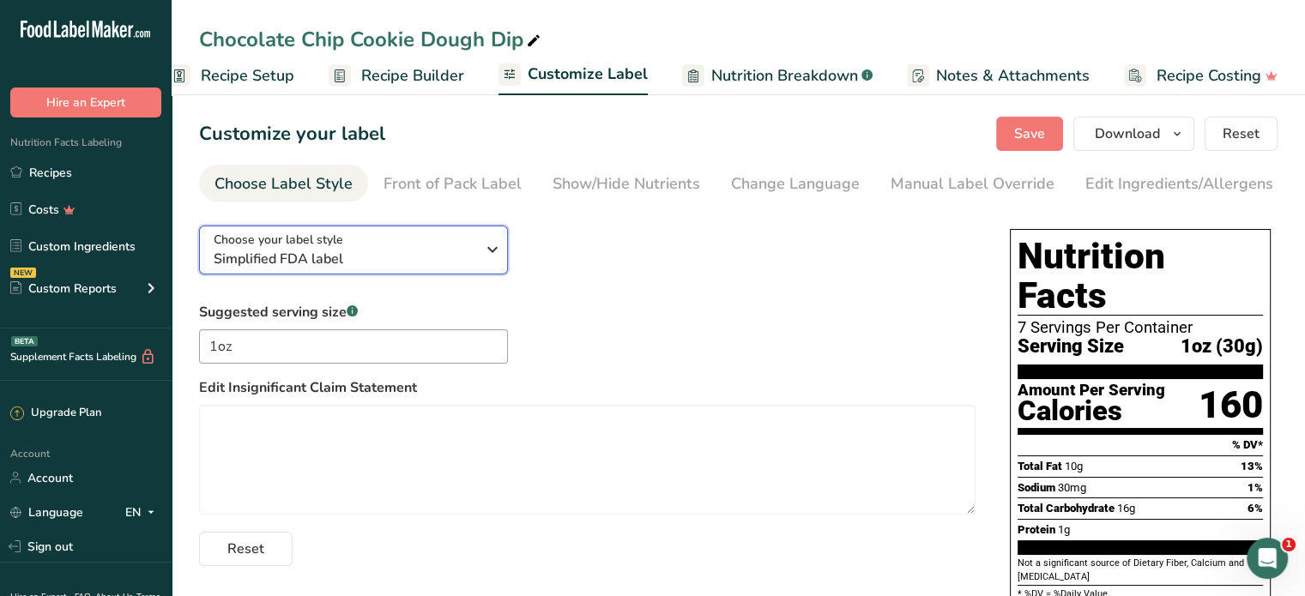
click at [443, 246] on div "Choose your label style Simplified FDA label" at bounding box center [345, 250] width 262 height 39
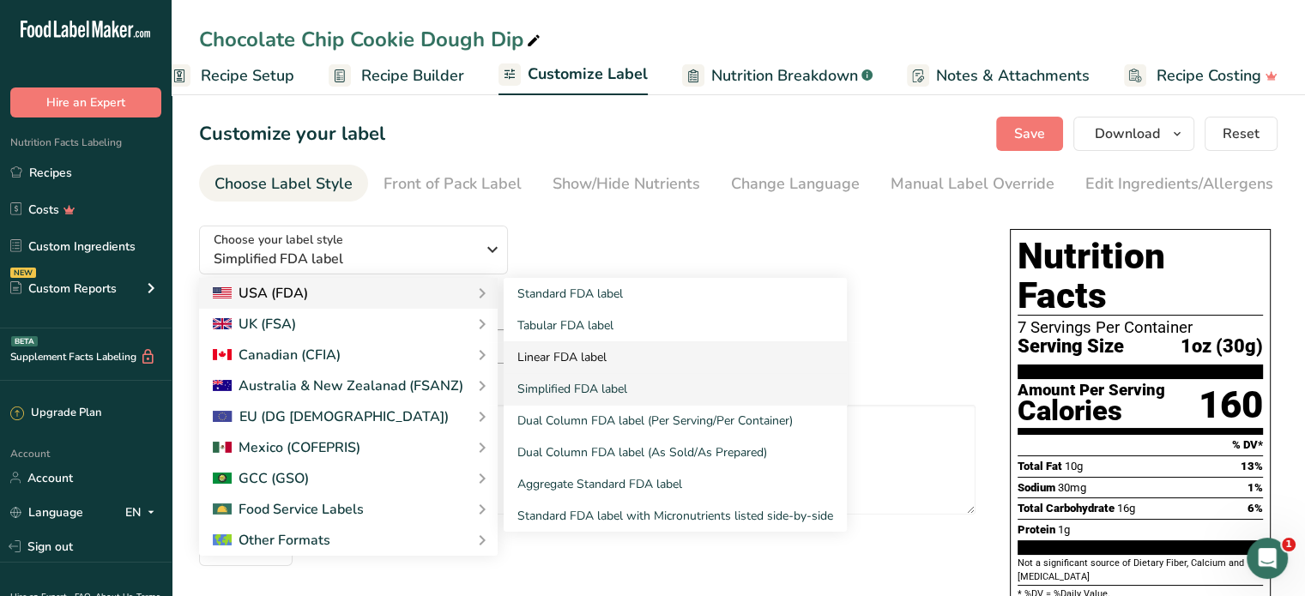
click at [556, 352] on link "Linear FDA label" at bounding box center [675, 357] width 343 height 32
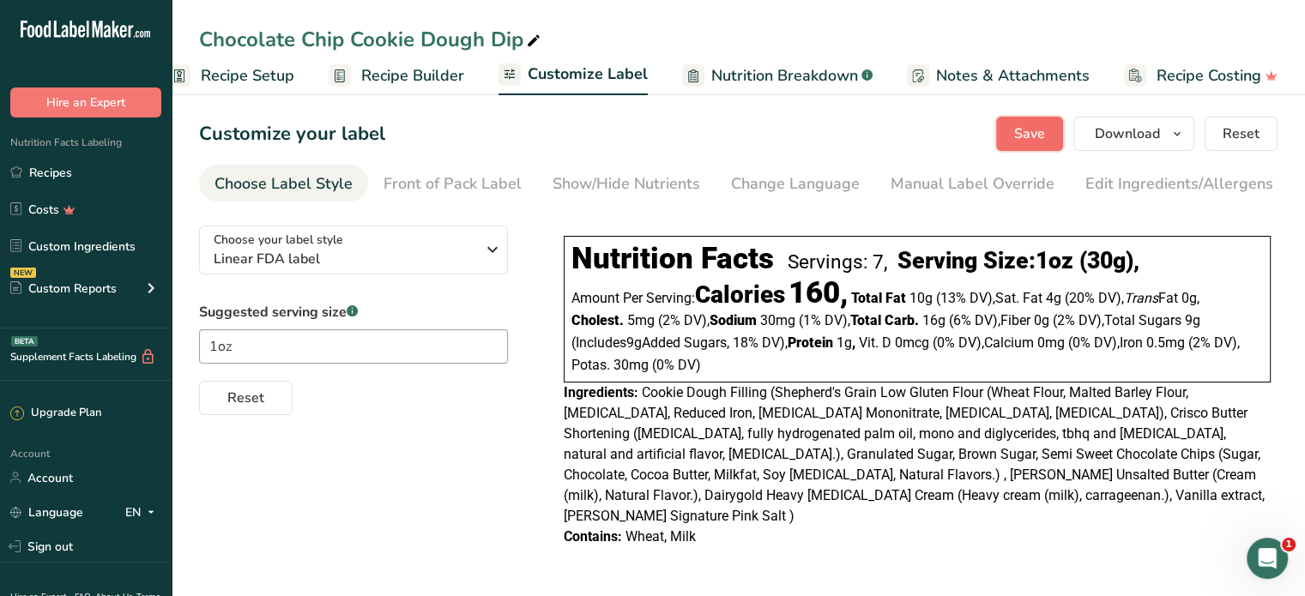
click at [1048, 141] on button "Save" at bounding box center [1029, 134] width 67 height 34
click at [1095, 136] on button "Download" at bounding box center [1133, 134] width 121 height 34
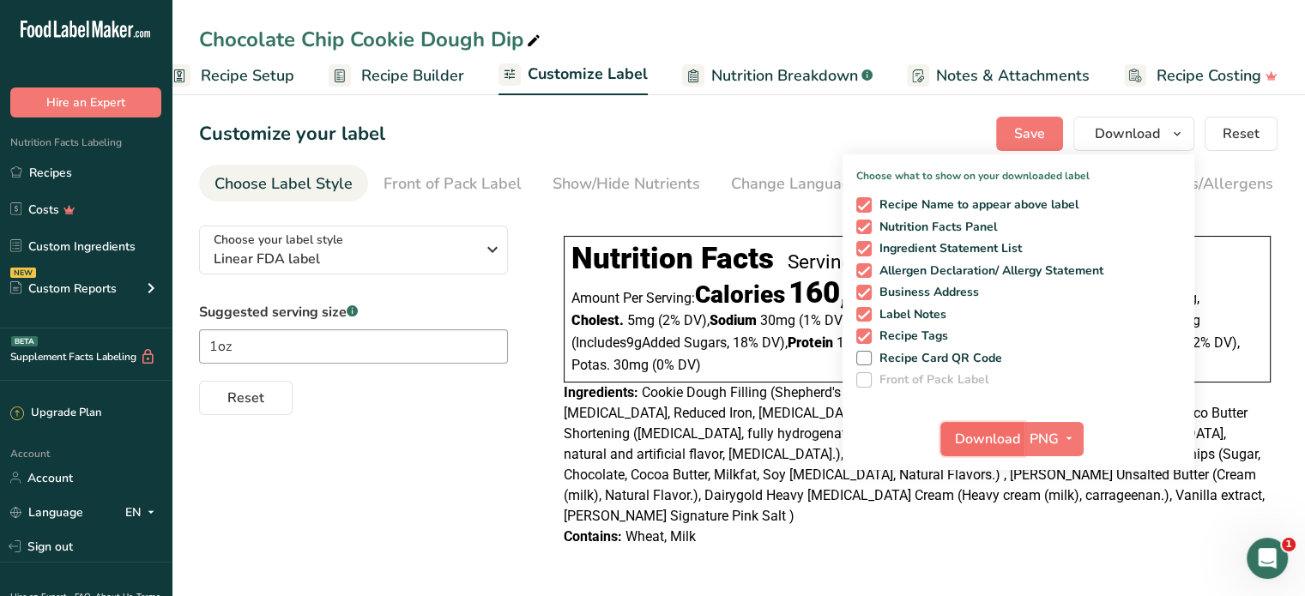
click at [984, 429] on span "Download" at bounding box center [987, 439] width 65 height 21
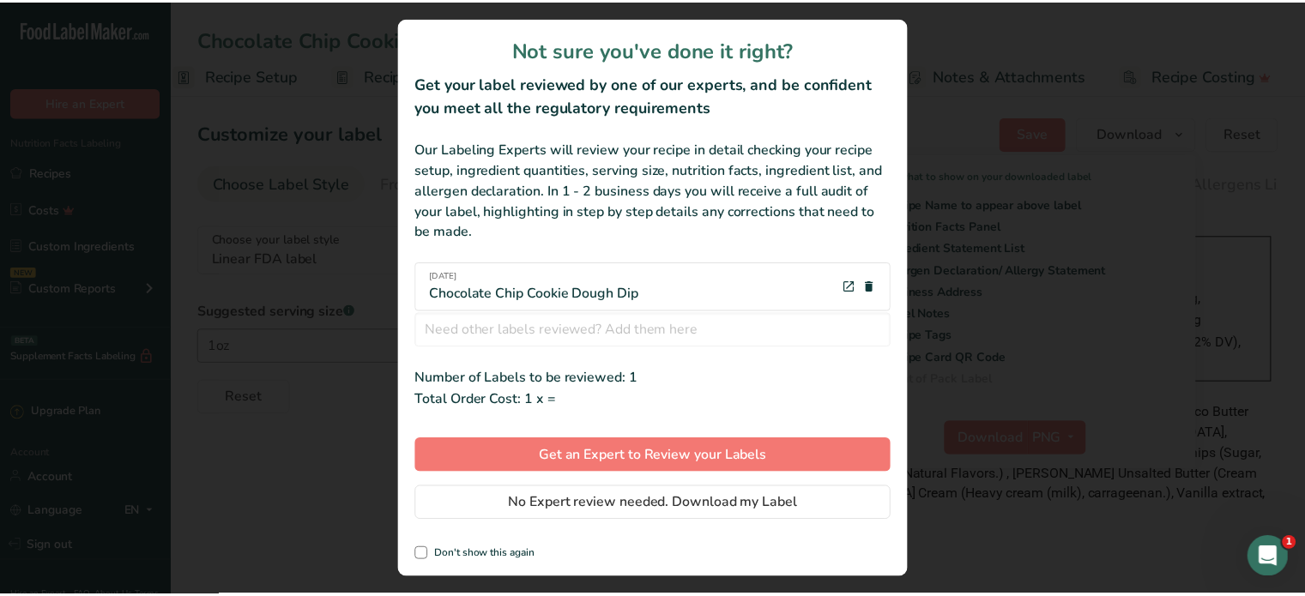
scroll to position [0, 18]
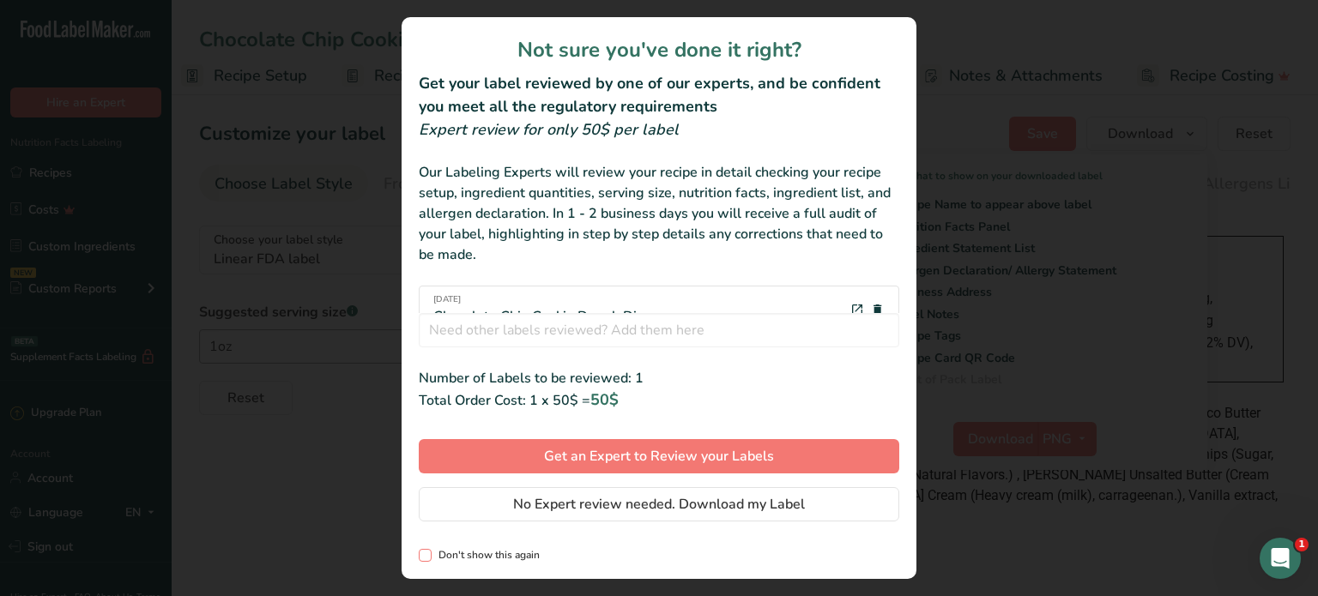
click at [436, 557] on span "Don't show this again" at bounding box center [486, 555] width 108 height 13
click at [430, 557] on input "Don't show this again" at bounding box center [424, 555] width 11 height 11
checkbox input "true"
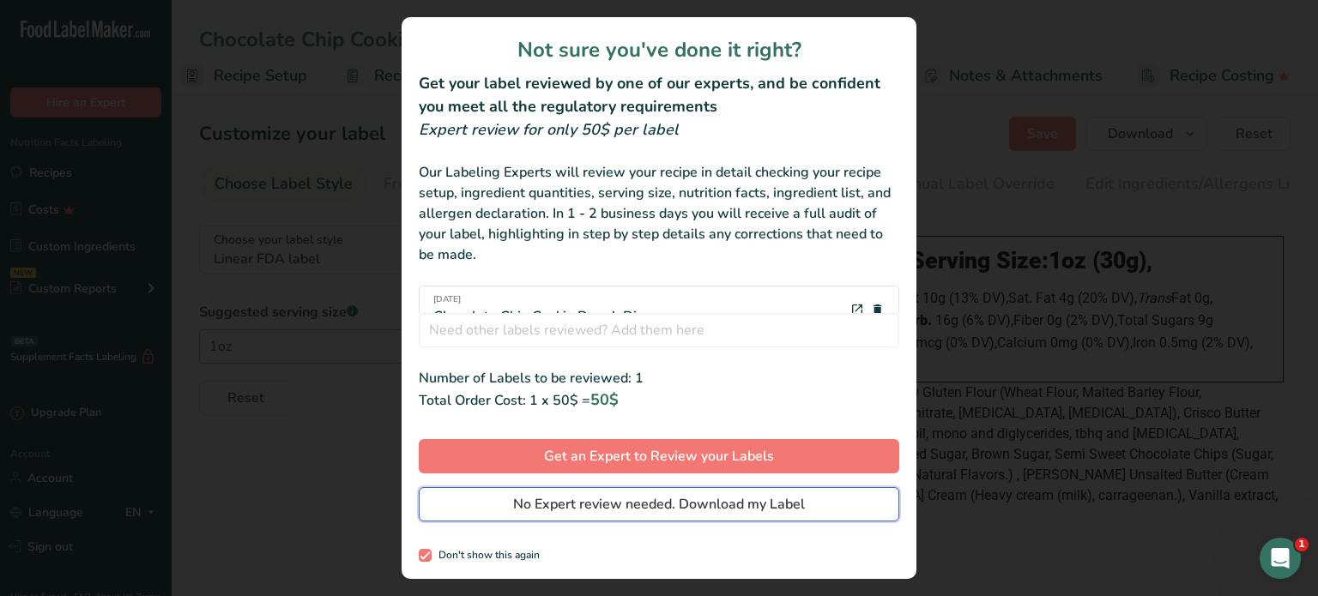
click at [800, 501] on span "No Expert review needed. Download my Label" at bounding box center [659, 504] width 292 height 21
